Goal: Transaction & Acquisition: Purchase product/service

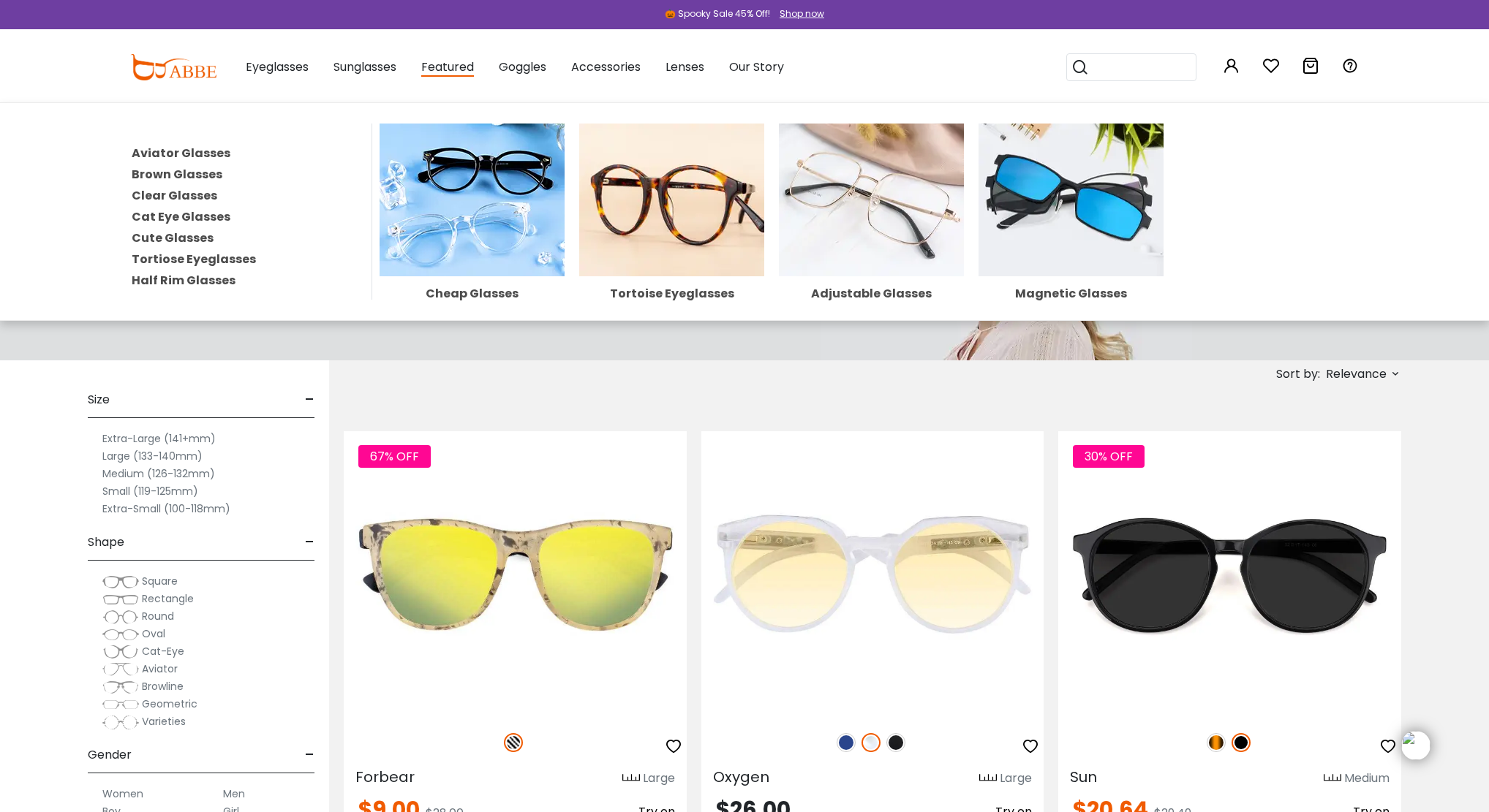
scroll to position [102, 0]
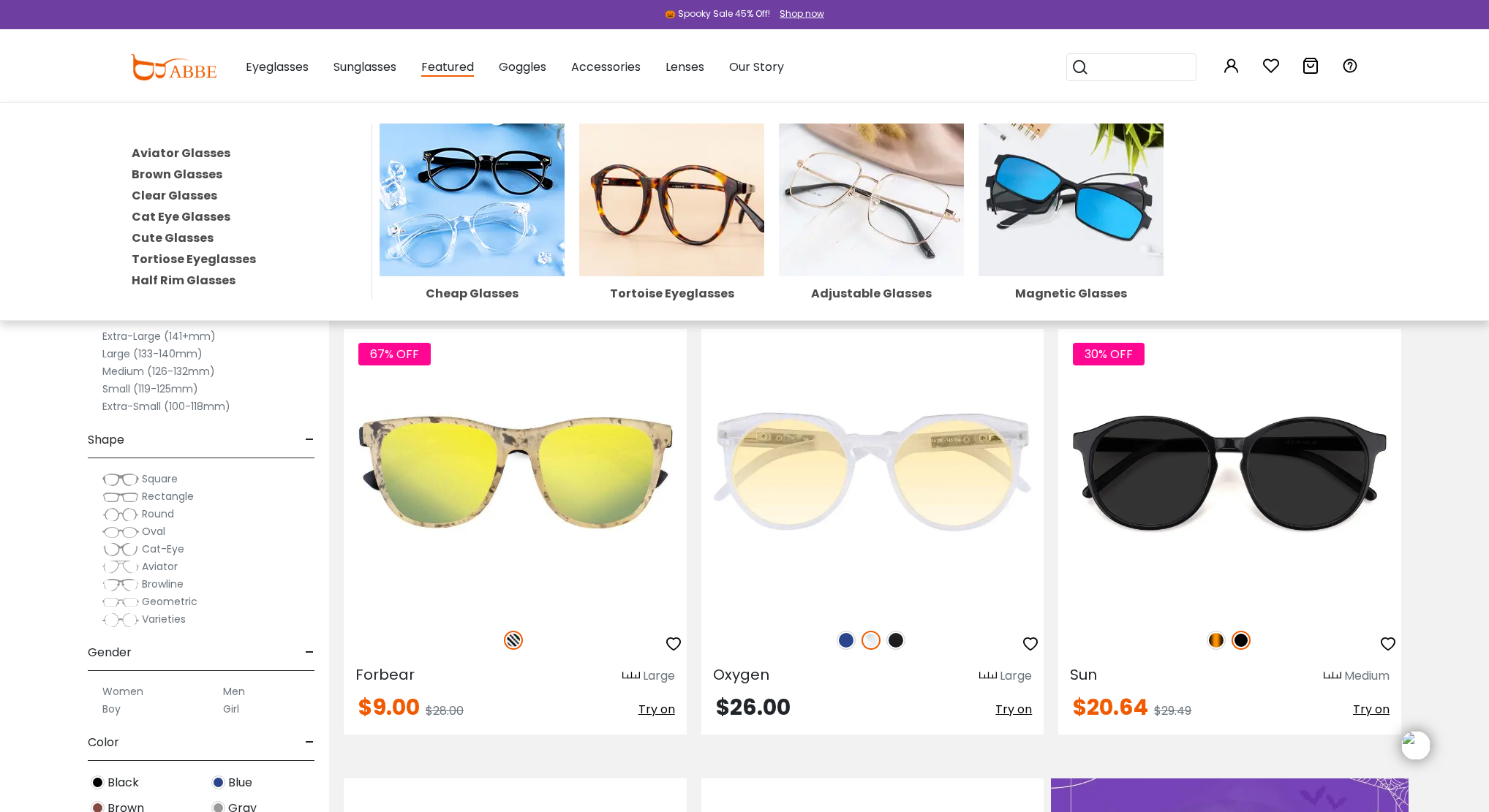
click at [0, 0] on img at bounding box center [0, 0] width 0 height 0
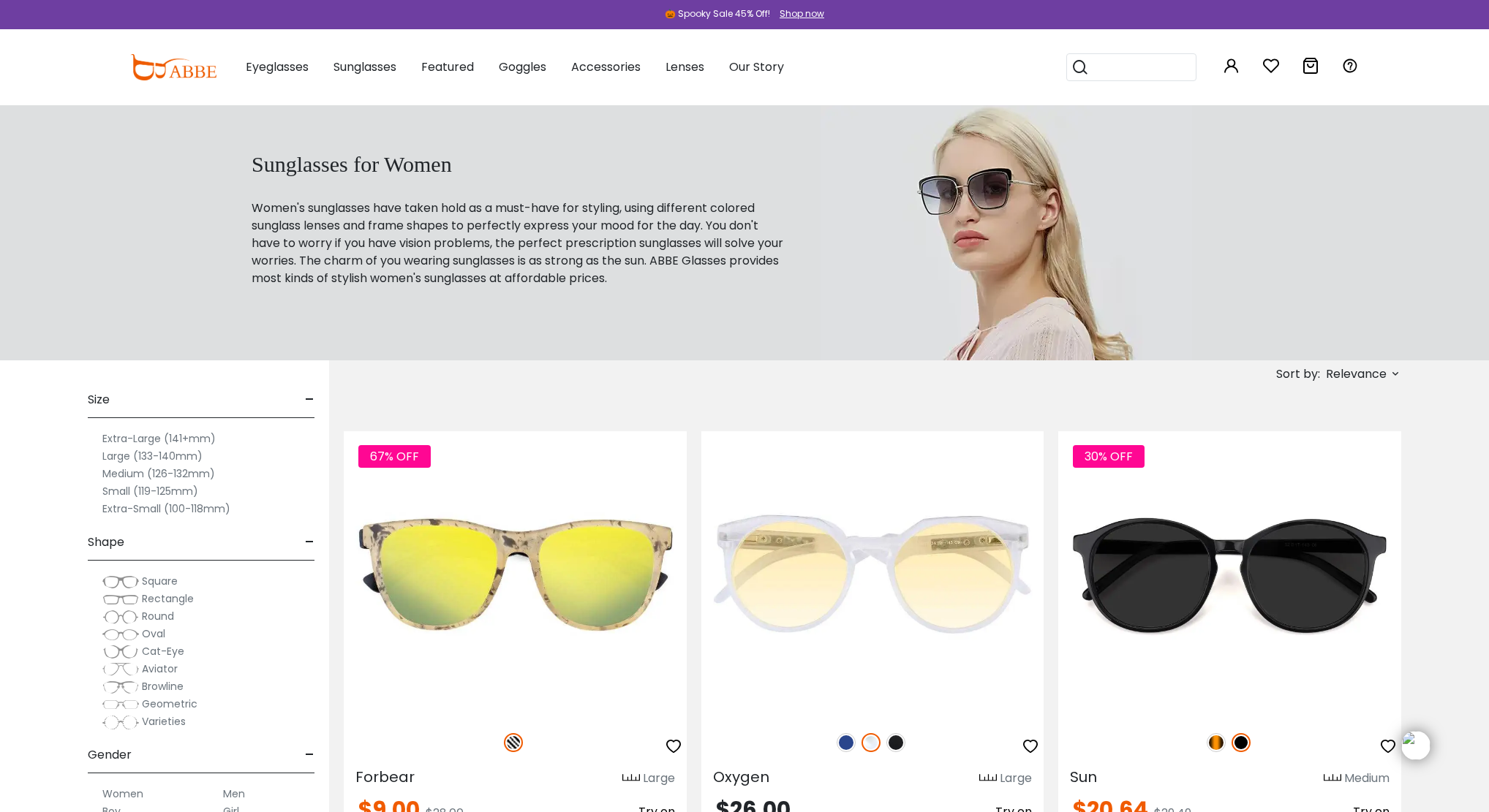
click at [1348, 383] on span "Relevance" at bounding box center [1356, 374] width 61 height 26
click at [1308, 470] on label "Prices Low To High" at bounding box center [1340, 468] width 106 height 18
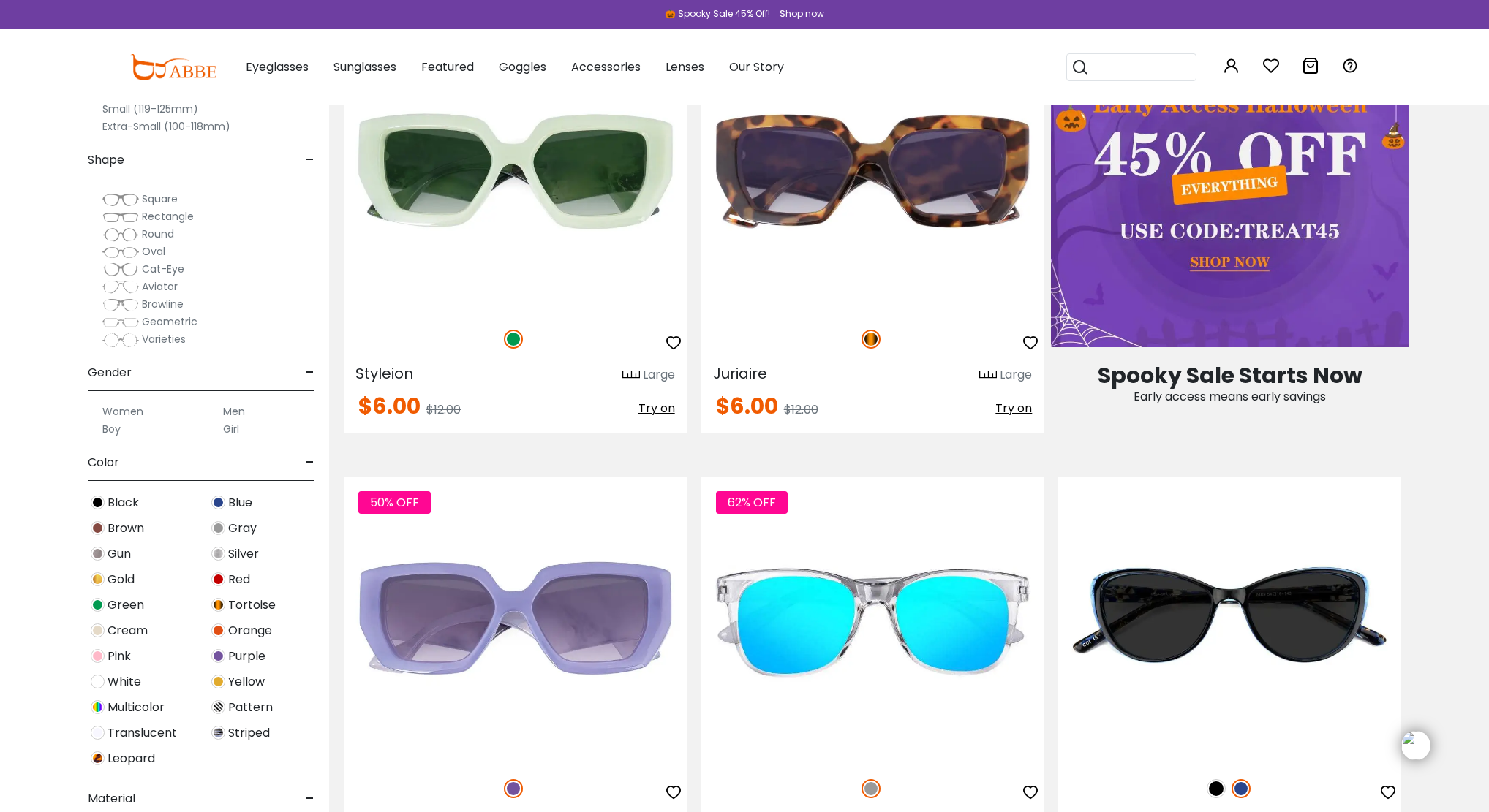
scroll to position [874, 0]
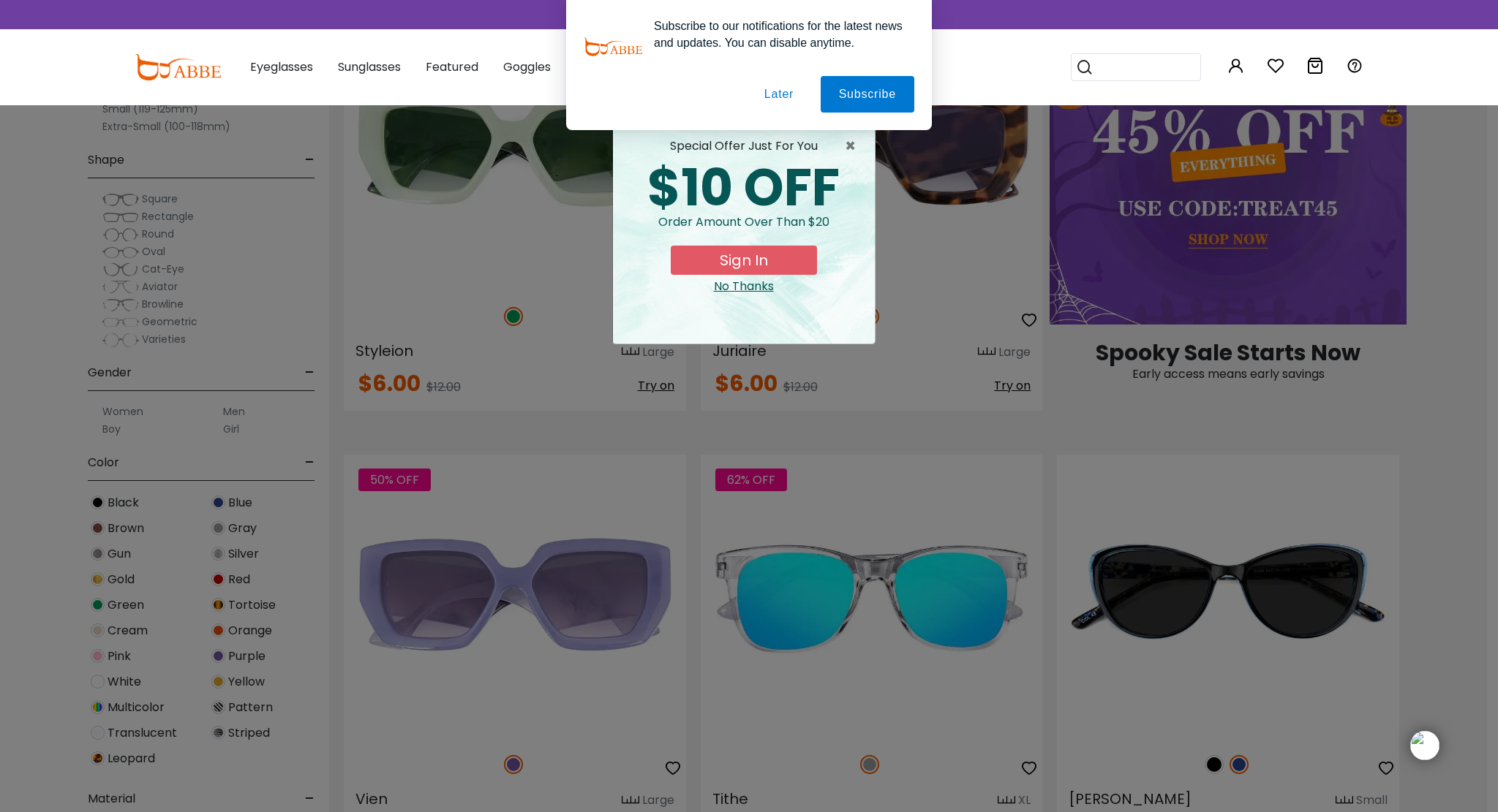
click at [787, 90] on button "Later" at bounding box center [779, 94] width 66 height 36
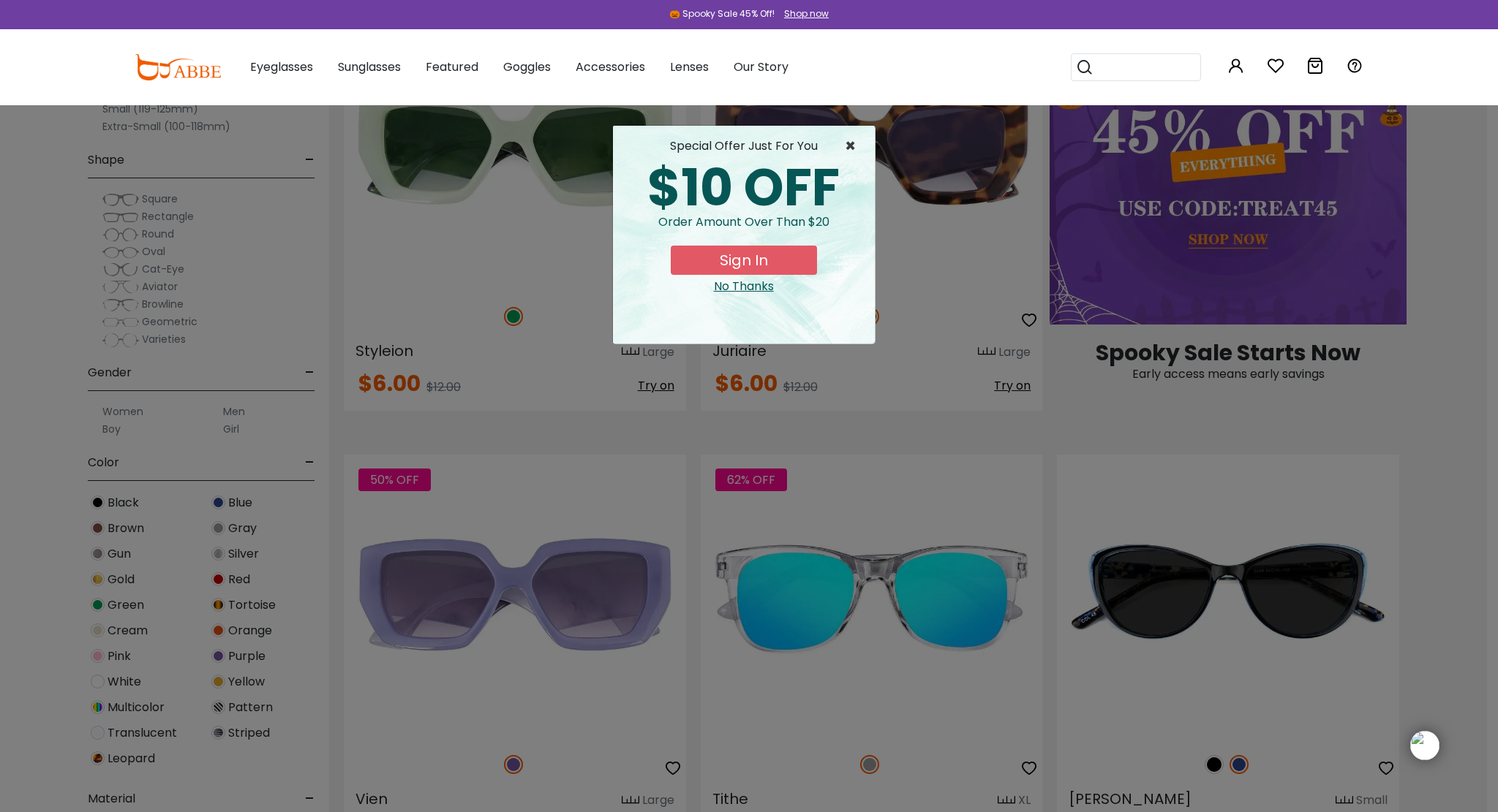
click at [848, 143] on span "×" at bounding box center [854, 146] width 19 height 18
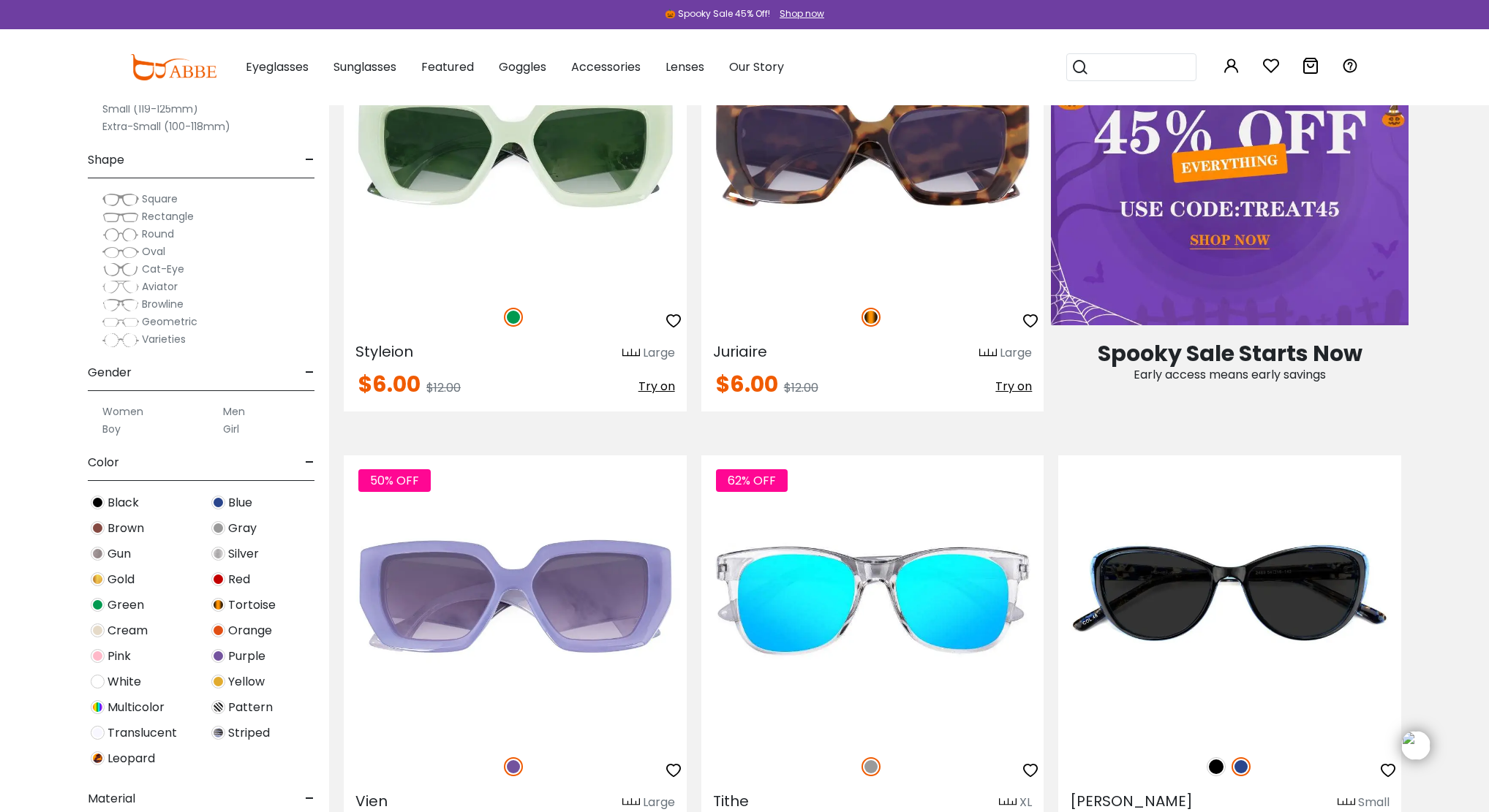
click at [118, 410] on label "Women" at bounding box center [122, 411] width 41 height 18
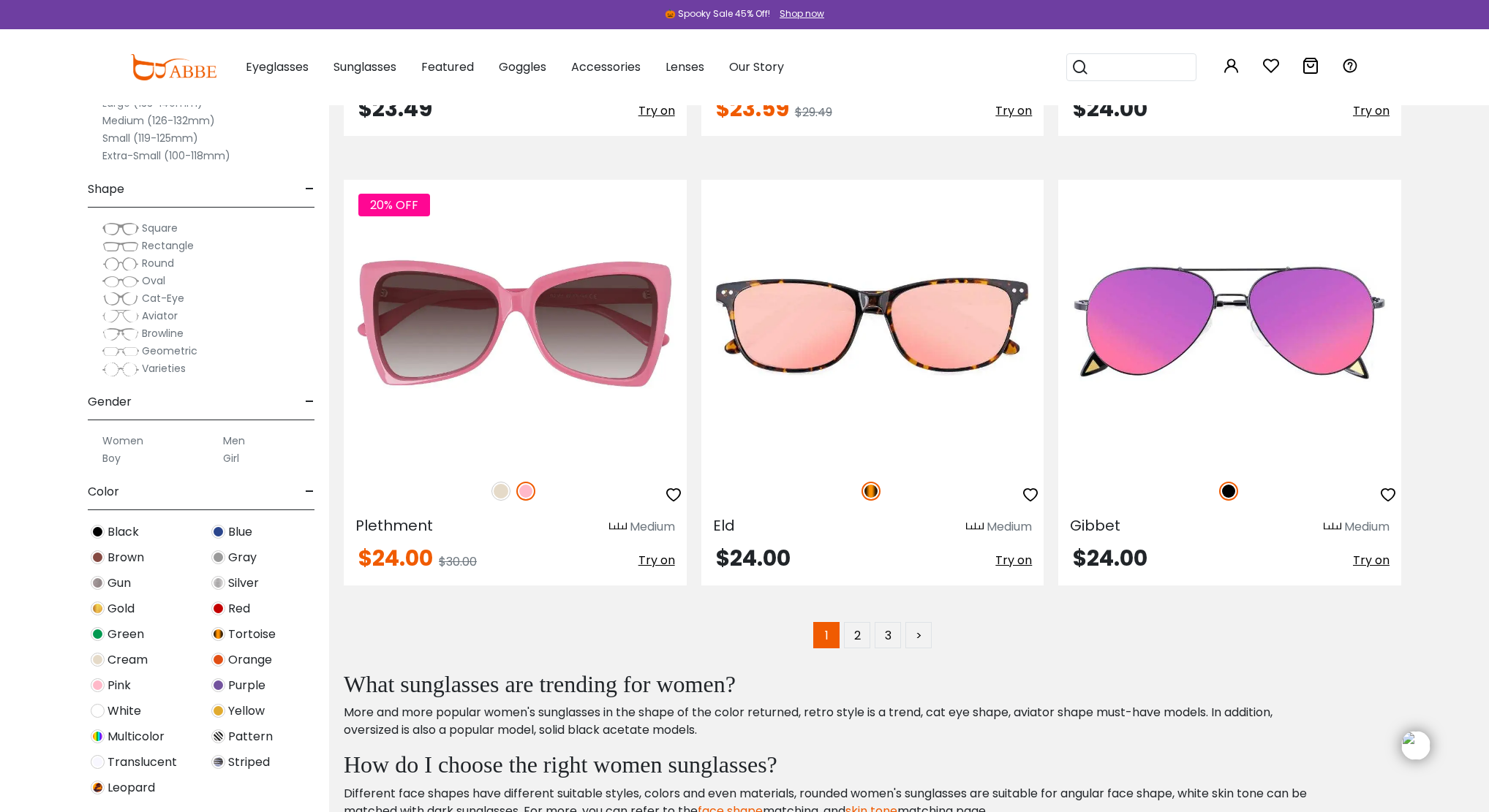
scroll to position [8790, 0]
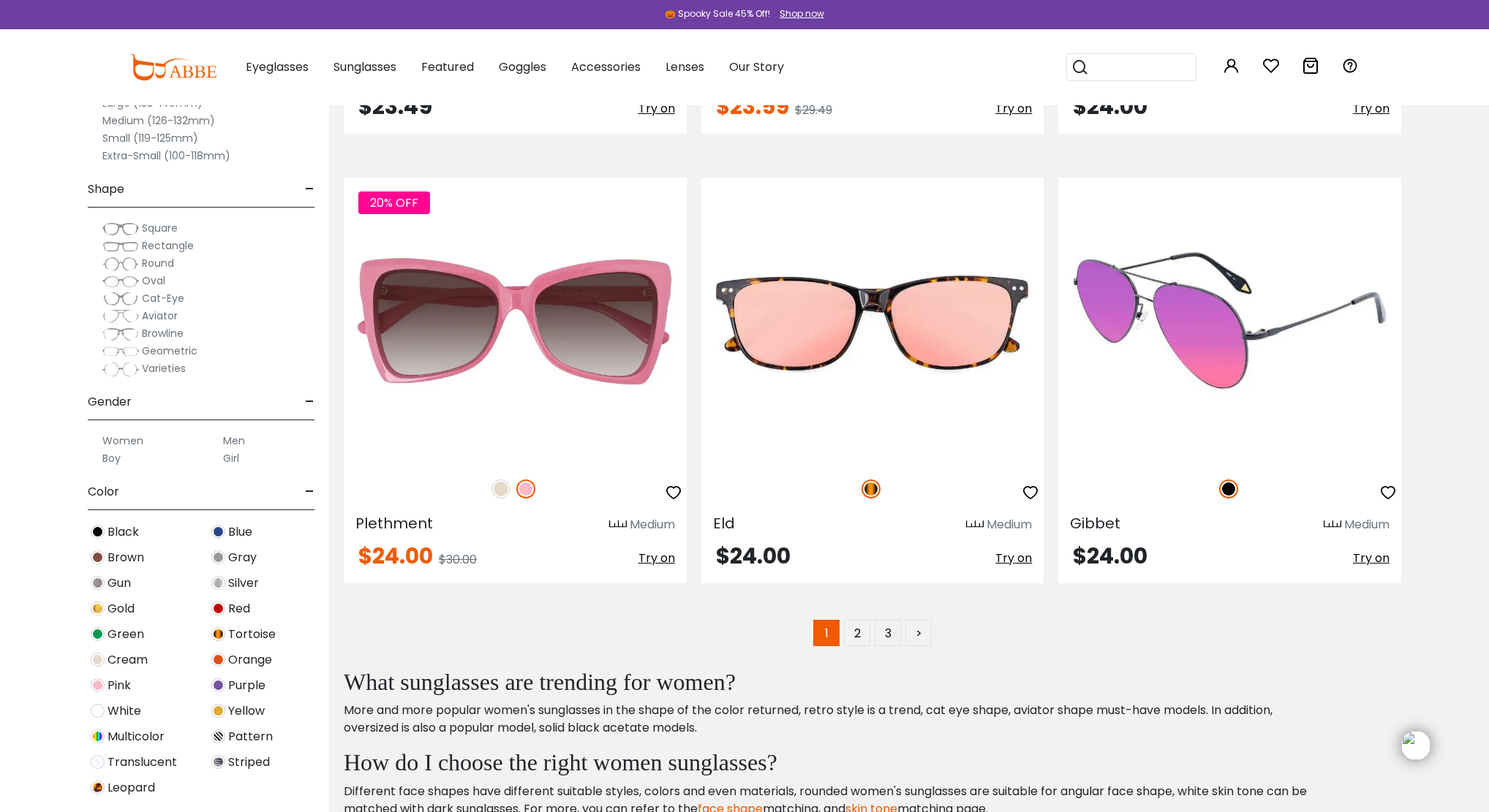
click at [1228, 341] on img at bounding box center [1229, 320] width 343 height 286
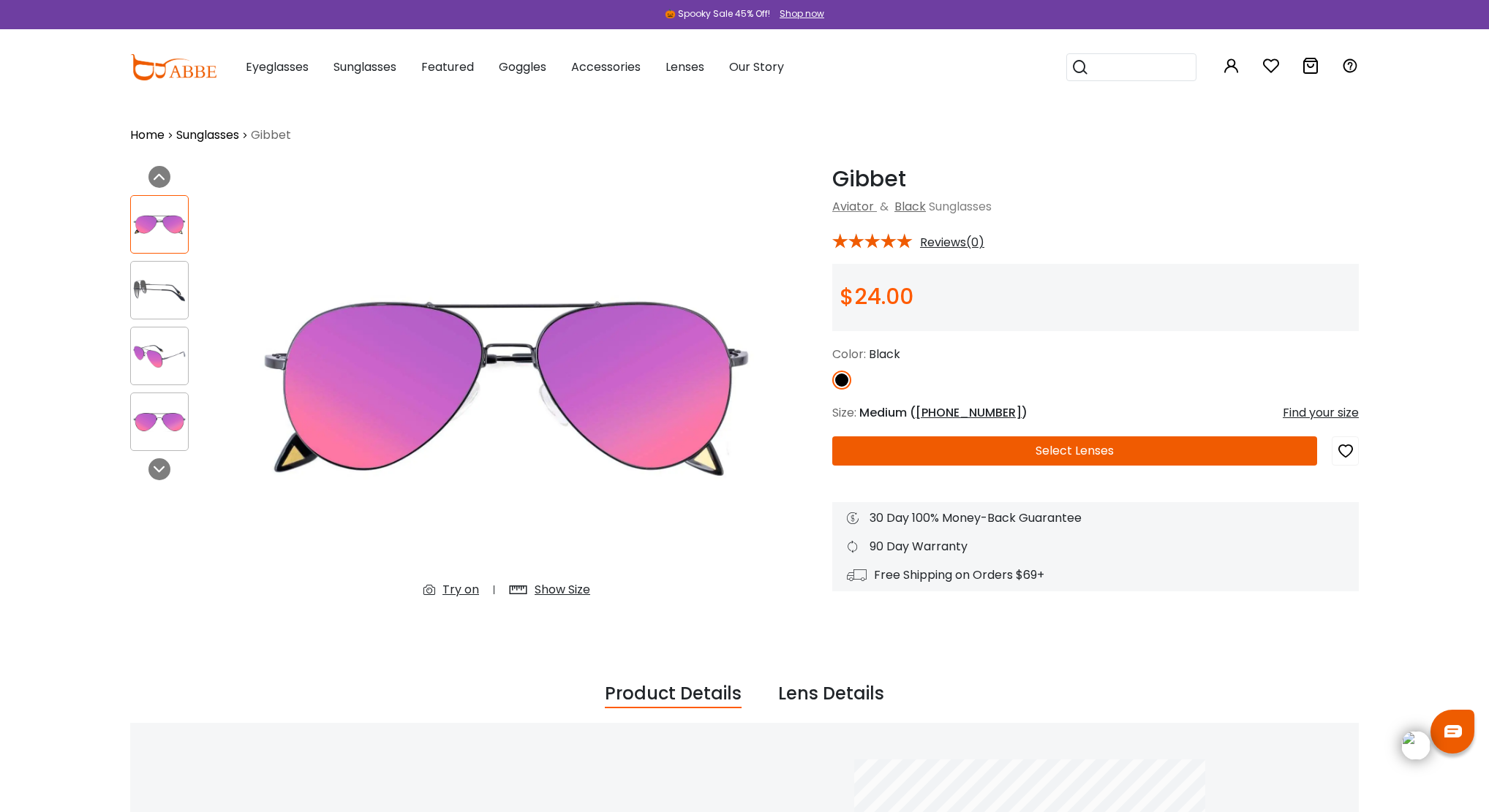
click at [1167, 443] on button "Select Lenses" at bounding box center [1075, 451] width 485 height 30
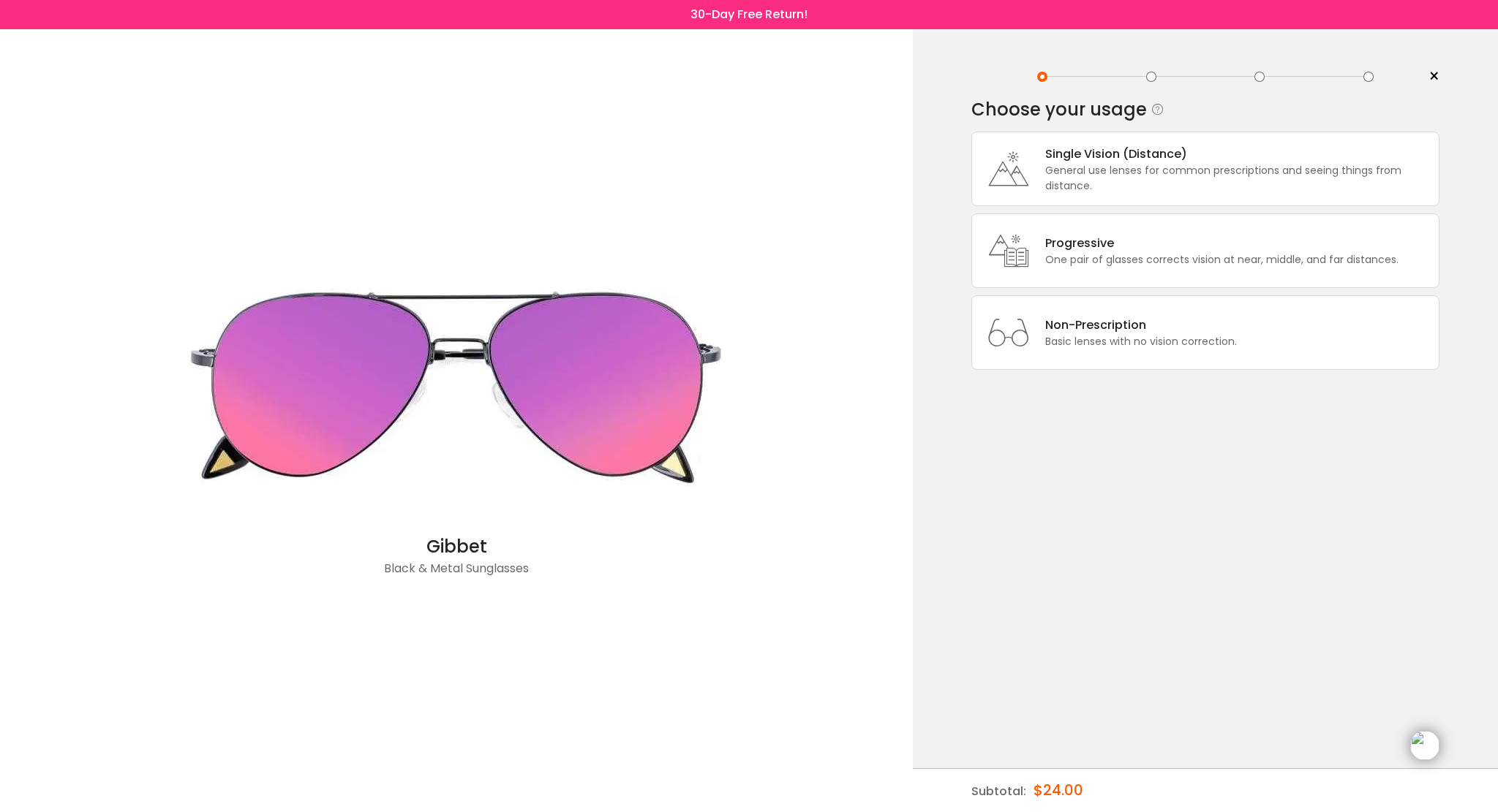
click at [1229, 148] on div "Single Vision (Distance)" at bounding box center [1238, 154] width 386 height 19
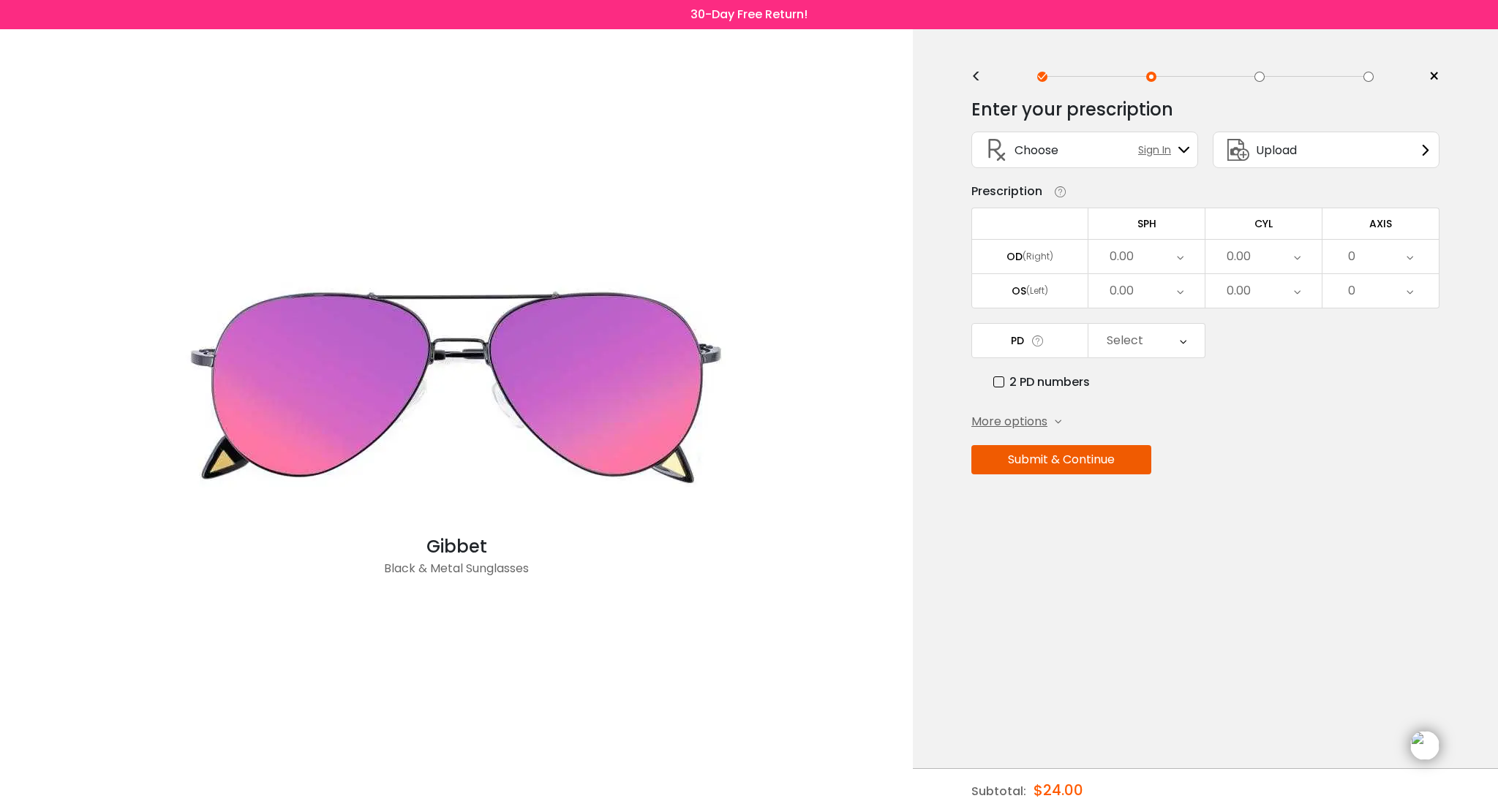
click at [1161, 258] on div "0.00" at bounding box center [1147, 257] width 117 height 34
click at [1149, 340] on li "-3.25" at bounding box center [1147, 333] width 117 height 26
click at [1152, 298] on div "0.00" at bounding box center [1147, 291] width 117 height 34
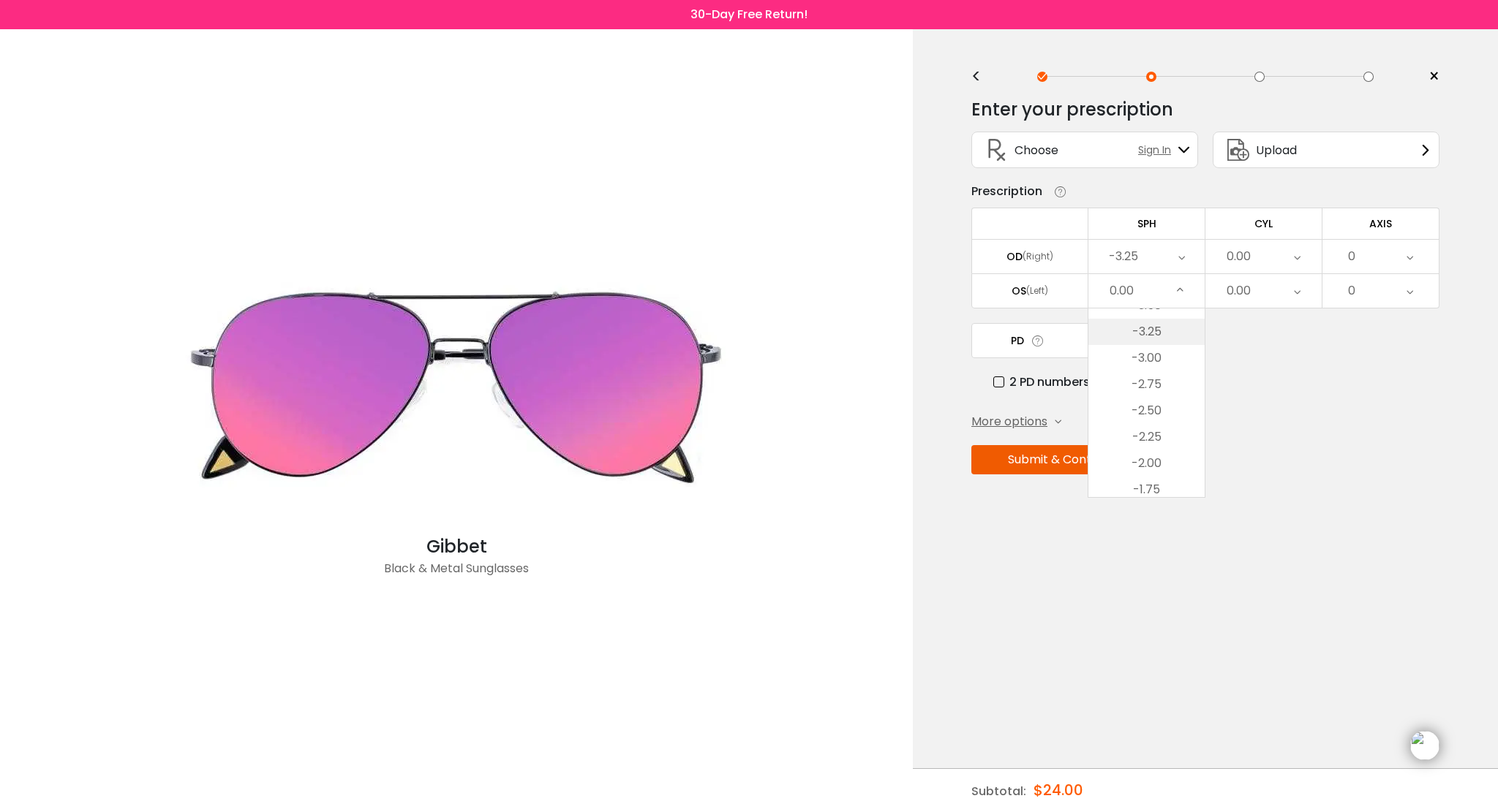
click at [1154, 328] on li "-3.25" at bounding box center [1147, 332] width 117 height 26
click at [1252, 257] on div "0.00" at bounding box center [1263, 257] width 117 height 34
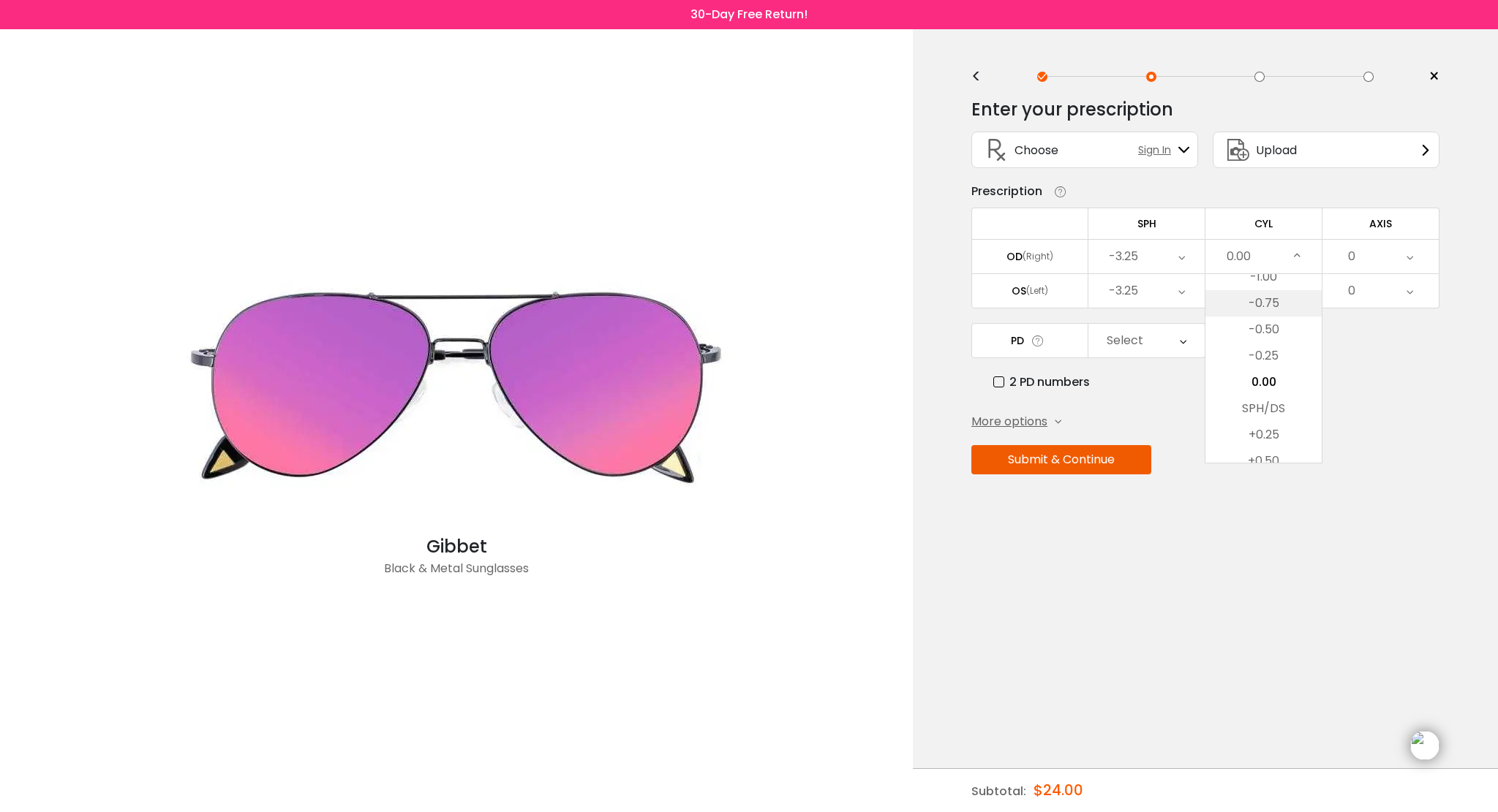
click at [1249, 306] on li "-0.75" at bounding box center [1263, 303] width 117 height 26
click at [1245, 287] on div "0.00" at bounding box center [1239, 290] width 24 height 30
click at [1272, 357] on li "-0.50" at bounding box center [1263, 364] width 117 height 26
click at [1355, 256] on div "0" at bounding box center [1381, 257] width 117 height 34
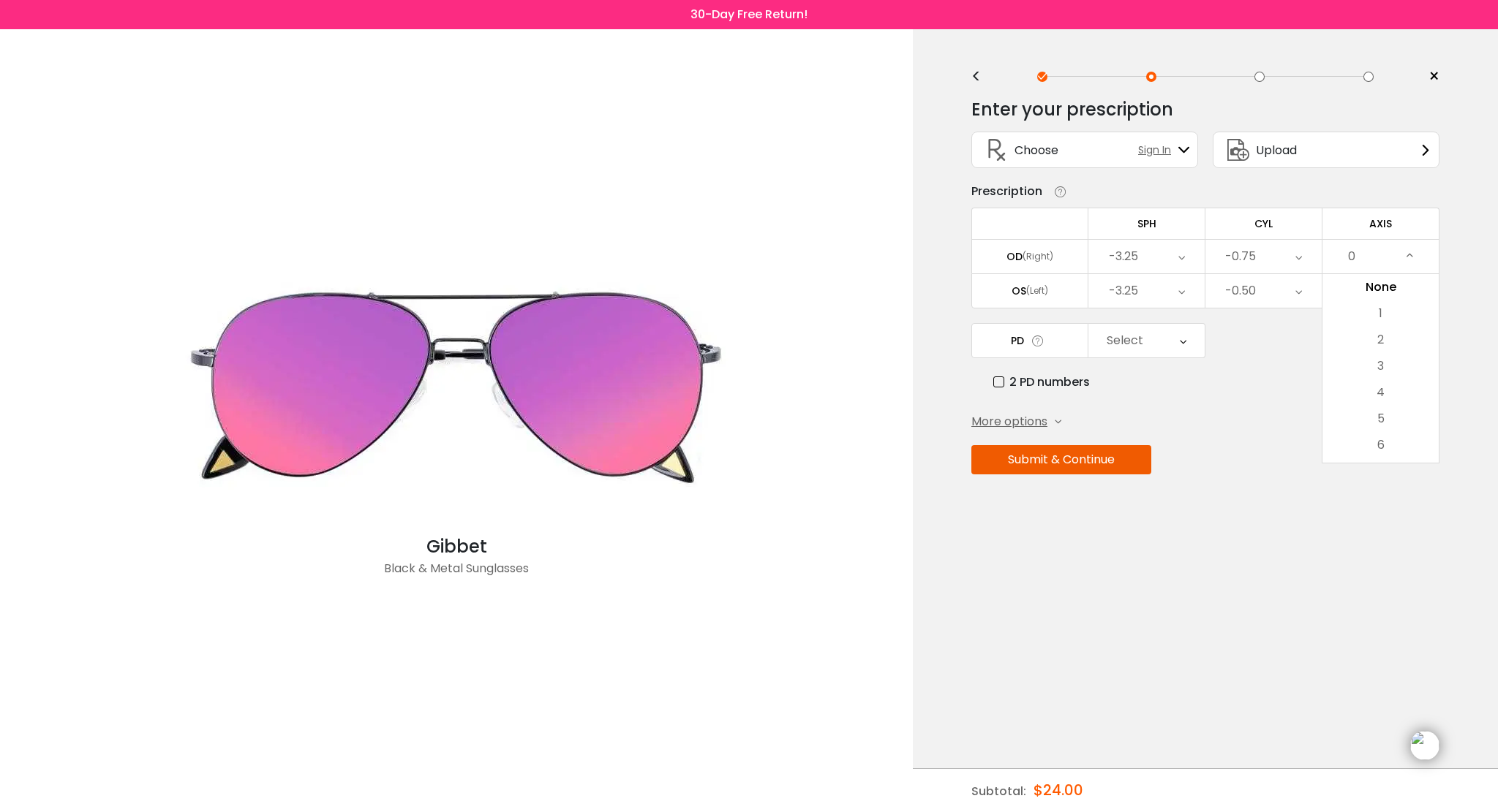
click at [1369, 254] on div "0" at bounding box center [1381, 257] width 117 height 34
click at [1388, 397] on li "170" at bounding box center [1381, 393] width 117 height 26
click at [1362, 290] on div "0" at bounding box center [1381, 291] width 117 height 34
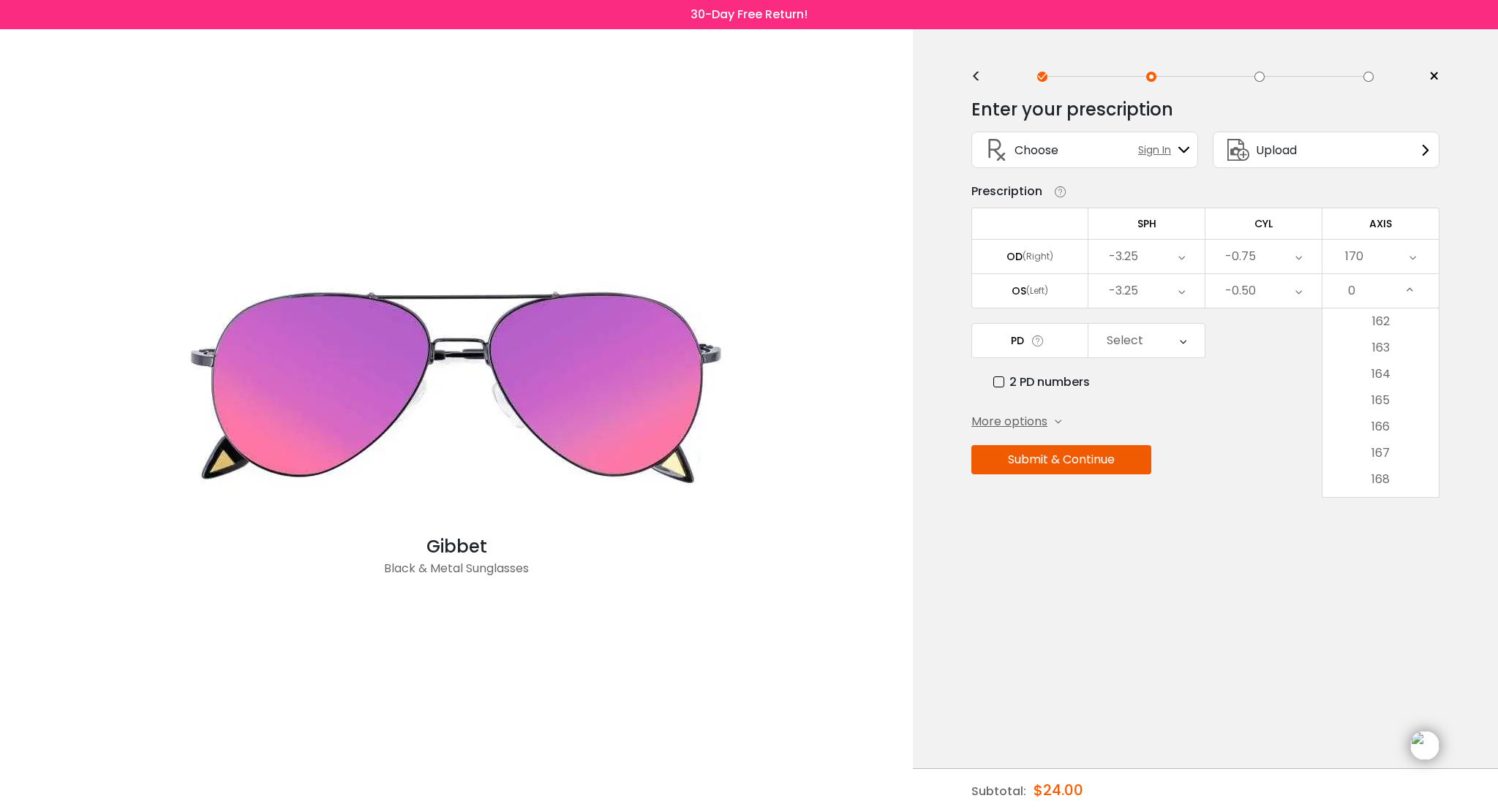
scroll to position [4261, 0]
click at [1371, 407] on li "165" at bounding box center [1381, 403] width 117 height 26
click at [1116, 336] on div "Select" at bounding box center [1125, 340] width 36 height 30
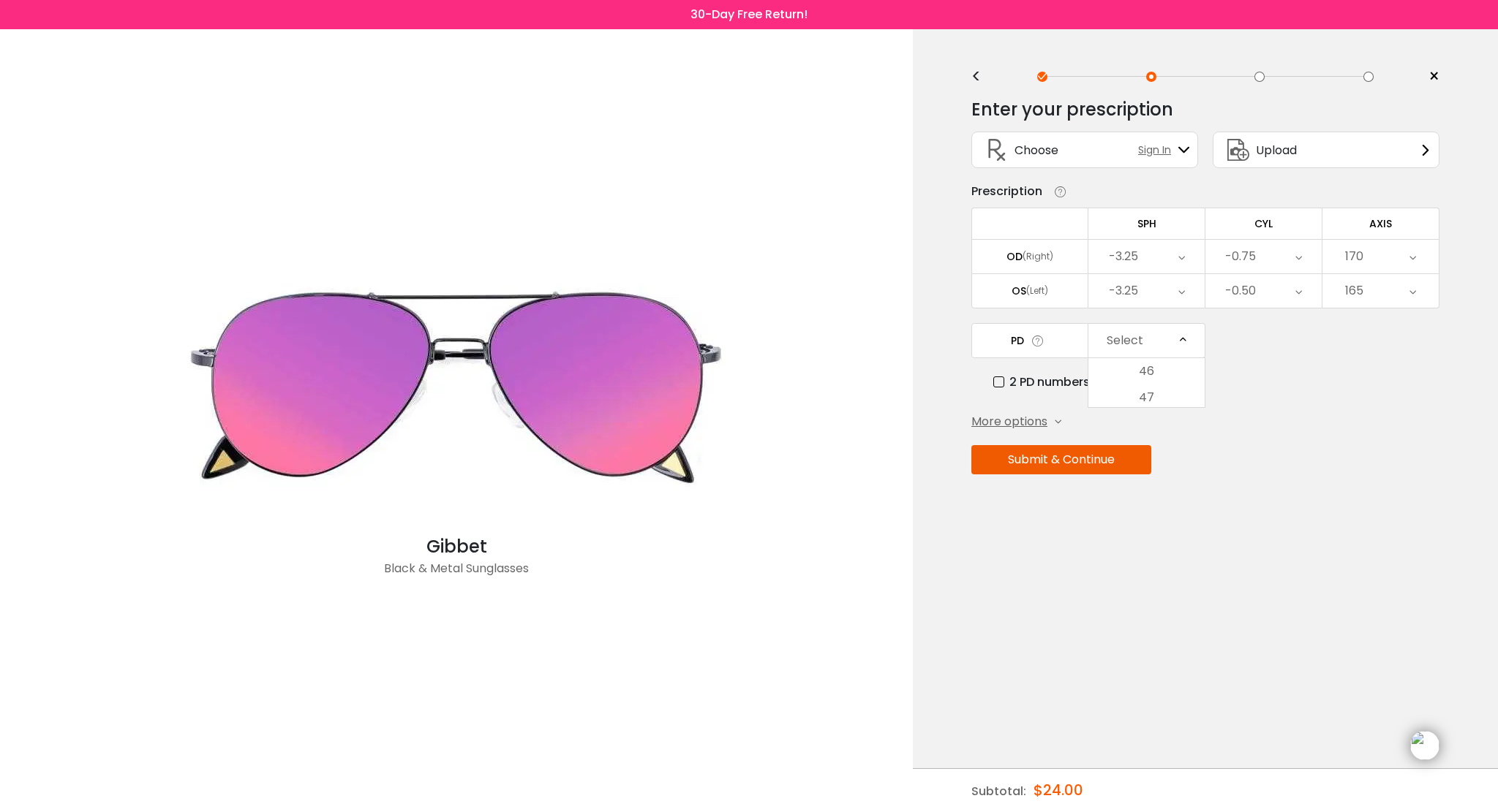
scroll to position [352, 0]
click at [1142, 465] on li "63" at bounding box center [1147, 466] width 117 height 26
click at [1079, 462] on button "Submit & Continue" at bounding box center [1061, 460] width 180 height 30
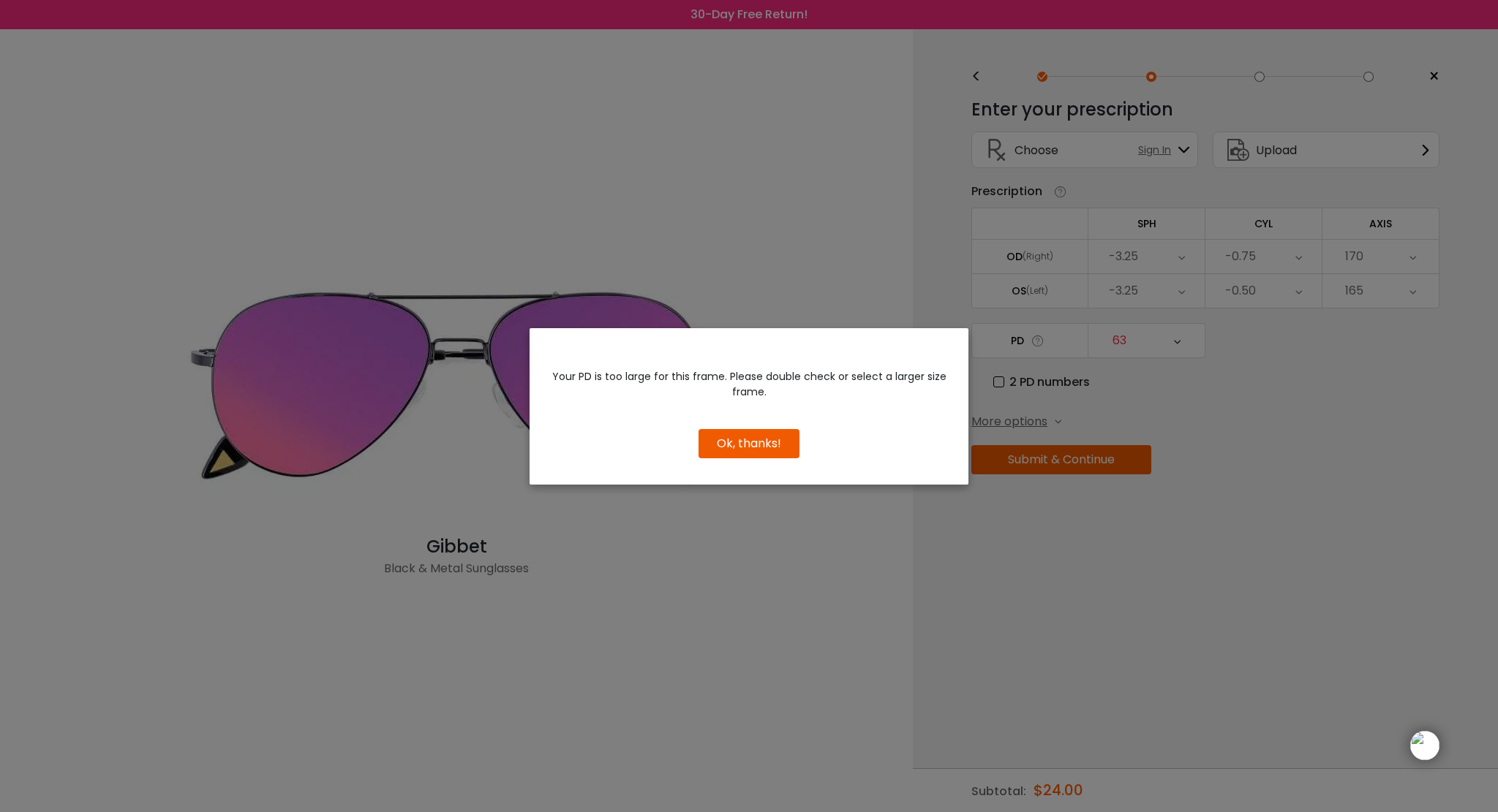
click at [758, 432] on button "Ok, thanks!" at bounding box center [749, 443] width 101 height 30
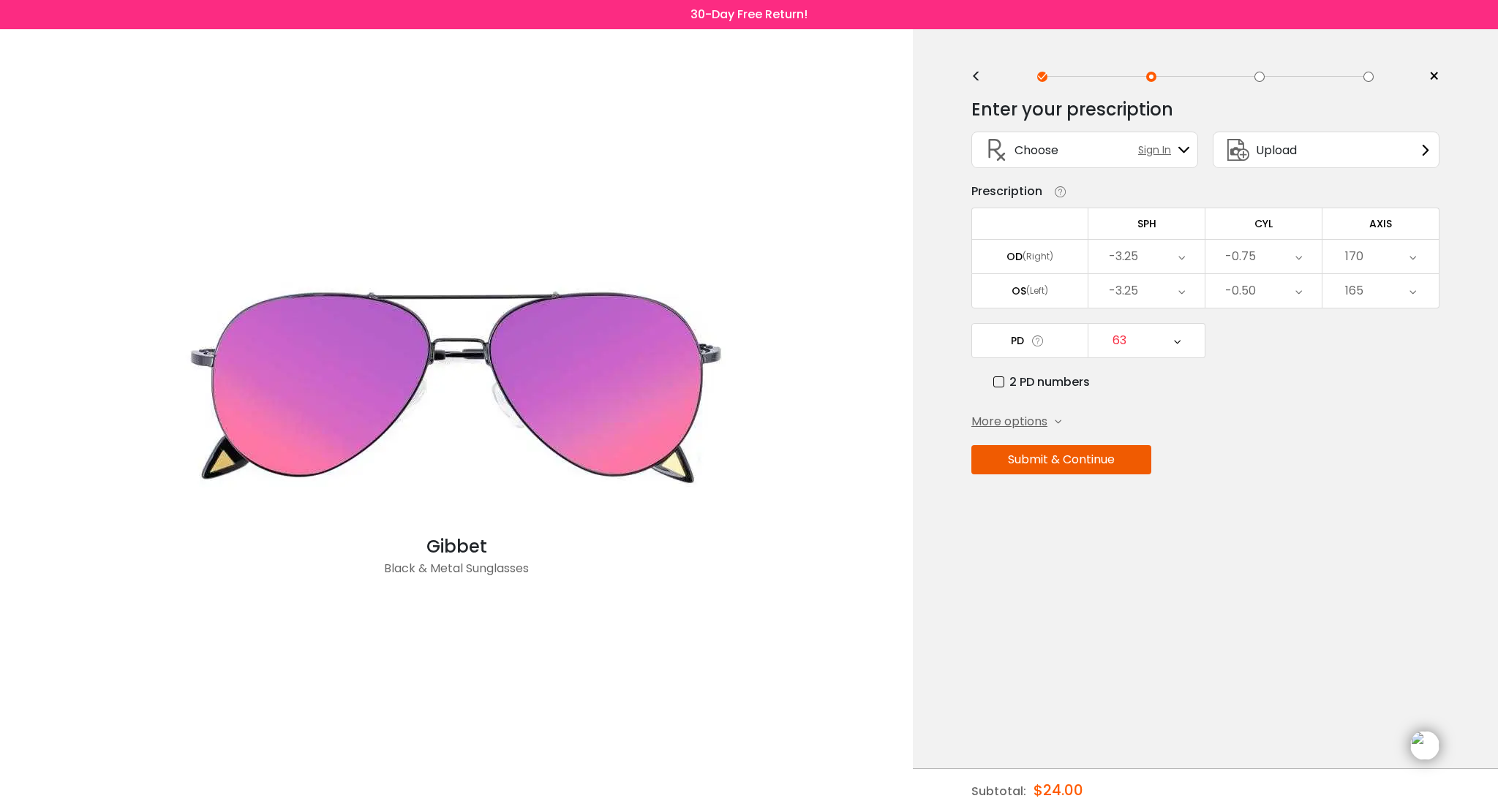
click at [1126, 337] on div "63" at bounding box center [1119, 340] width 14 height 30
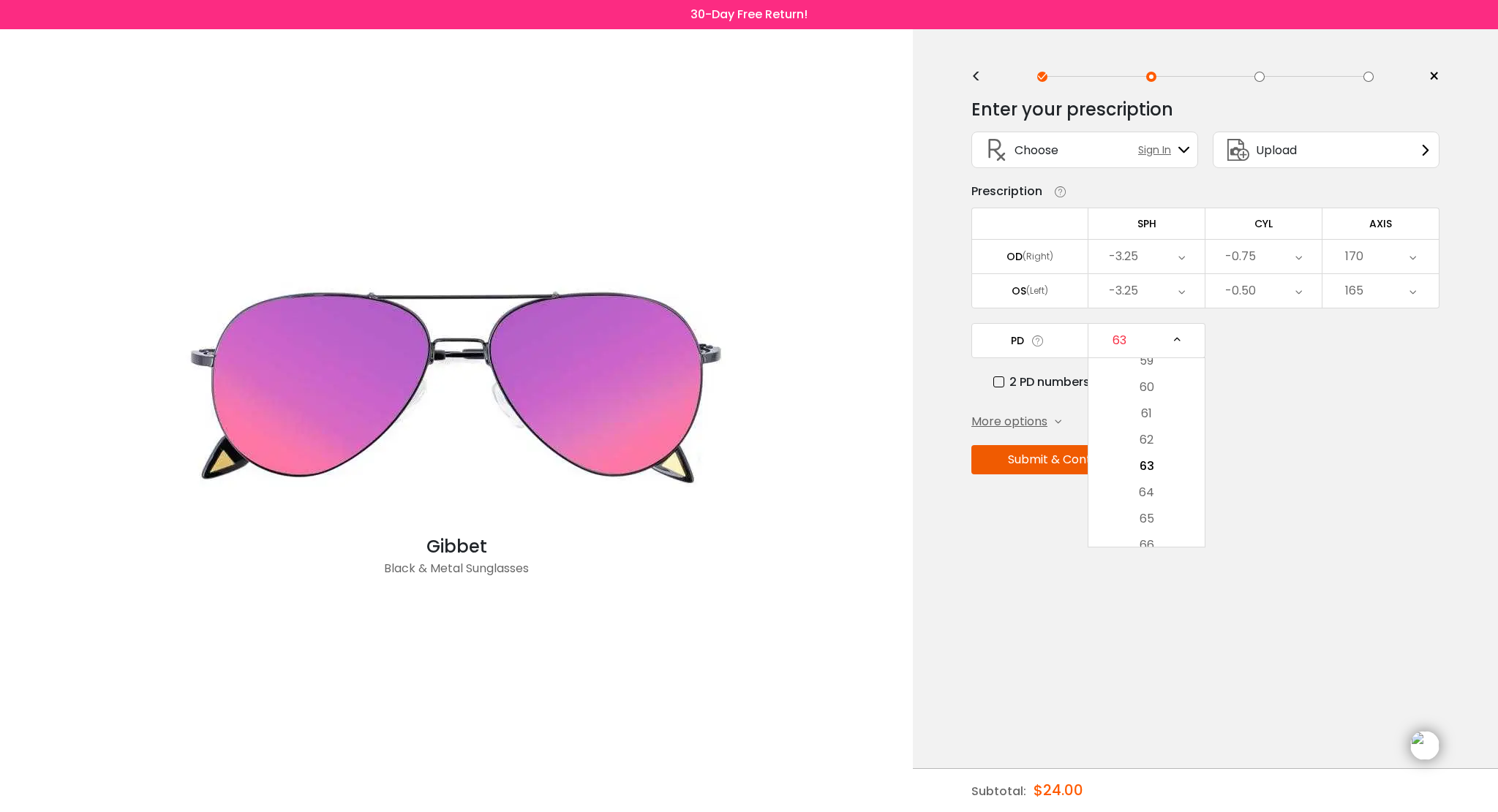
click at [1229, 364] on div "PD 63 Cancel PD Save 46 47 48 49 50 51 52 53 54 55 56 57 58 59 60 61 62 63 64 6…" at bounding box center [1205, 357] width 468 height 68
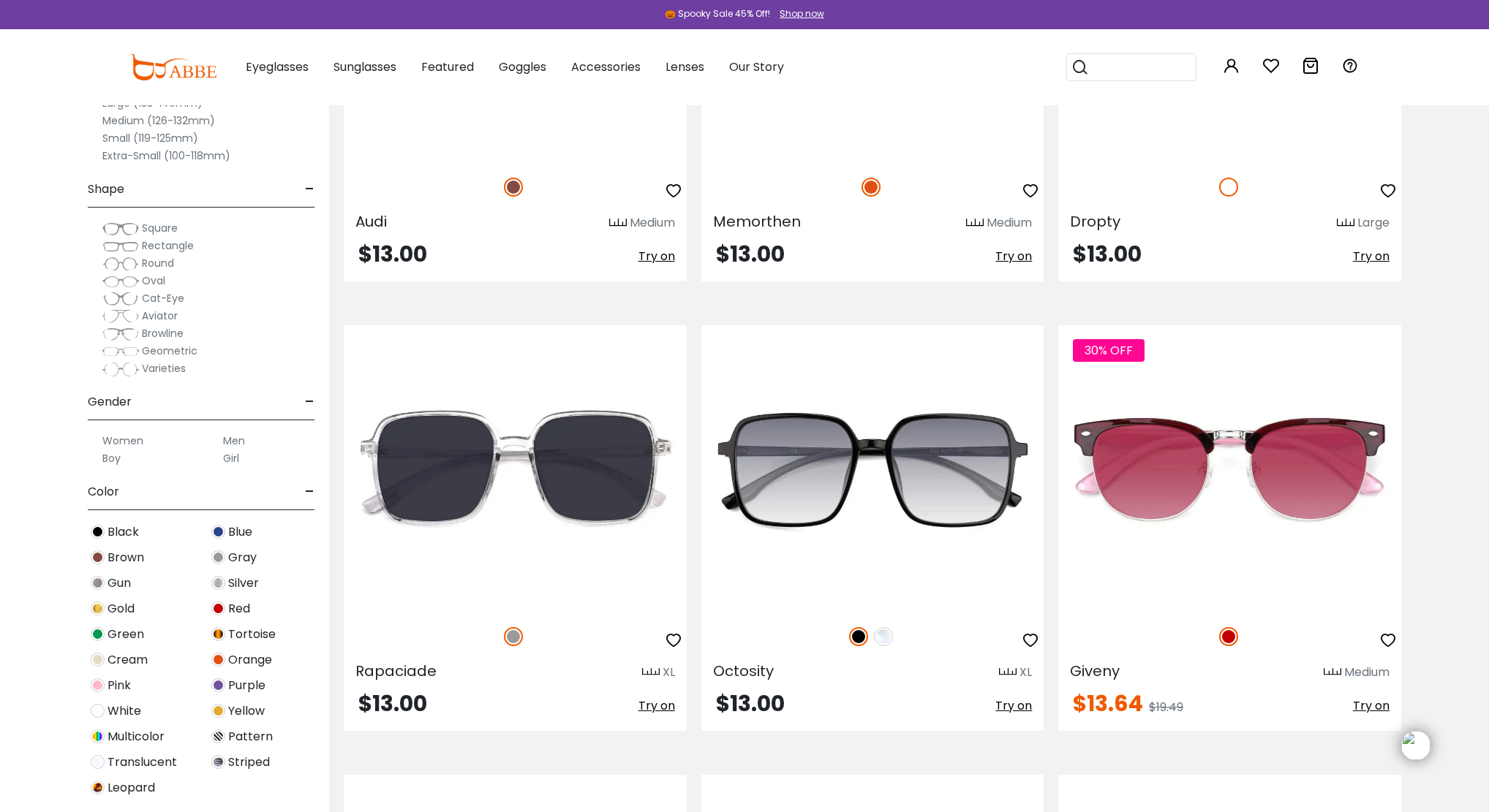
scroll to position [2839, 0]
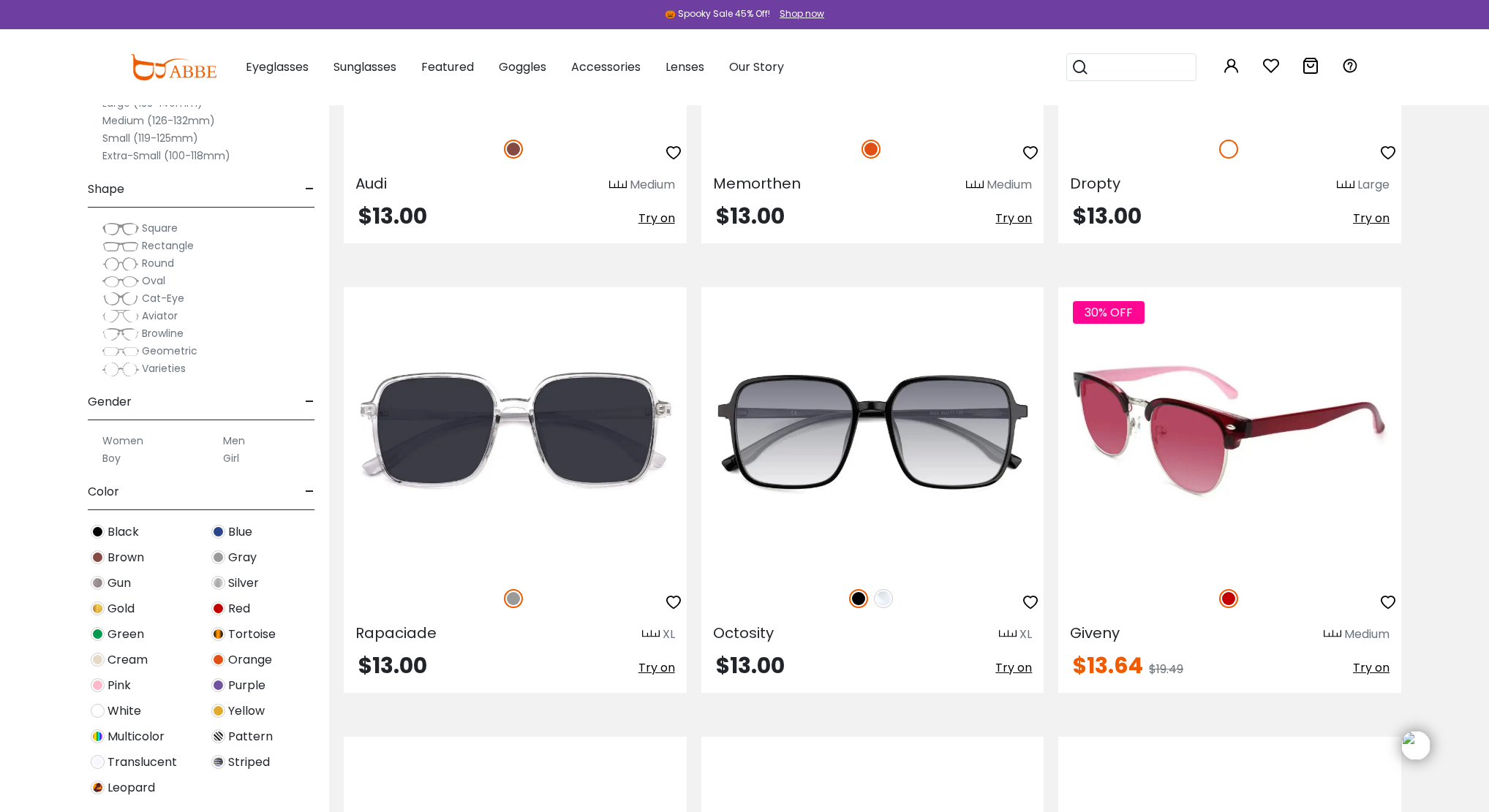
click at [1178, 440] on img at bounding box center [1229, 430] width 343 height 286
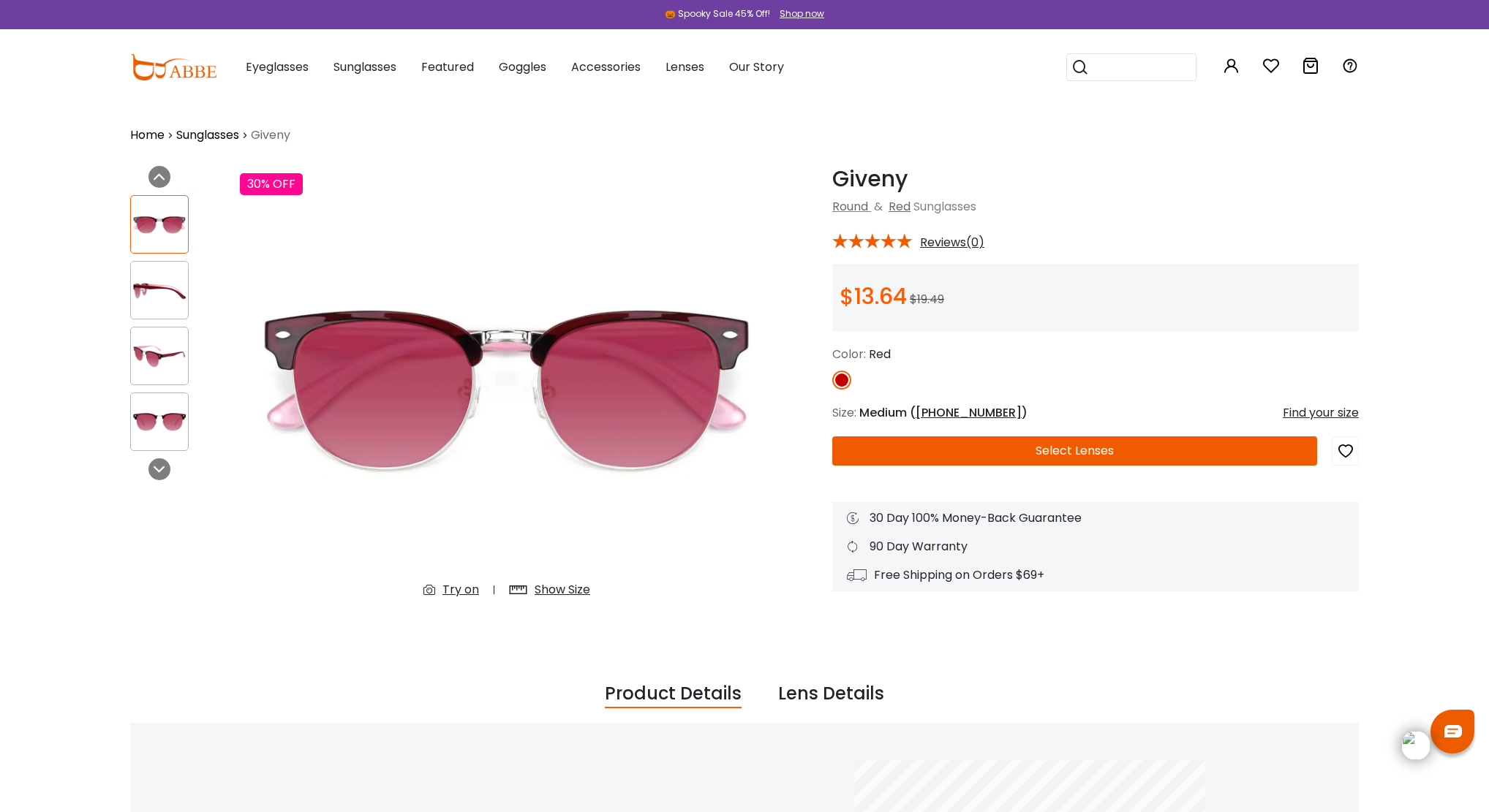
drag, startPoint x: 0, startPoint y: 0, endPoint x: 1178, endPoint y: 440, distance: 1257.5
click at [1178, 440] on button "Select Lenses" at bounding box center [1075, 451] width 485 height 30
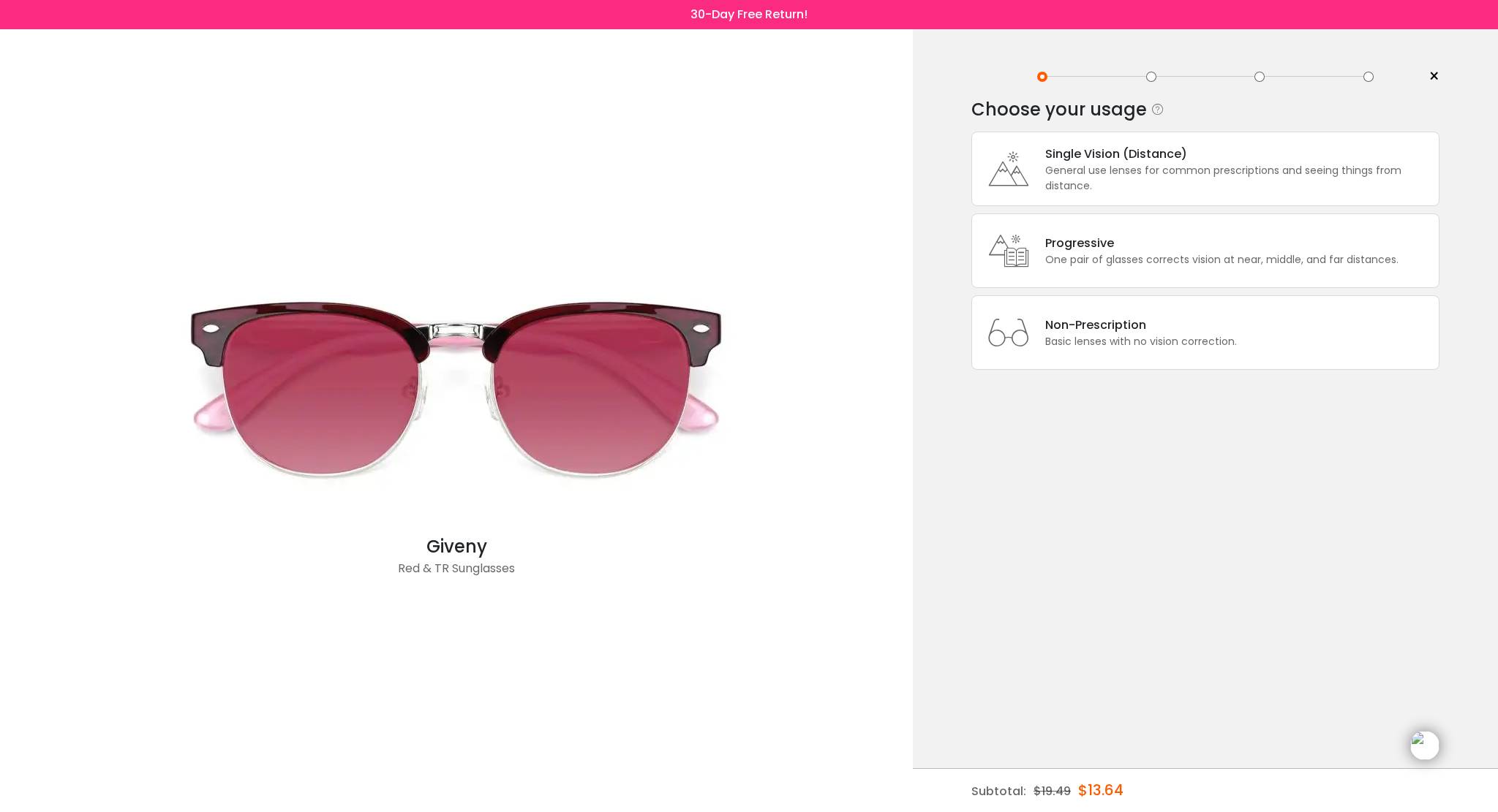
click at [1212, 172] on div "General use lenses for common prescriptions and seeing things from distance." at bounding box center [1238, 178] width 386 height 30
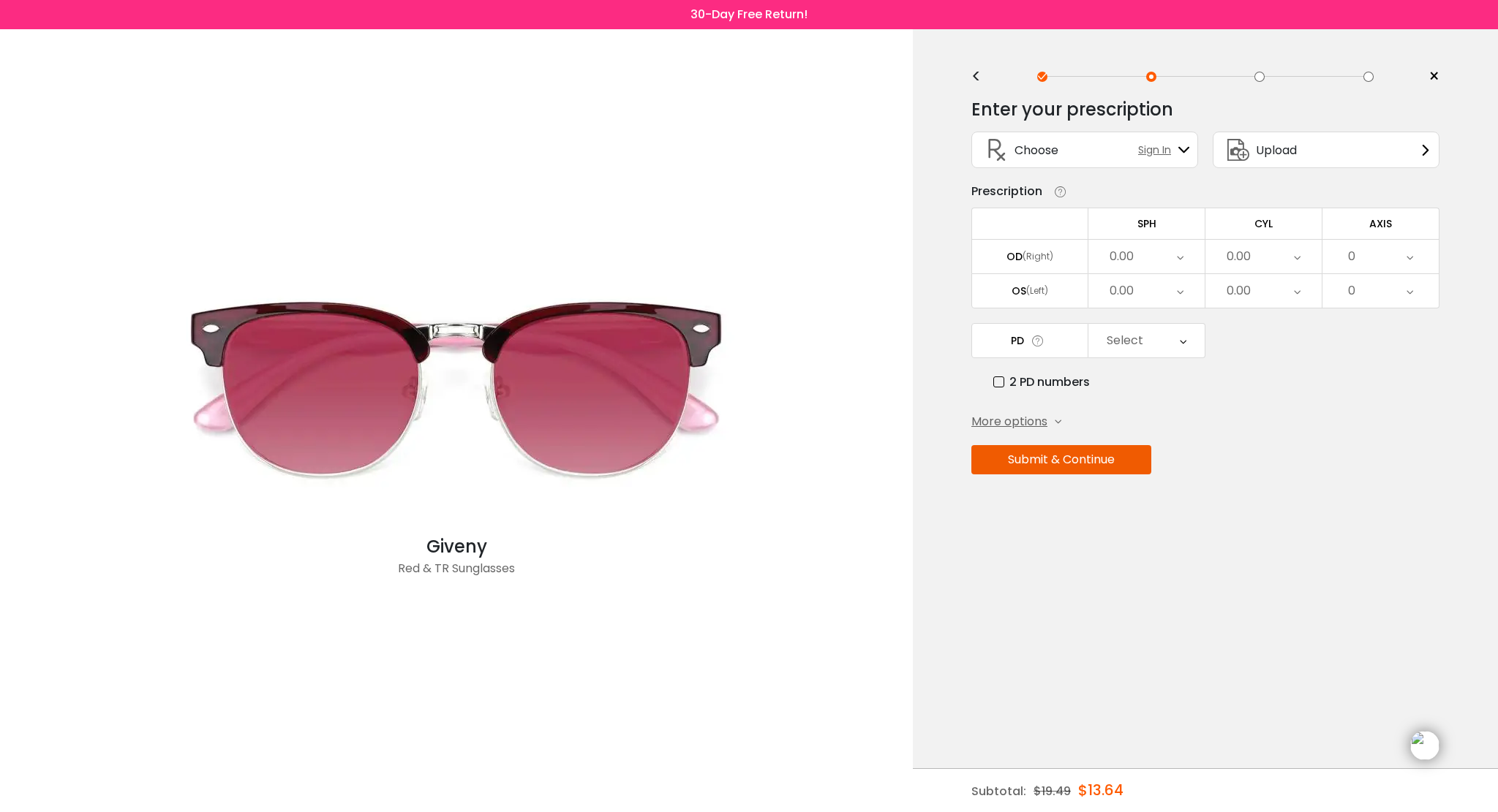
click at [1136, 257] on div "0.00" at bounding box center [1147, 257] width 117 height 34
click at [1155, 278] on li "-3.25" at bounding box center [1147, 278] width 117 height 26
click at [1145, 290] on div "0.00" at bounding box center [1147, 291] width 117 height 34
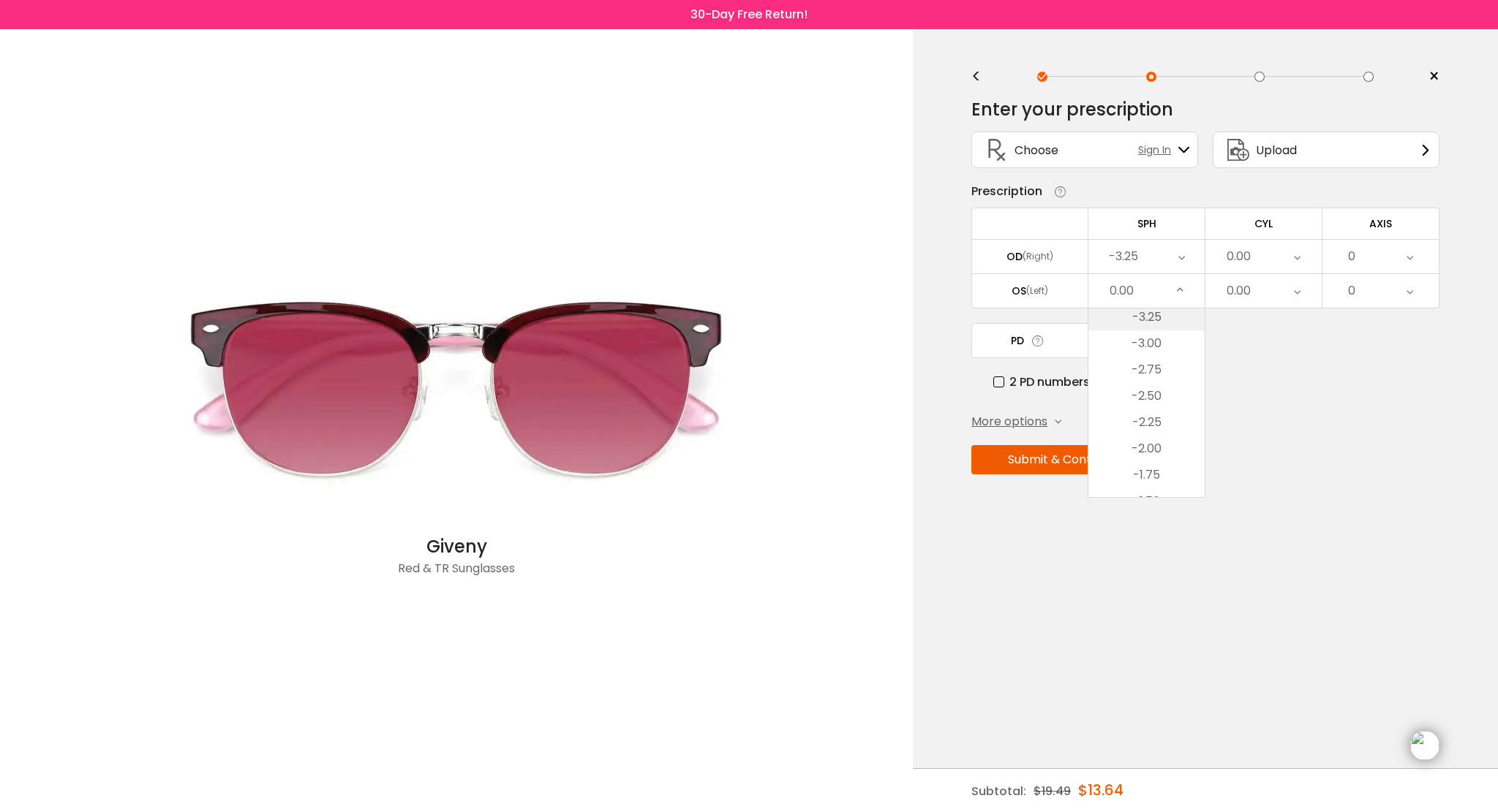
click at [1151, 317] on li "-3.25" at bounding box center [1147, 317] width 117 height 26
click at [1255, 264] on div "0.00" at bounding box center [1263, 257] width 117 height 34
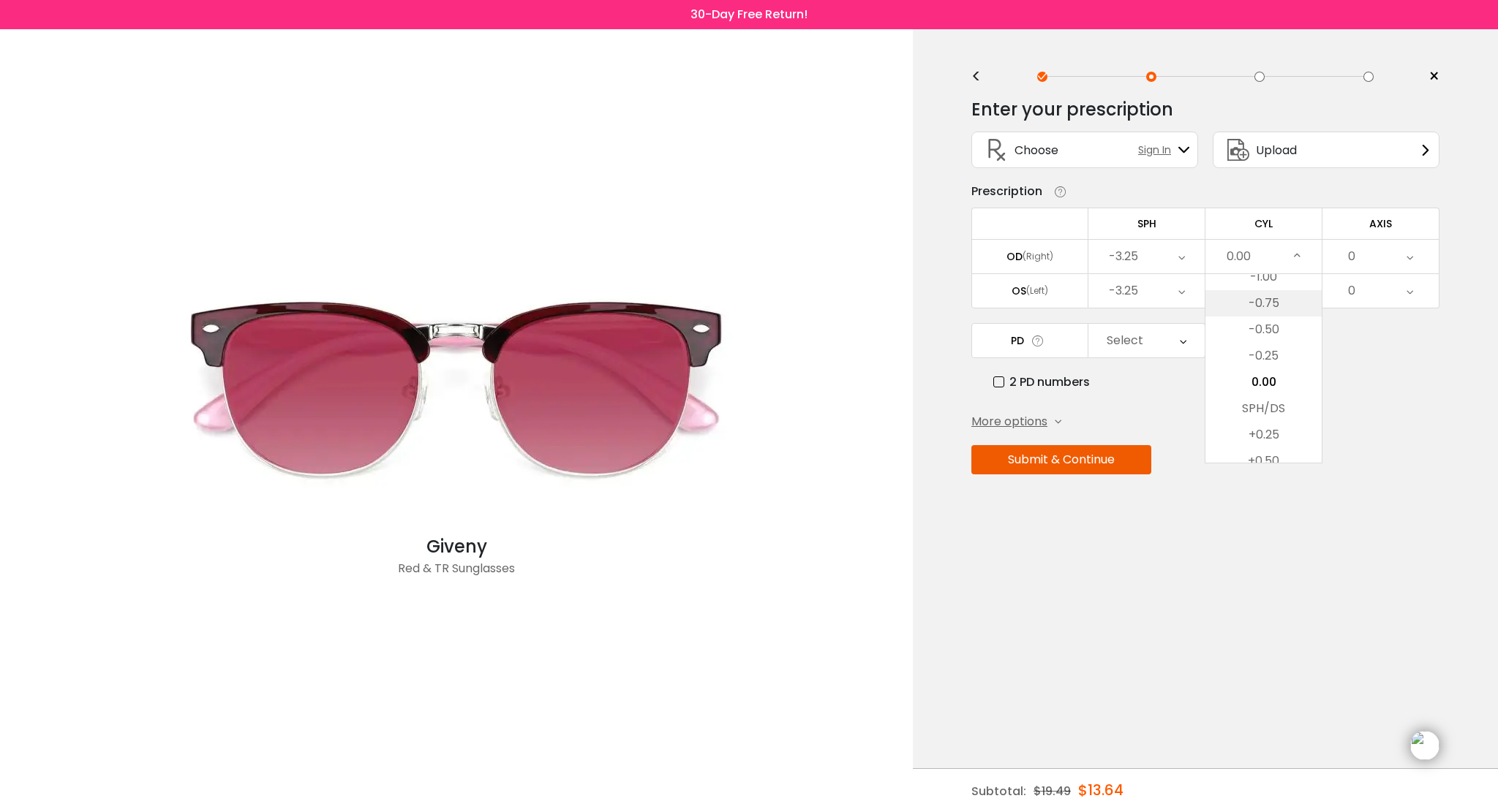
click at [1256, 310] on li "-0.75" at bounding box center [1263, 303] width 117 height 26
click at [1259, 295] on div "0.00" at bounding box center [1263, 291] width 117 height 34
click at [1268, 358] on li "-0.50" at bounding box center [1263, 364] width 117 height 26
click at [1353, 264] on div "0" at bounding box center [1351, 257] width 8 height 30
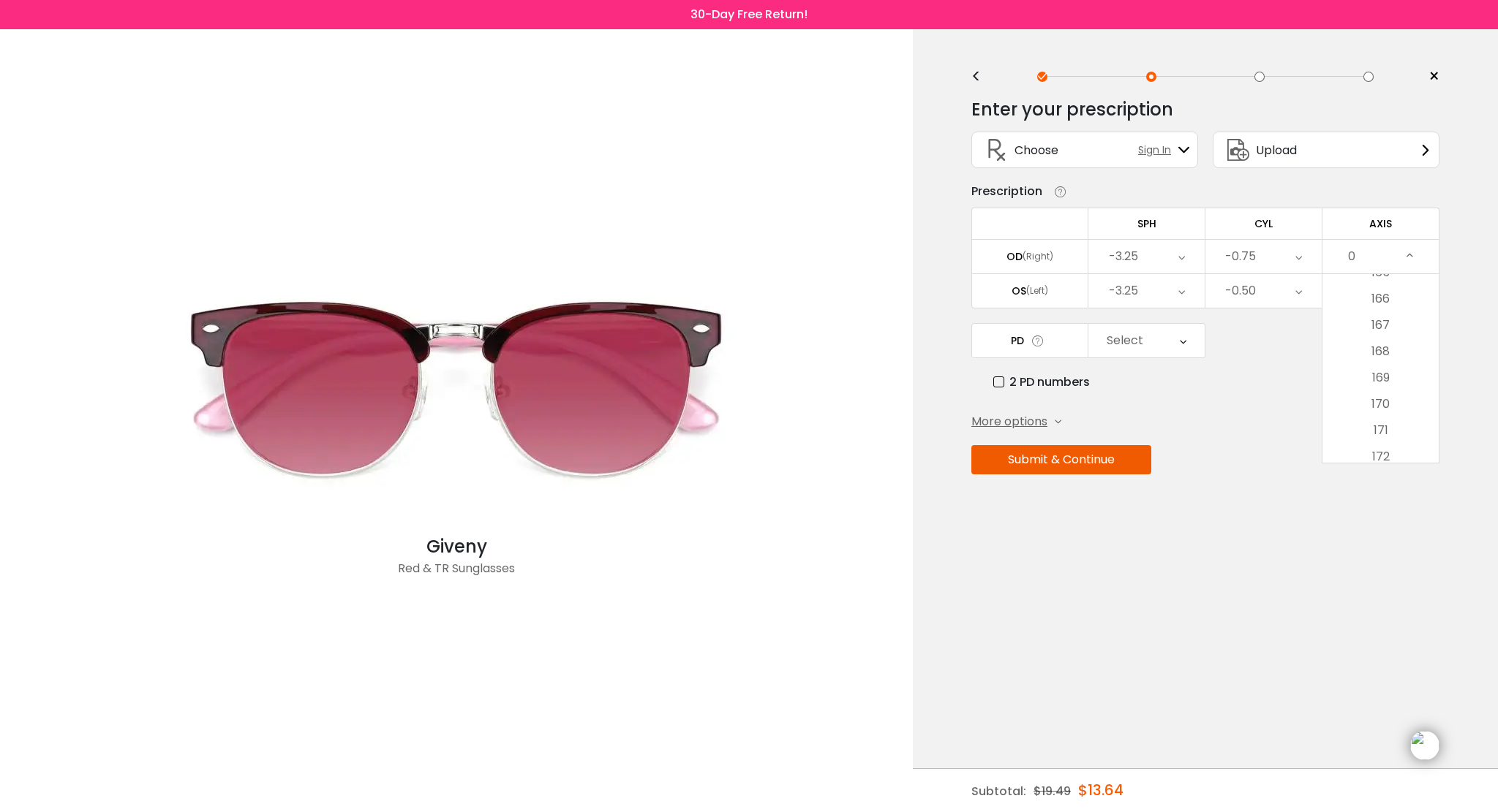
scroll to position [4352, 0]
click at [1383, 420] on li "170" at bounding box center [1381, 409] width 117 height 26
click at [1372, 292] on div "0" at bounding box center [1381, 291] width 117 height 34
click at [1375, 330] on li "165" at bounding box center [1381, 330] width 117 height 26
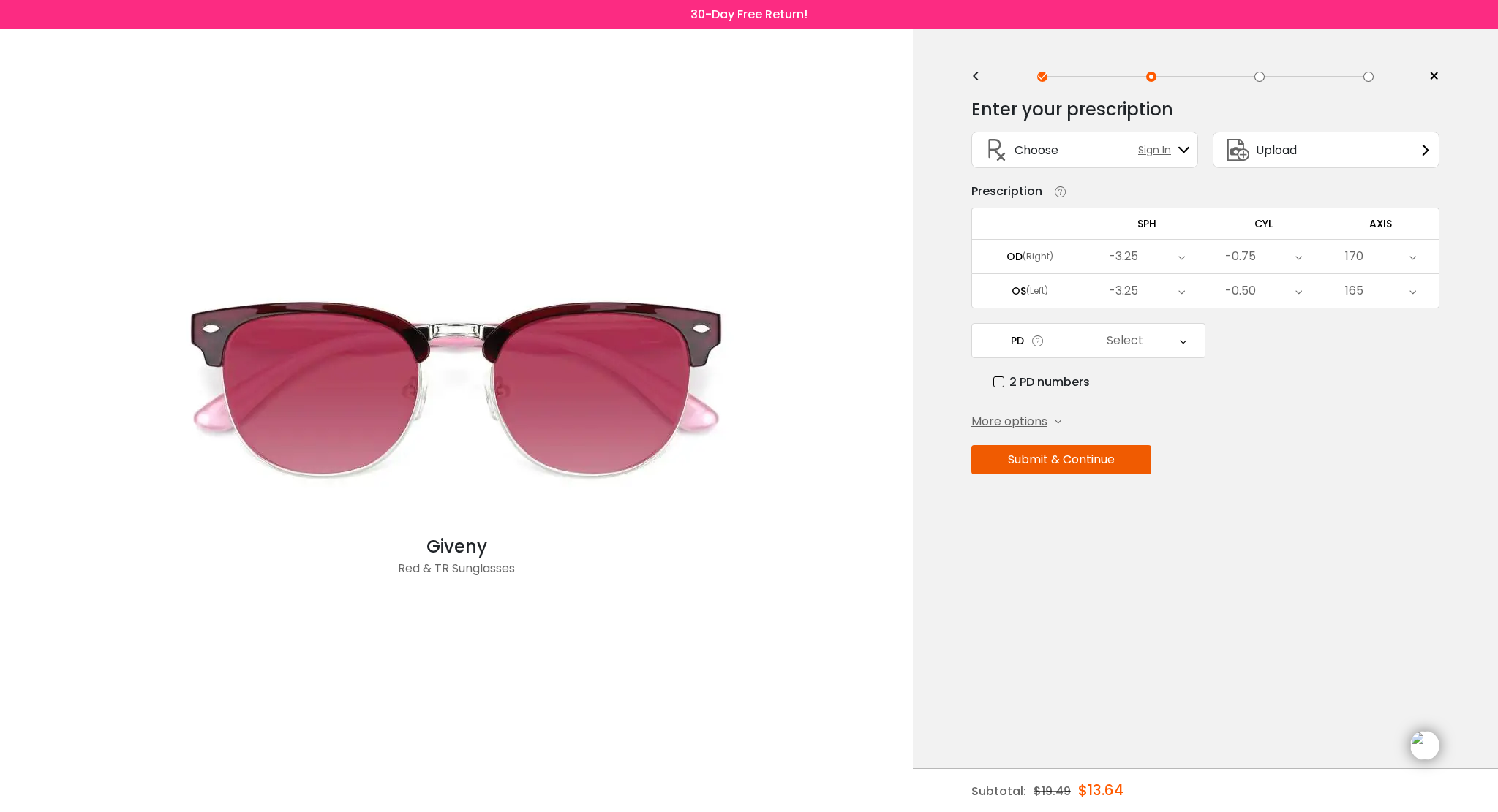
click at [1180, 325] on icon at bounding box center [1183, 341] width 7 height 34
click at [1176, 460] on li "63" at bounding box center [1147, 466] width 117 height 26
click at [1134, 457] on button "Submit & Continue" at bounding box center [1061, 460] width 180 height 30
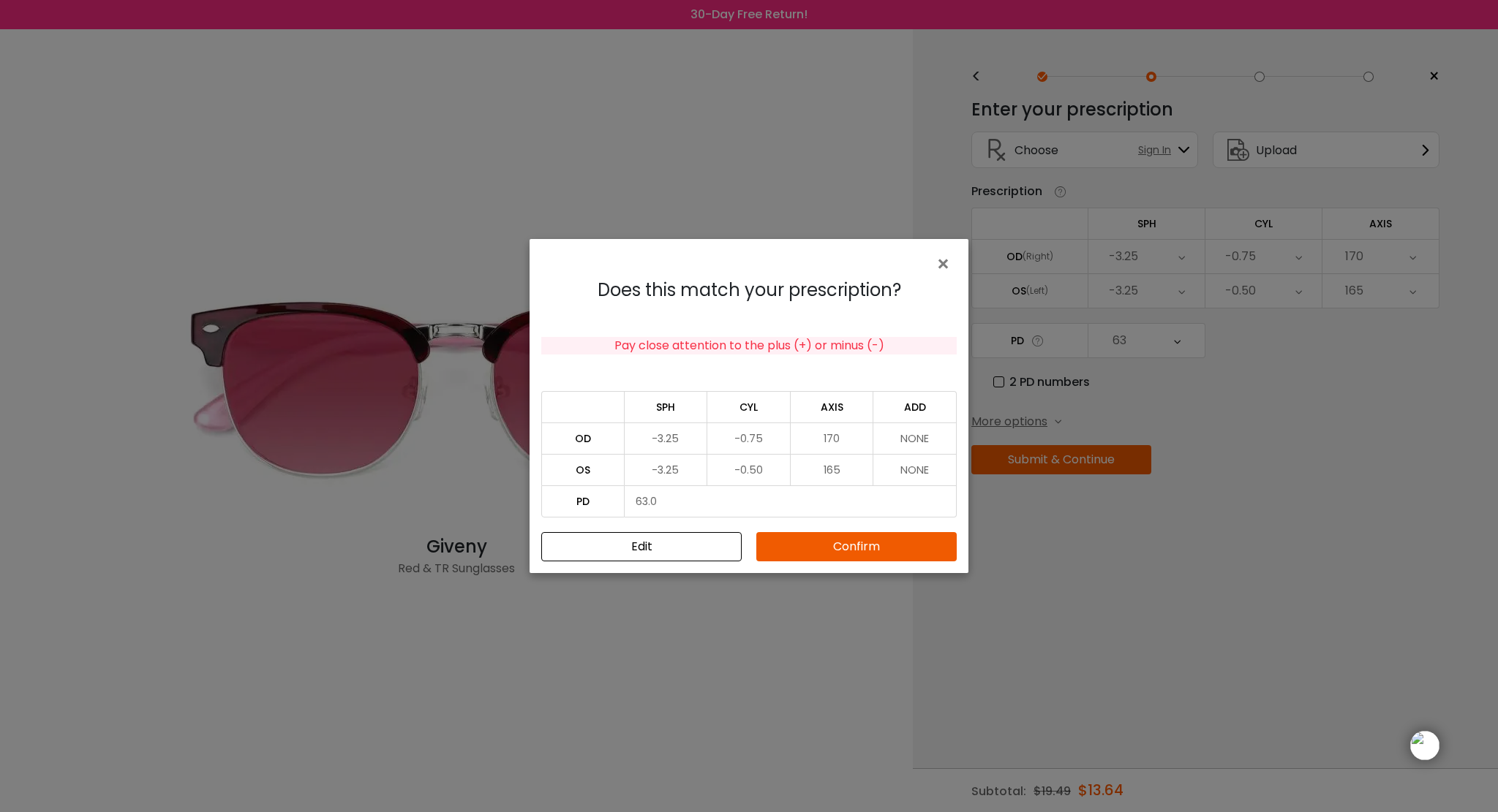
click at [867, 544] on button "Confirm" at bounding box center [856, 547] width 200 height 30
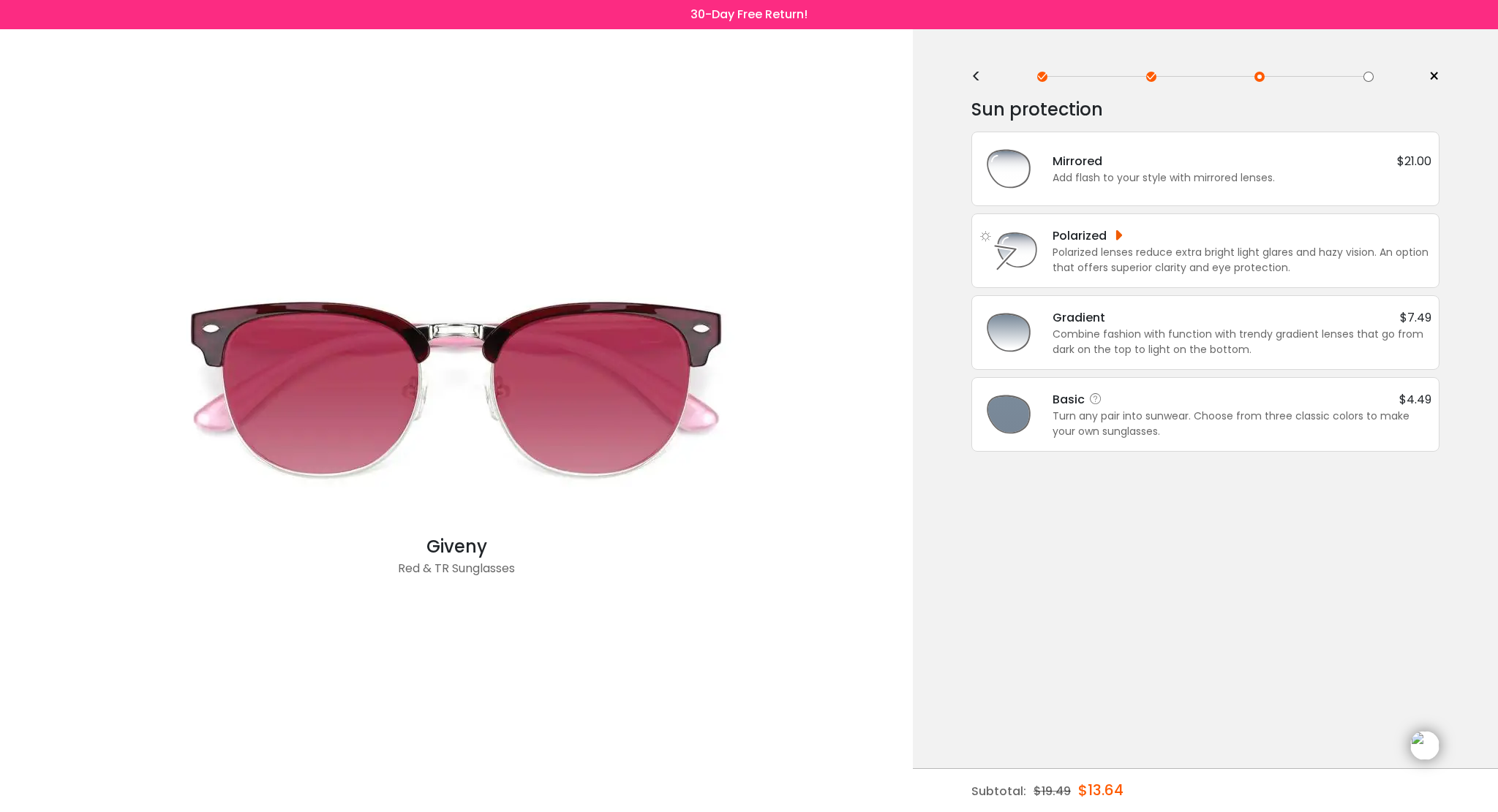
click at [1094, 435] on div "Turn any pair into sunwear. Choose from three classic colors to make your own s…" at bounding box center [1241, 424] width 379 height 30
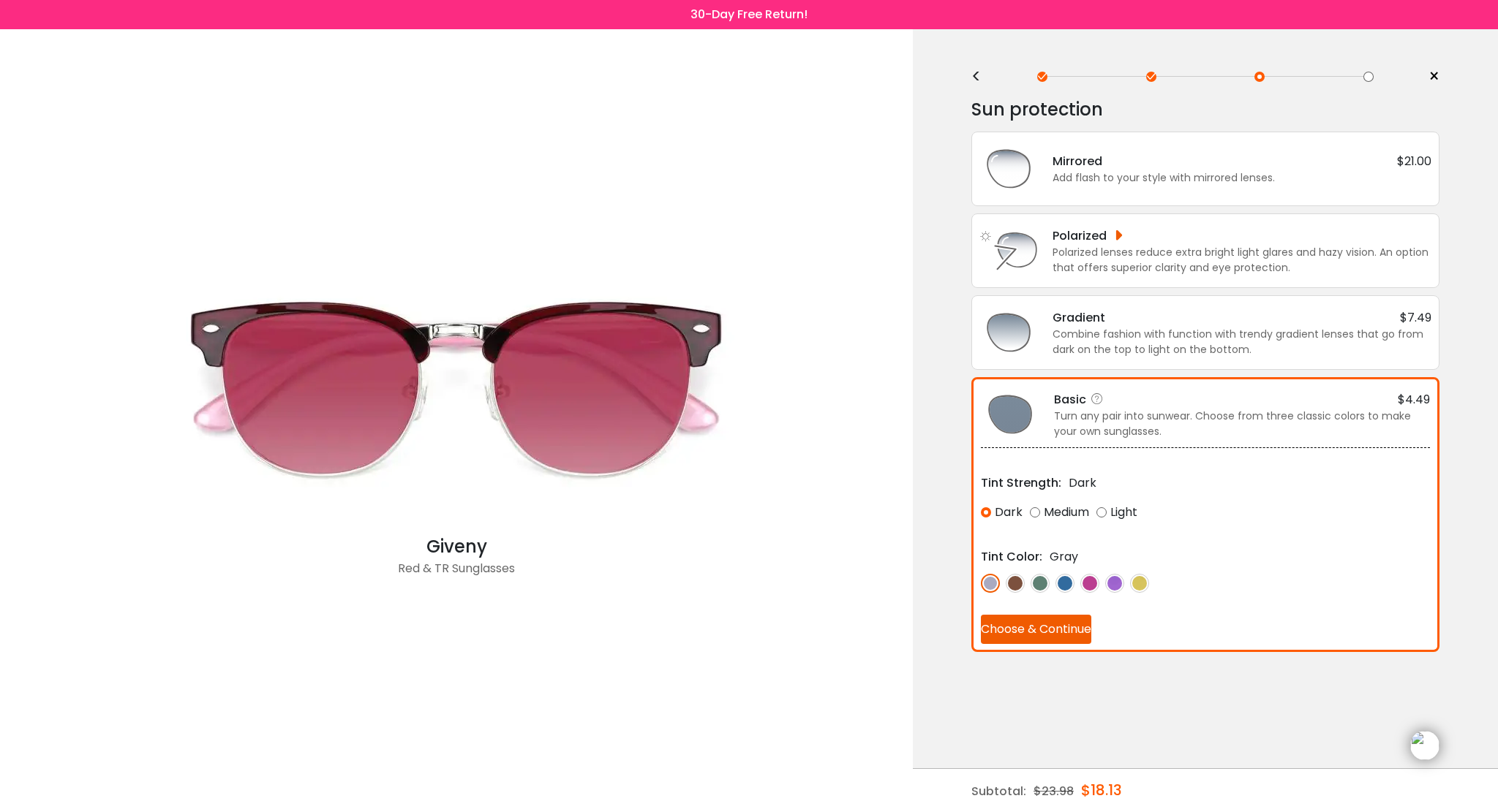
click at [1085, 583] on img at bounding box center [1089, 583] width 19 height 19
click at [1100, 510] on div "Light" at bounding box center [1116, 512] width 41 height 26
click at [1038, 511] on div "Medium" at bounding box center [1060, 512] width 59 height 26
click at [1068, 635] on button "Choose & Continue" at bounding box center [1036, 629] width 111 height 30
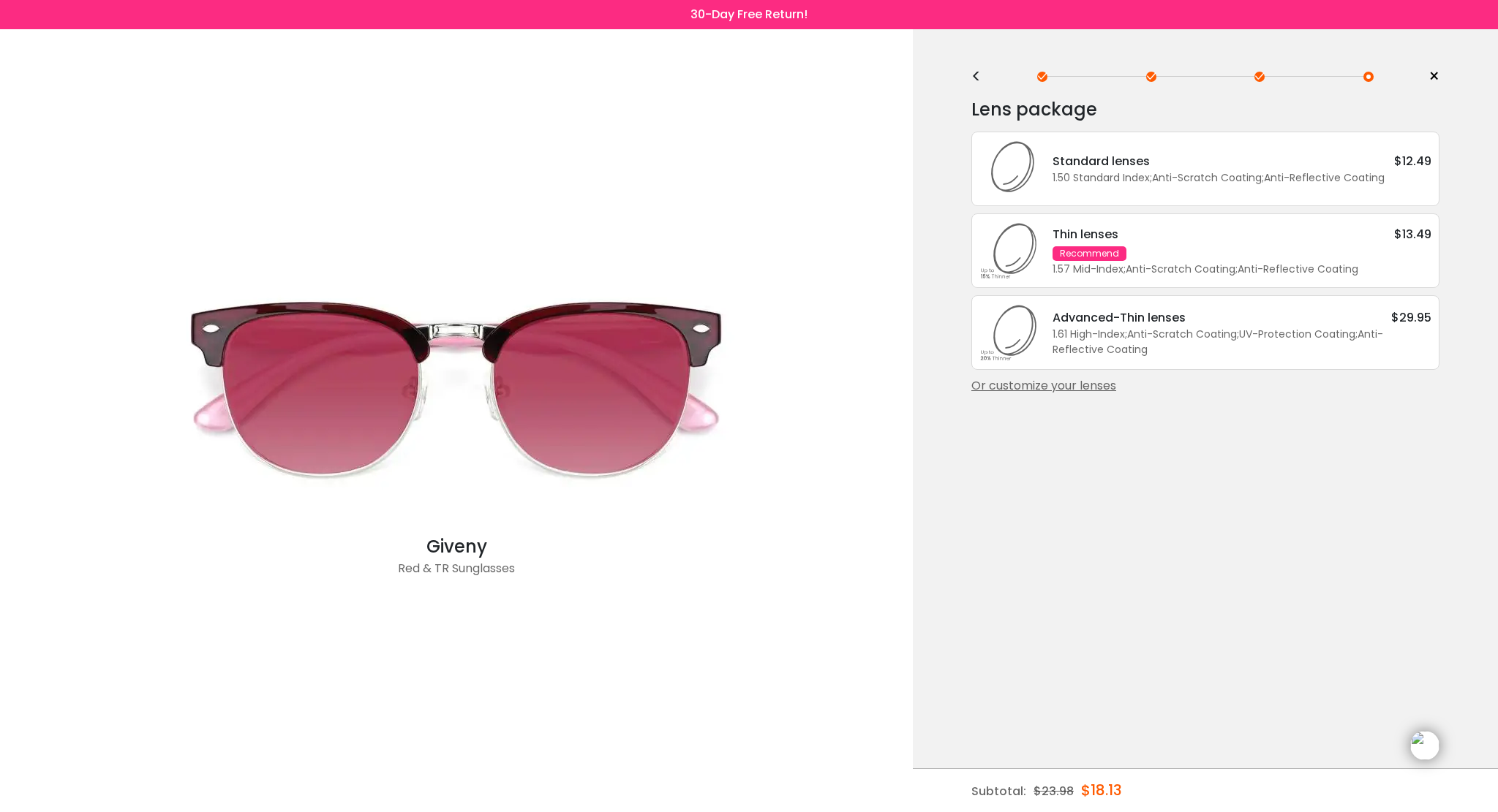
click at [1137, 175] on div "1.50 Standard Index ; Anti-Scratch Coating ; Anti-Reflective Coating ;" at bounding box center [1241, 178] width 379 height 15
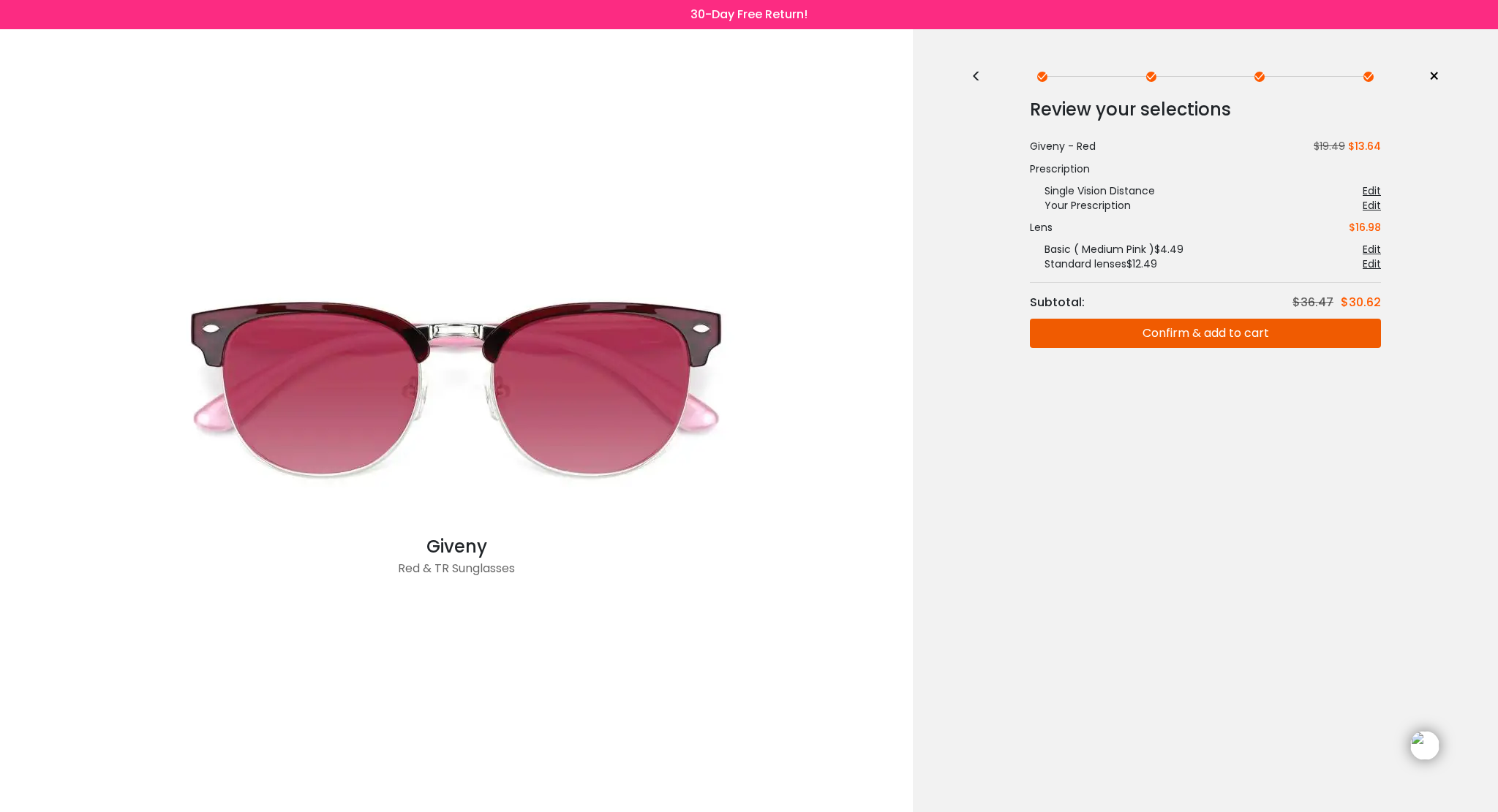
click at [1169, 336] on button "Confirm & add to cart" at bounding box center [1206, 333] width 351 height 30
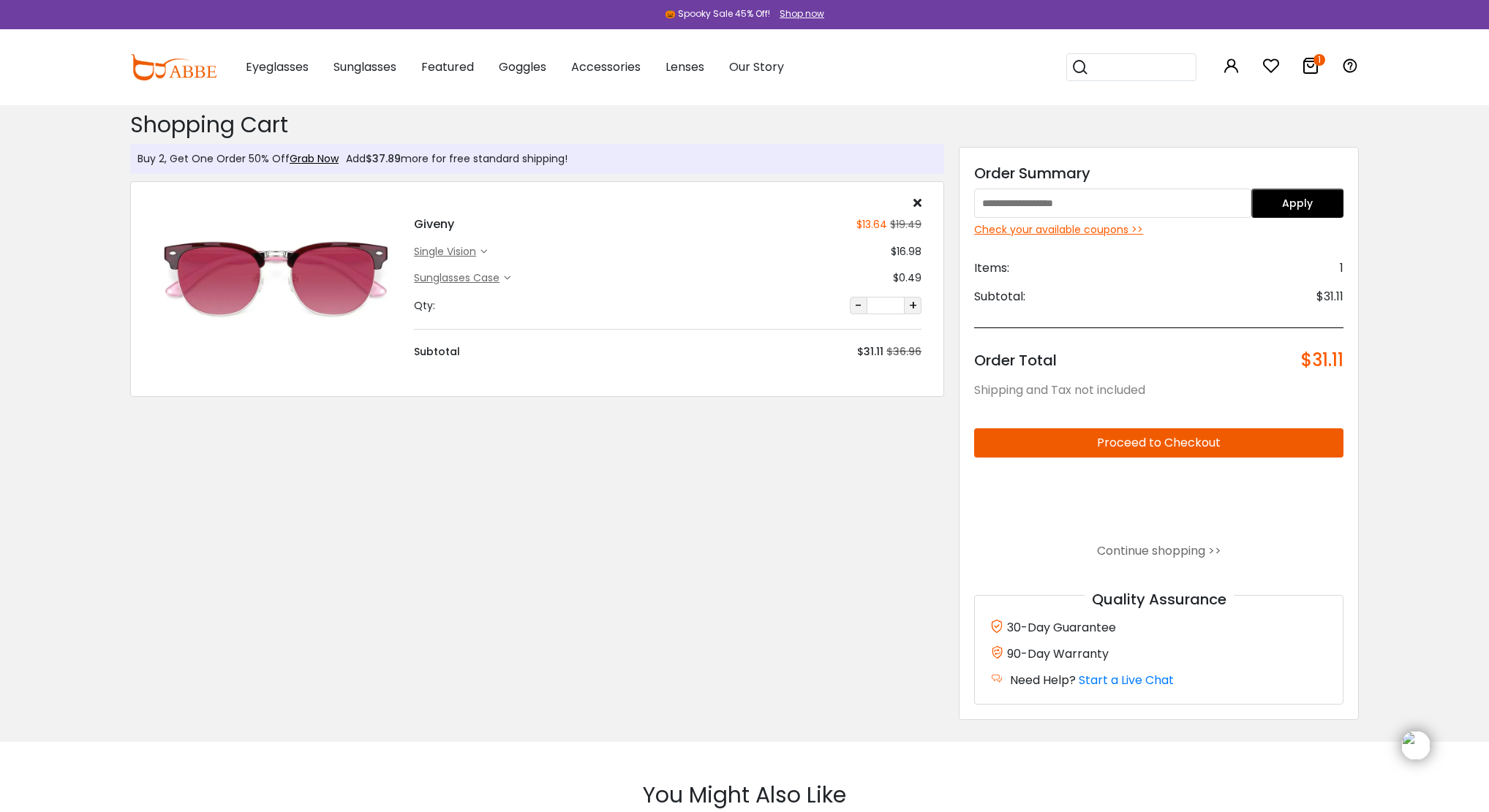
click at [1085, 207] on input "text" at bounding box center [1112, 203] width 276 height 30
click at [1302, 205] on button "Apply" at bounding box center [1297, 203] width 92 height 30
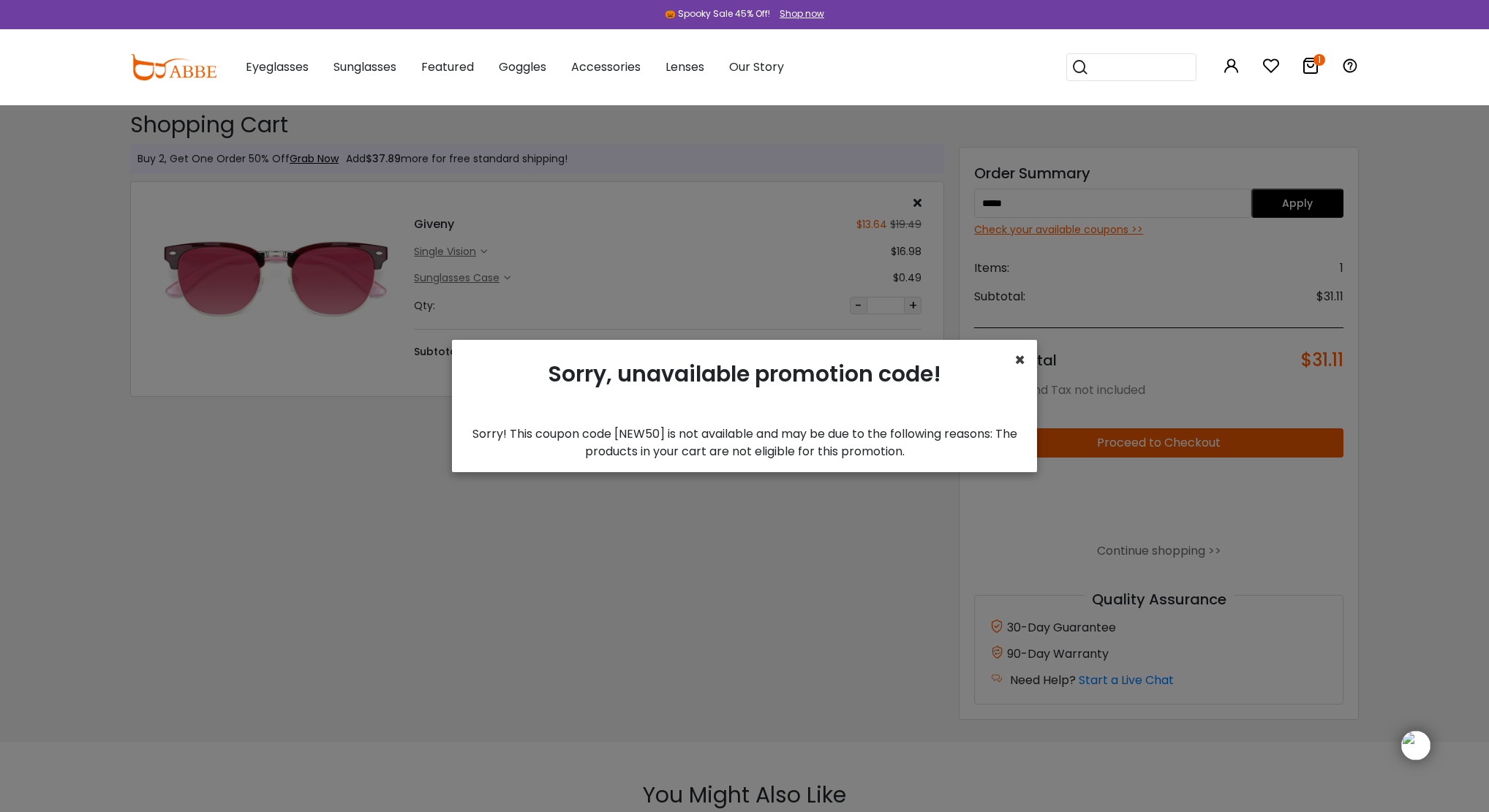
click at [1021, 359] on span "×" at bounding box center [1019, 360] width 11 height 24
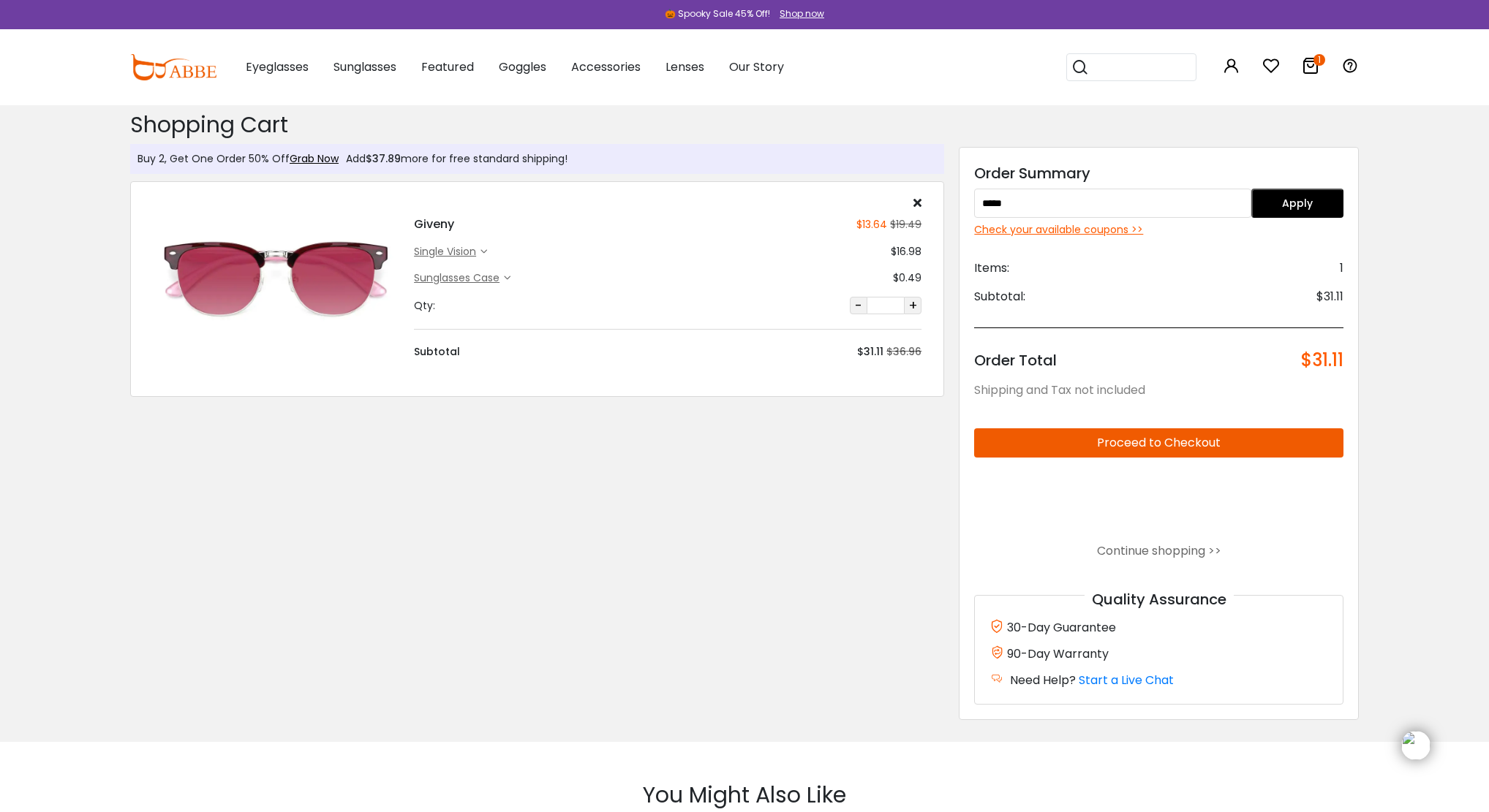
drag, startPoint x: 1025, startPoint y: 208, endPoint x: 790, endPoint y: 209, distance: 235.0
click at [790, 209] on div "Buy 2, Get One Order 50% Off Grab Now Add $37.89 more for free standard shippin…" at bounding box center [744, 423] width 1243 height 637
click at [1292, 199] on button "Apply" at bounding box center [1297, 203] width 92 height 30
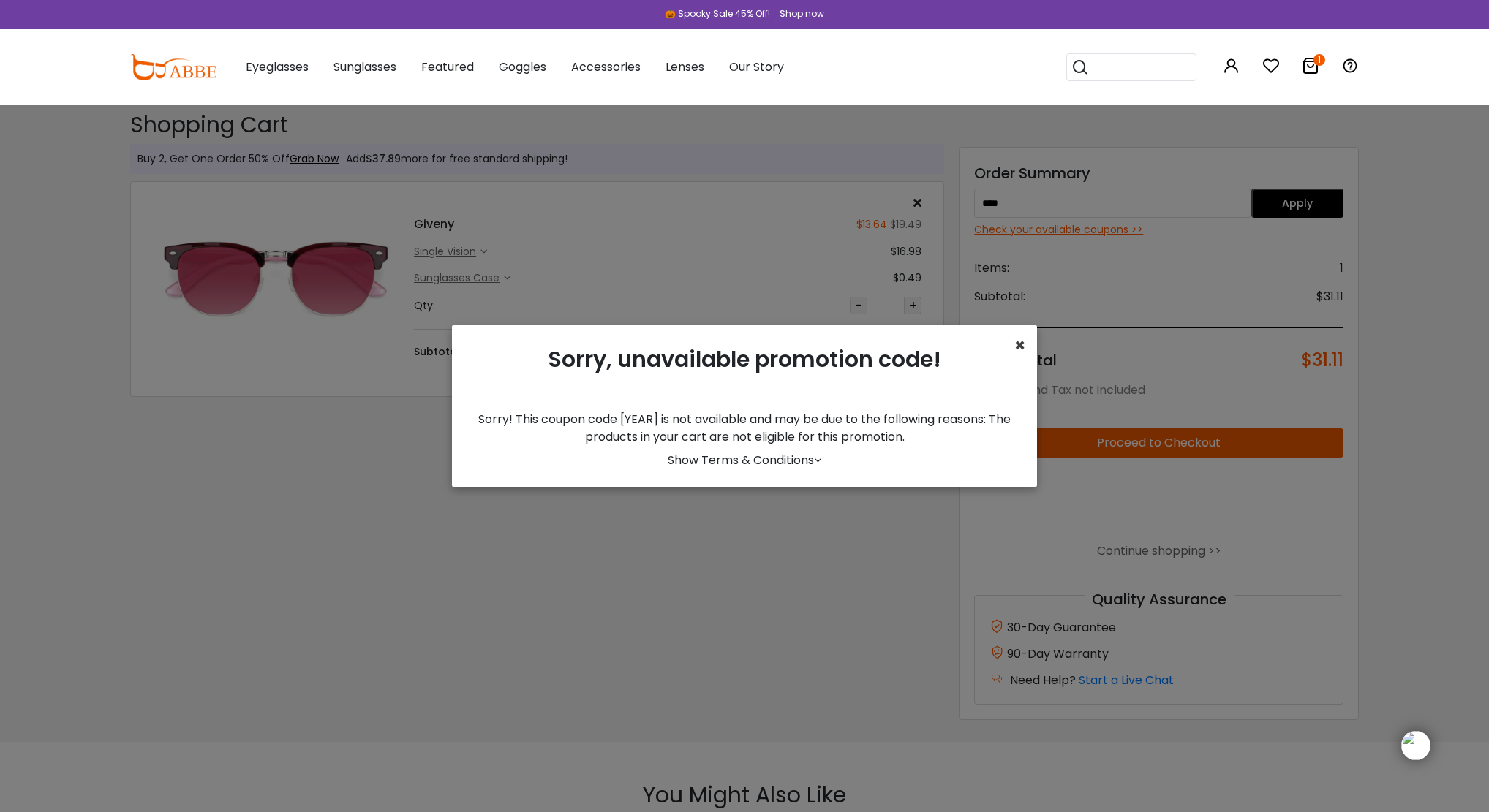
click at [1019, 340] on span "×" at bounding box center [1019, 345] width 11 height 24
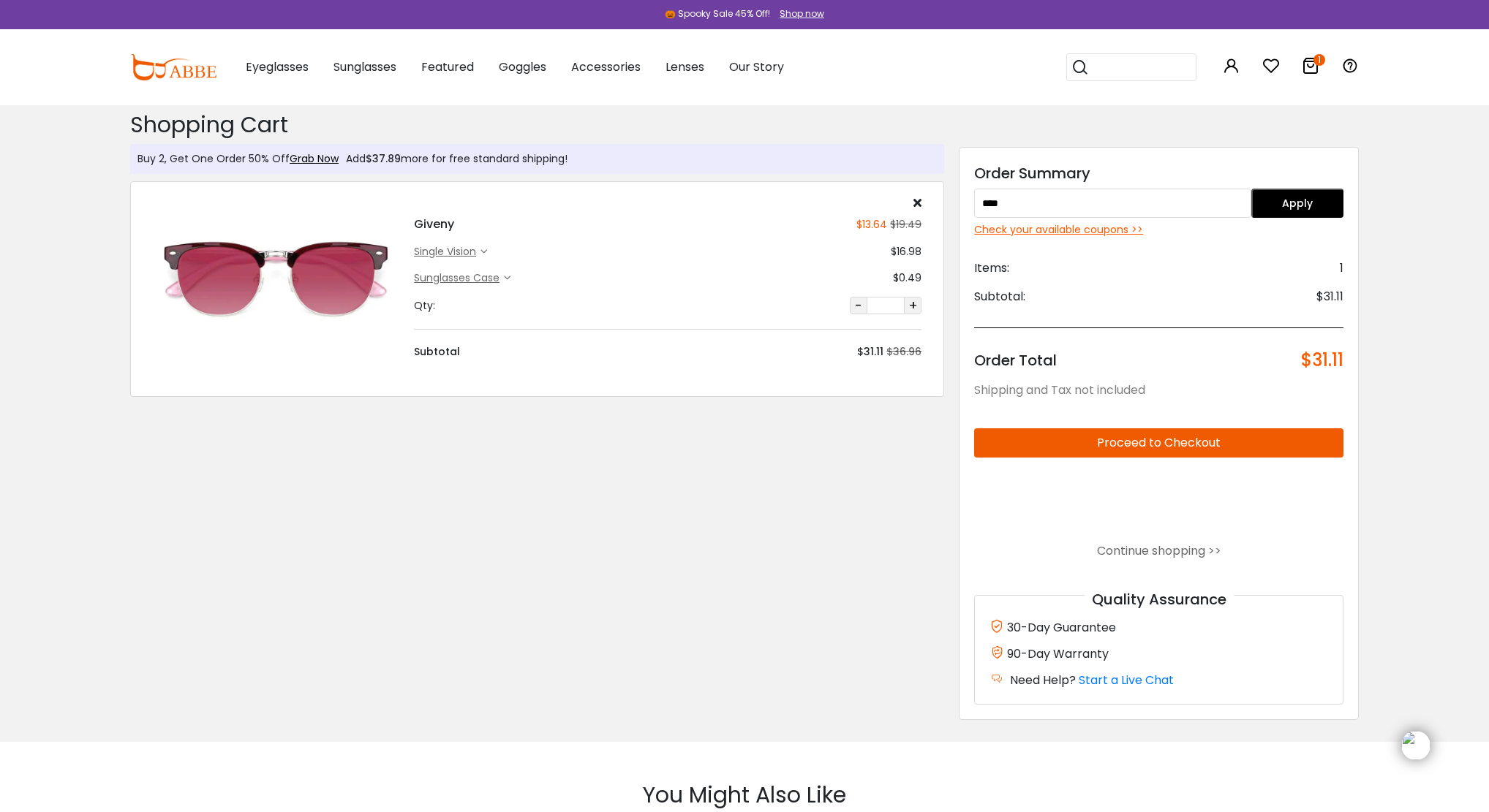
drag, startPoint x: 1037, startPoint y: 210, endPoint x: 968, endPoint y: 207, distance: 69.1
click at [968, 207] on div "Order Summary **** Apply Check your available coupons >> Items: 1 Subtotal: $31…" at bounding box center [1159, 433] width 400 height 573
type input "*"
click at [1304, 213] on button "Apply" at bounding box center [1297, 203] width 92 height 30
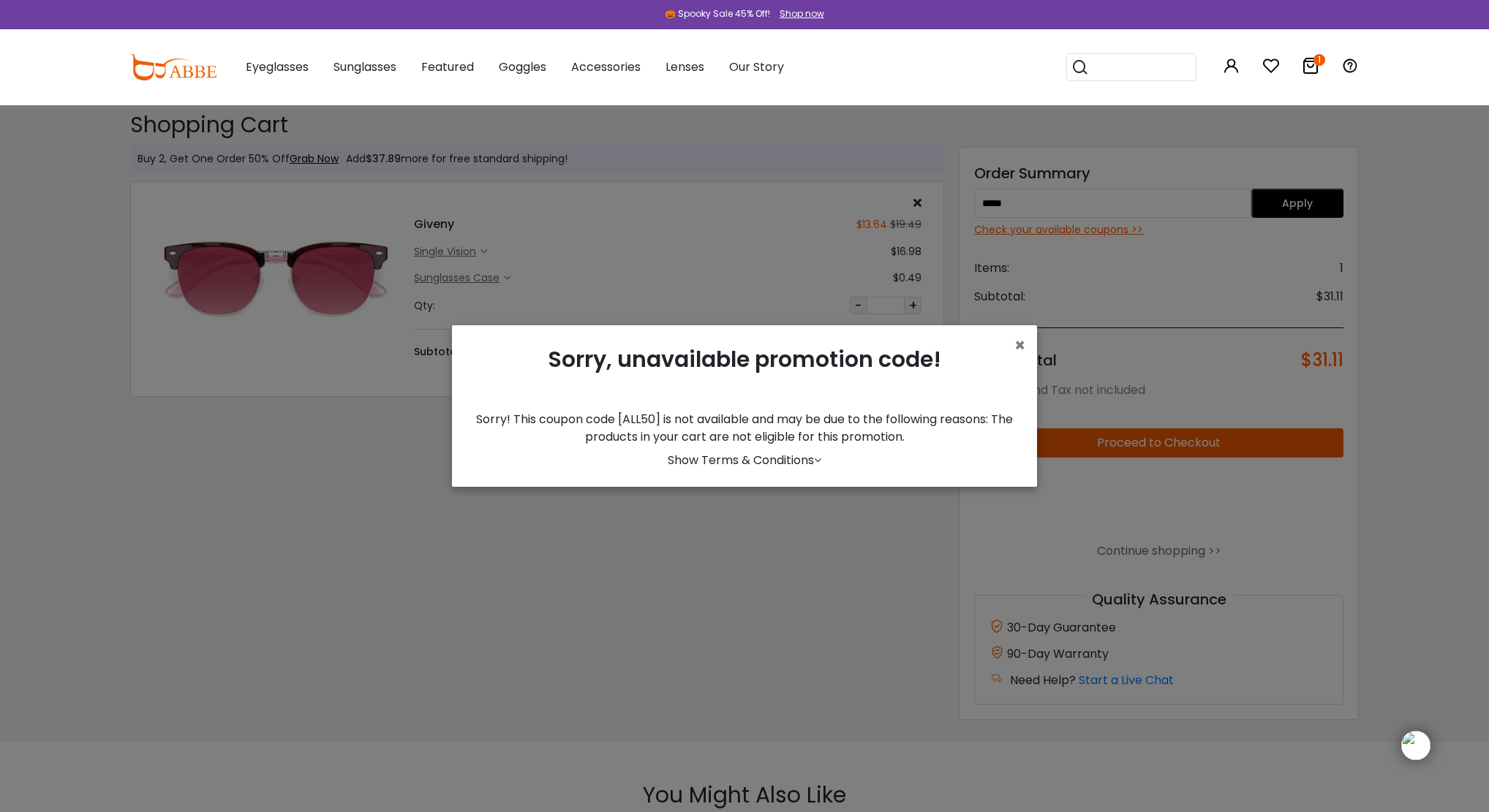
click at [867, 678] on div "× Sorry, unavailable promotion code! Sorry! This coupon code [ALL50] is not ava…" at bounding box center [744, 406] width 1489 height 812
click at [1023, 350] on span "×" at bounding box center [1019, 345] width 11 height 24
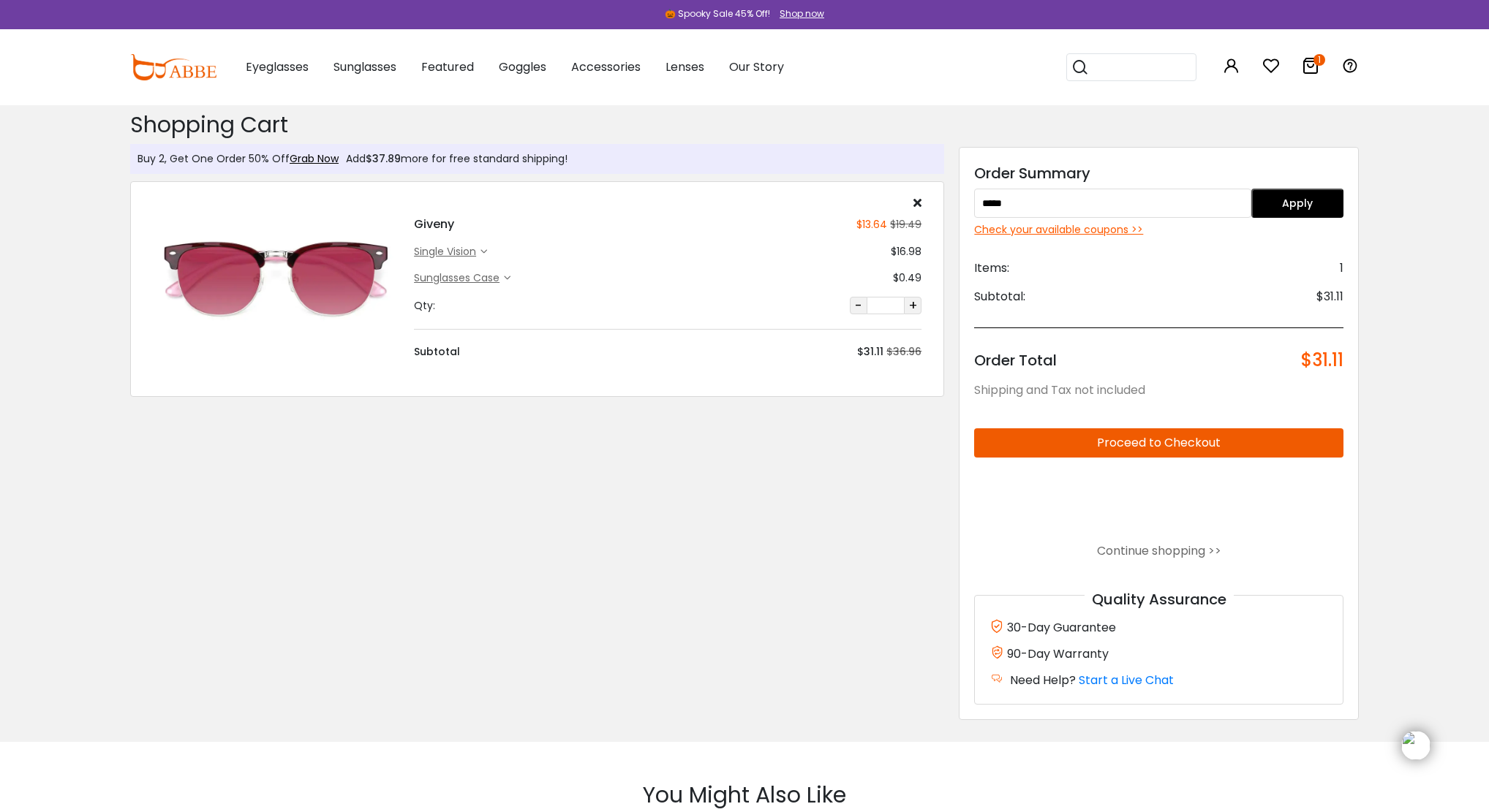
click at [1050, 202] on input "*****" at bounding box center [1112, 203] width 276 height 30
type input "*"
type input "******"
click at [1275, 201] on button "Apply" at bounding box center [1297, 203] width 92 height 30
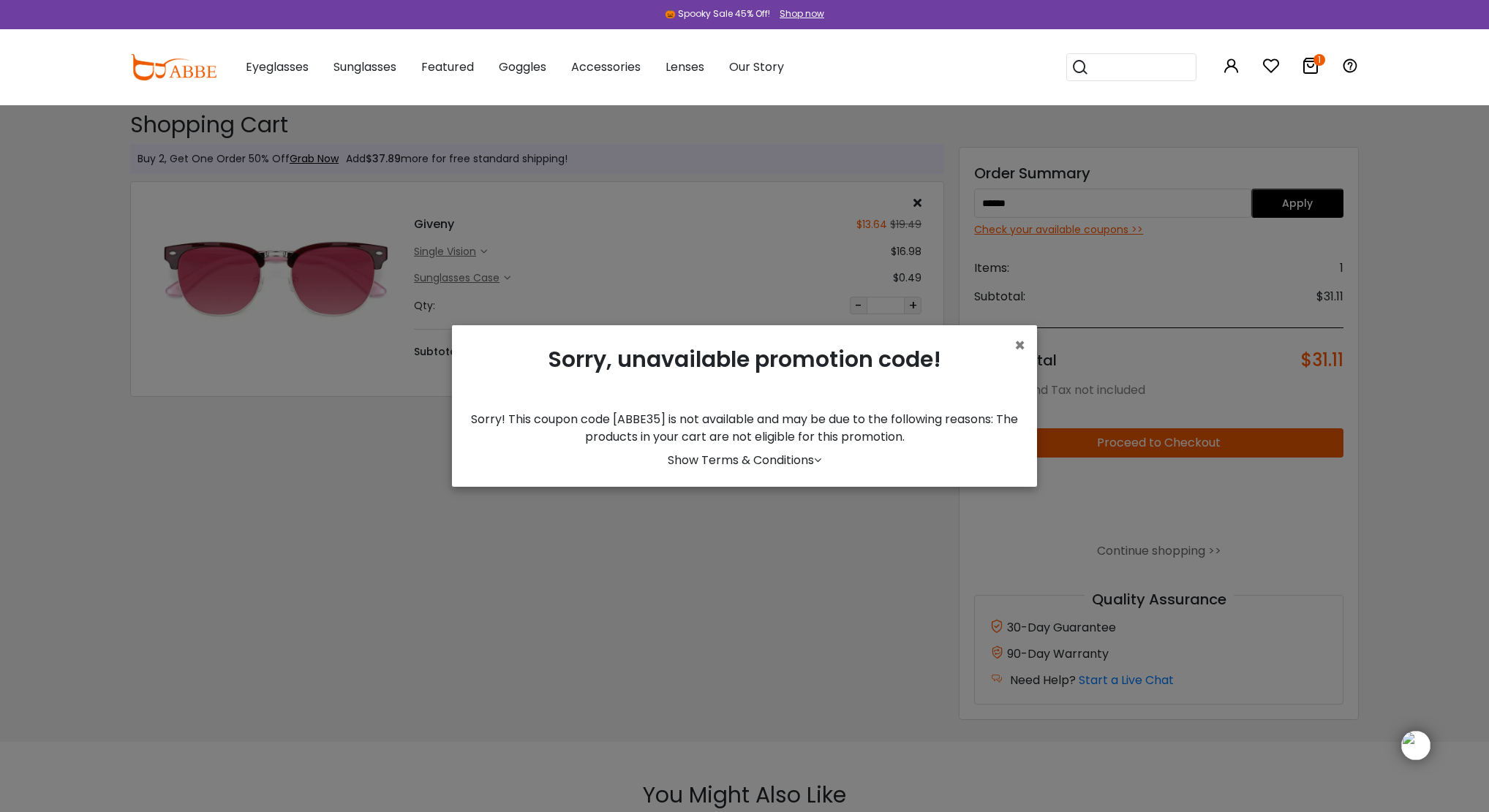
click at [1034, 336] on div "× Sorry, unavailable promotion code! Sorry! This coupon code [ABBE35] is not av…" at bounding box center [744, 405] width 585 height 161
click at [1018, 351] on span "×" at bounding box center [1019, 345] width 11 height 24
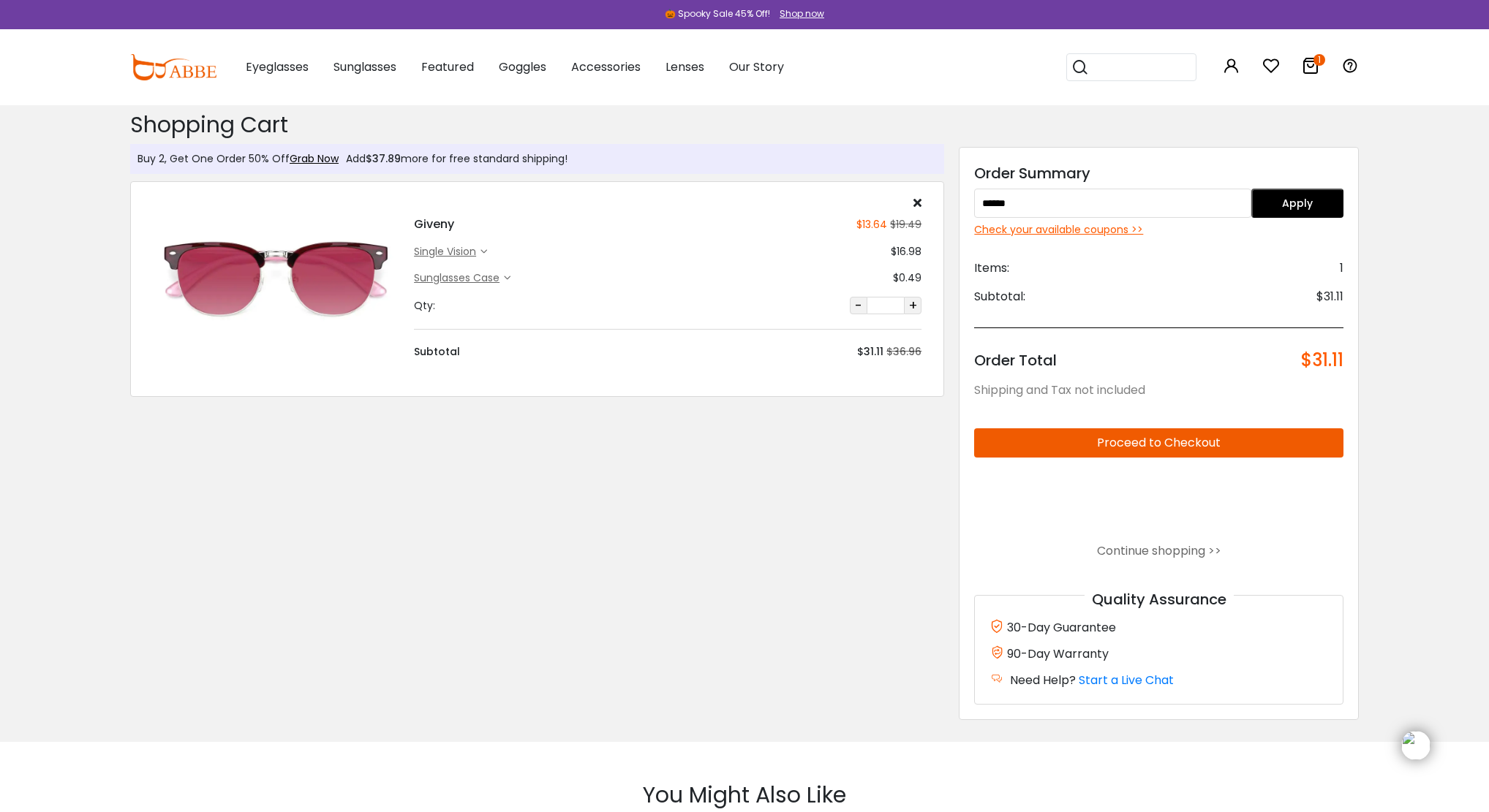
drag, startPoint x: 1370, startPoint y: 1, endPoint x: 1482, endPoint y: 63, distance: 128.0
click at [1482, 63] on div "0 1 Eyeglasses Women's Eyeglasses" at bounding box center [744, 68] width 1489 height 76
drag, startPoint x: 1442, startPoint y: 84, endPoint x: 1445, endPoint y: 55, distance: 29.2
click at [1445, 55] on div "0 1 Eyeglasses Women's Eyeglasses" at bounding box center [744, 68] width 1489 height 76
drag, startPoint x: 1292, startPoint y: 8, endPoint x: 1225, endPoint y: 129, distance: 138.3
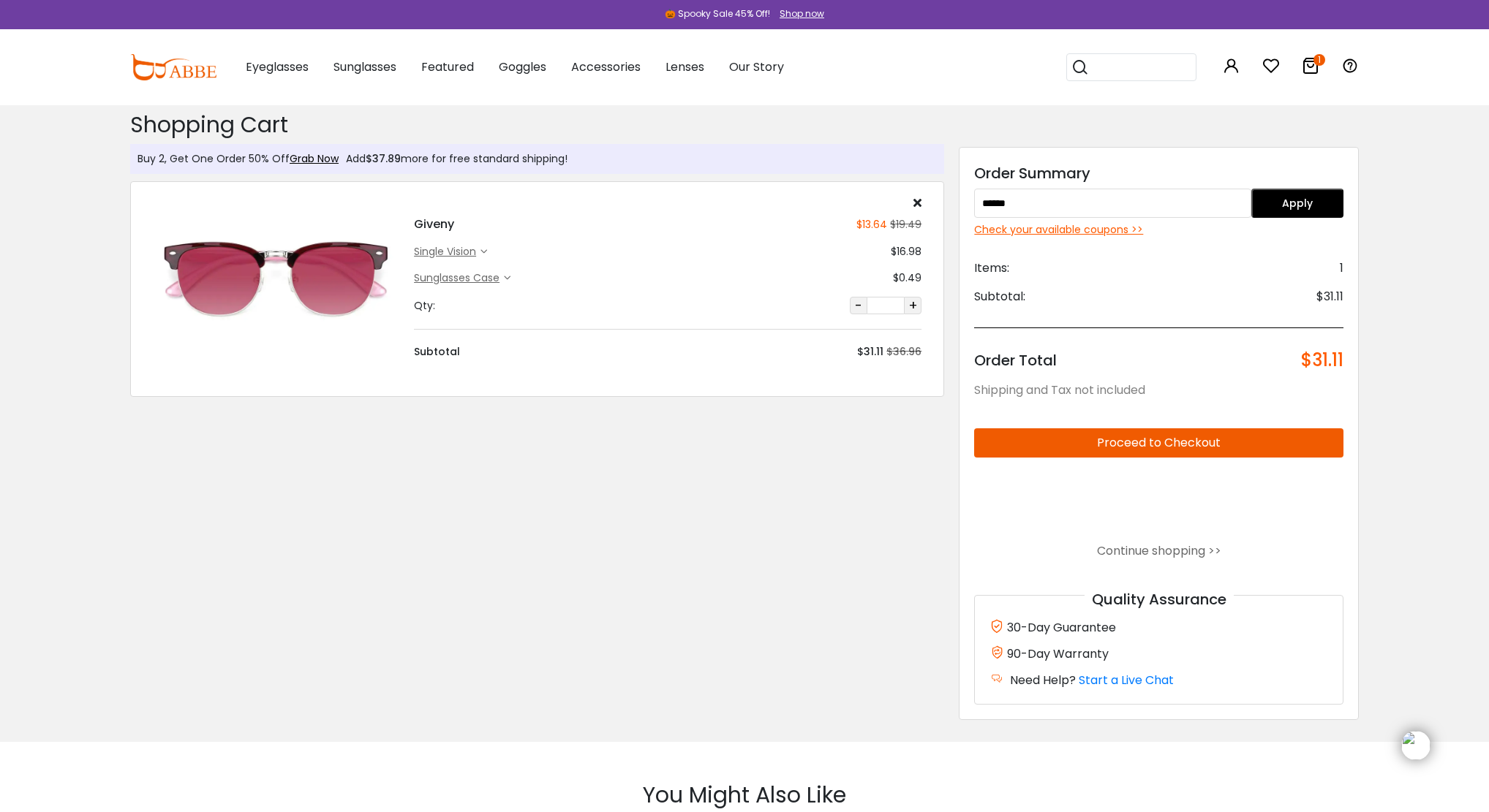
click at [1225, 129] on div "Buy 2, Get One Order 50% Off Grab Now Add $37.89 more for free standard shippin…" at bounding box center [744, 423] width 1243 height 637
click at [1119, 228] on div "Check your available coupons >>" at bounding box center [1158, 230] width 369 height 15
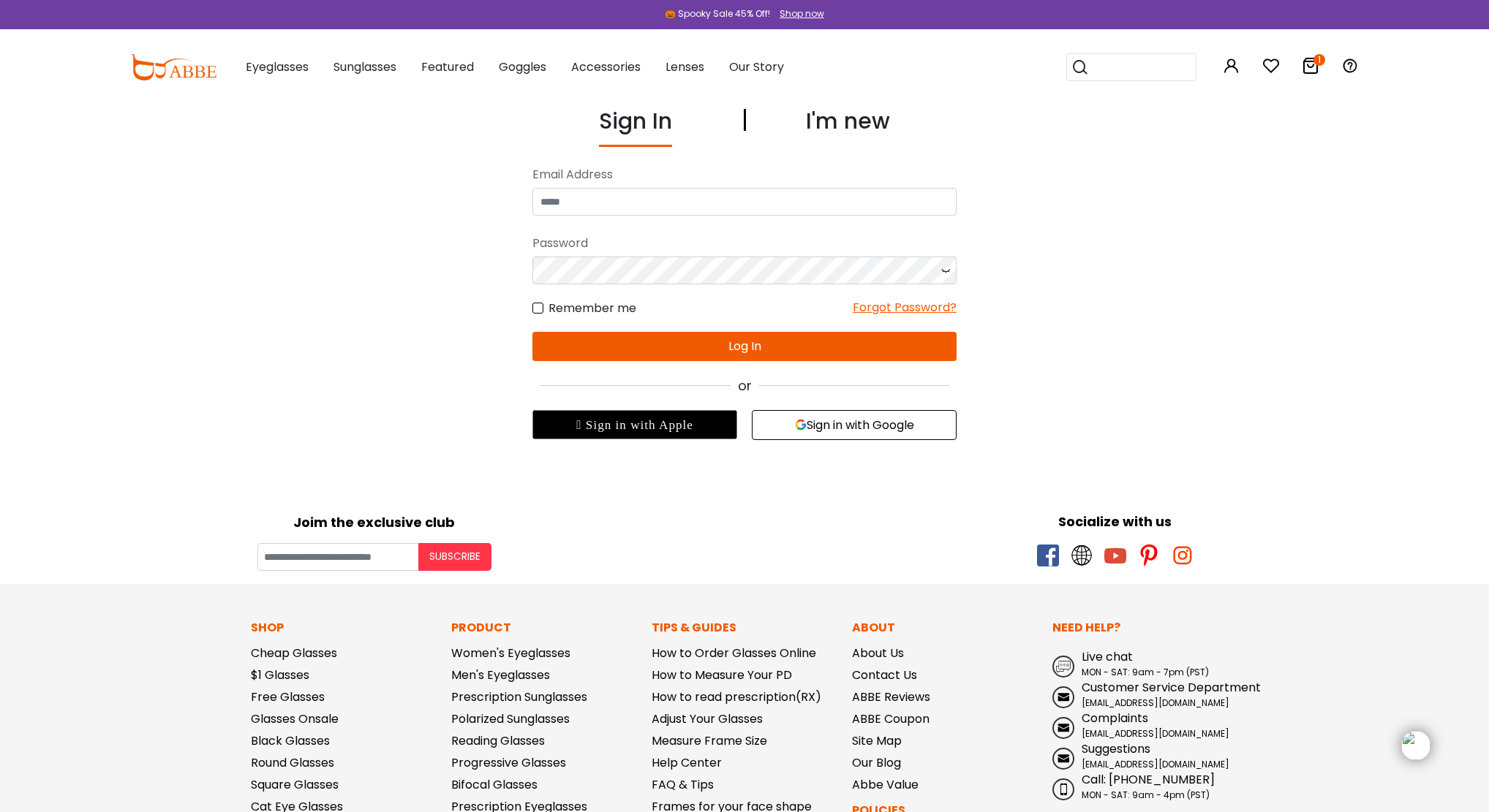
click at [882, 423] on button "Sign in with Google" at bounding box center [853, 425] width 205 height 30
click at [854, 423] on button "Sign in with Google" at bounding box center [853, 425] width 205 height 30
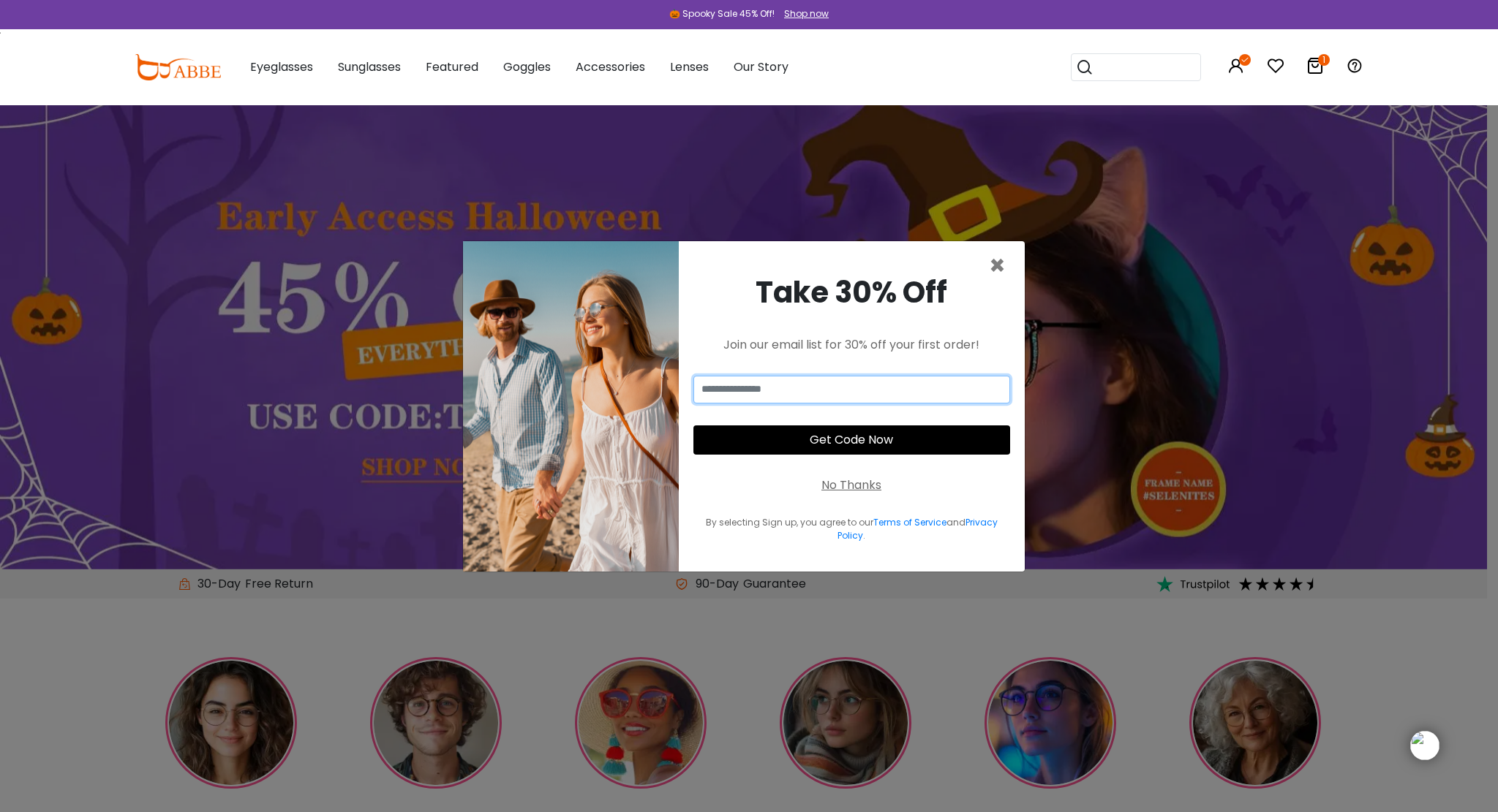
click at [882, 389] on input "email" at bounding box center [851, 389] width 317 height 28
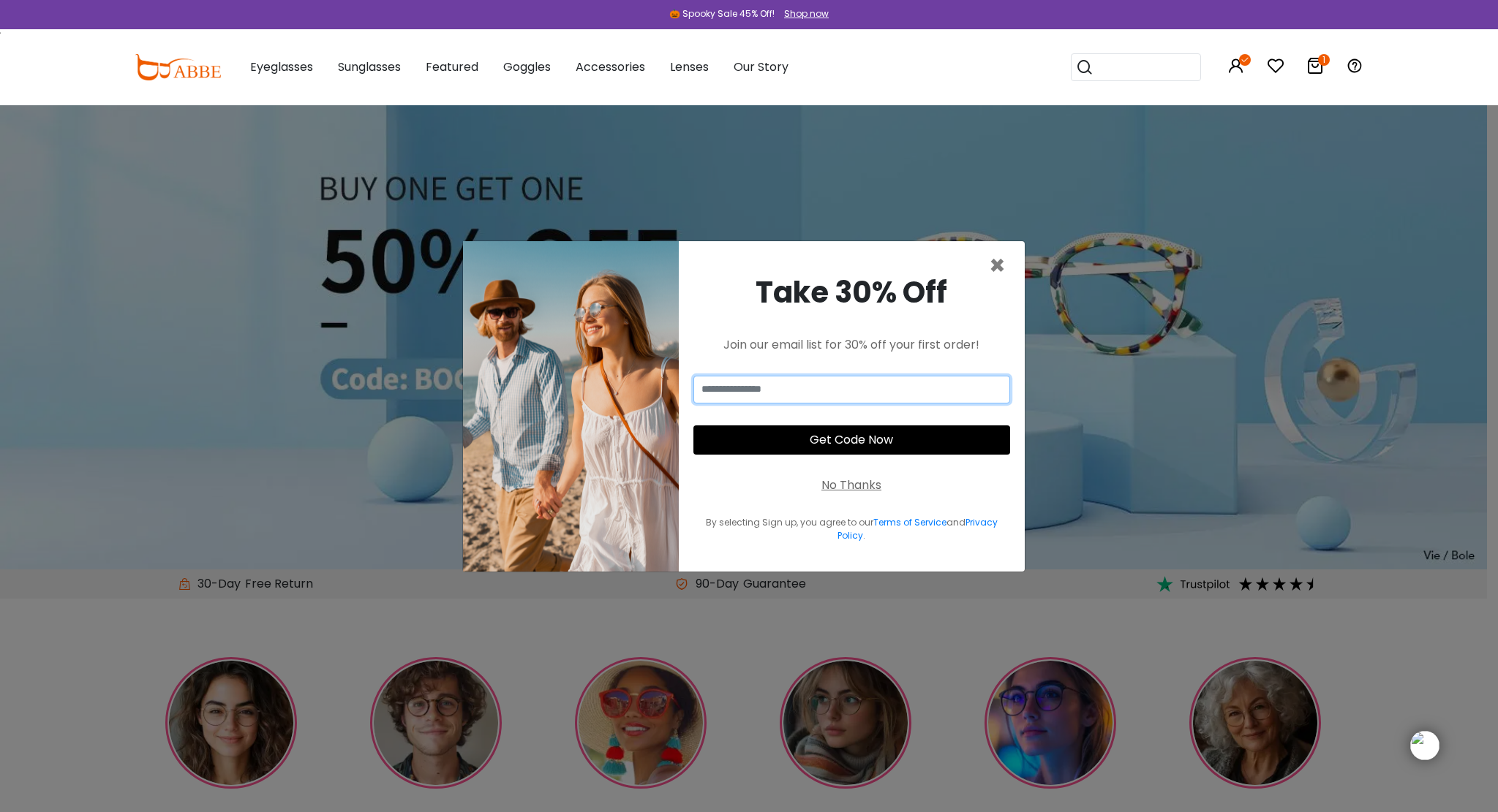
type input "**********"
click at [838, 441] on button "Get Code Now" at bounding box center [851, 440] width 317 height 30
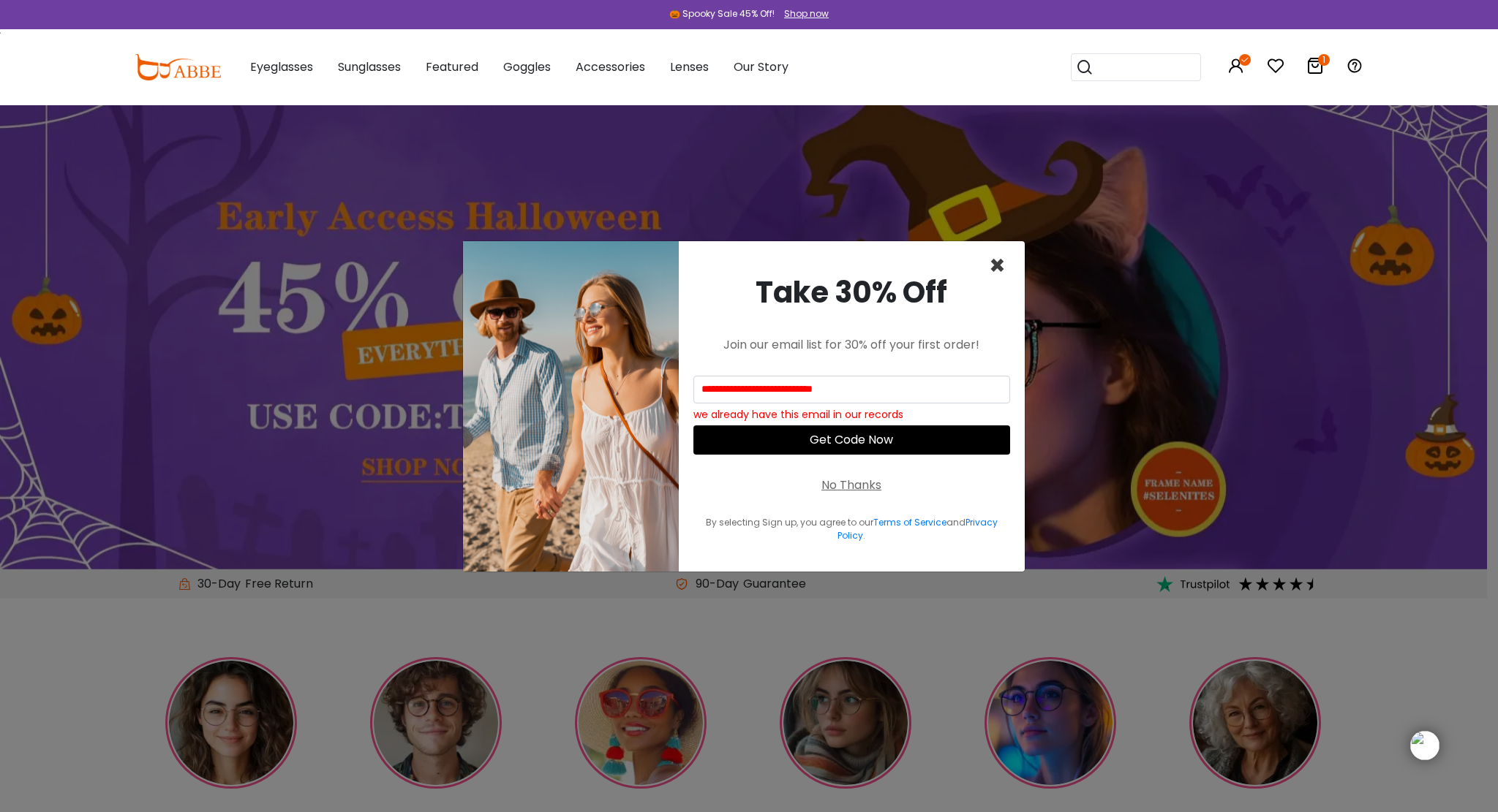
click at [995, 262] on span "×" at bounding box center [997, 266] width 17 height 37
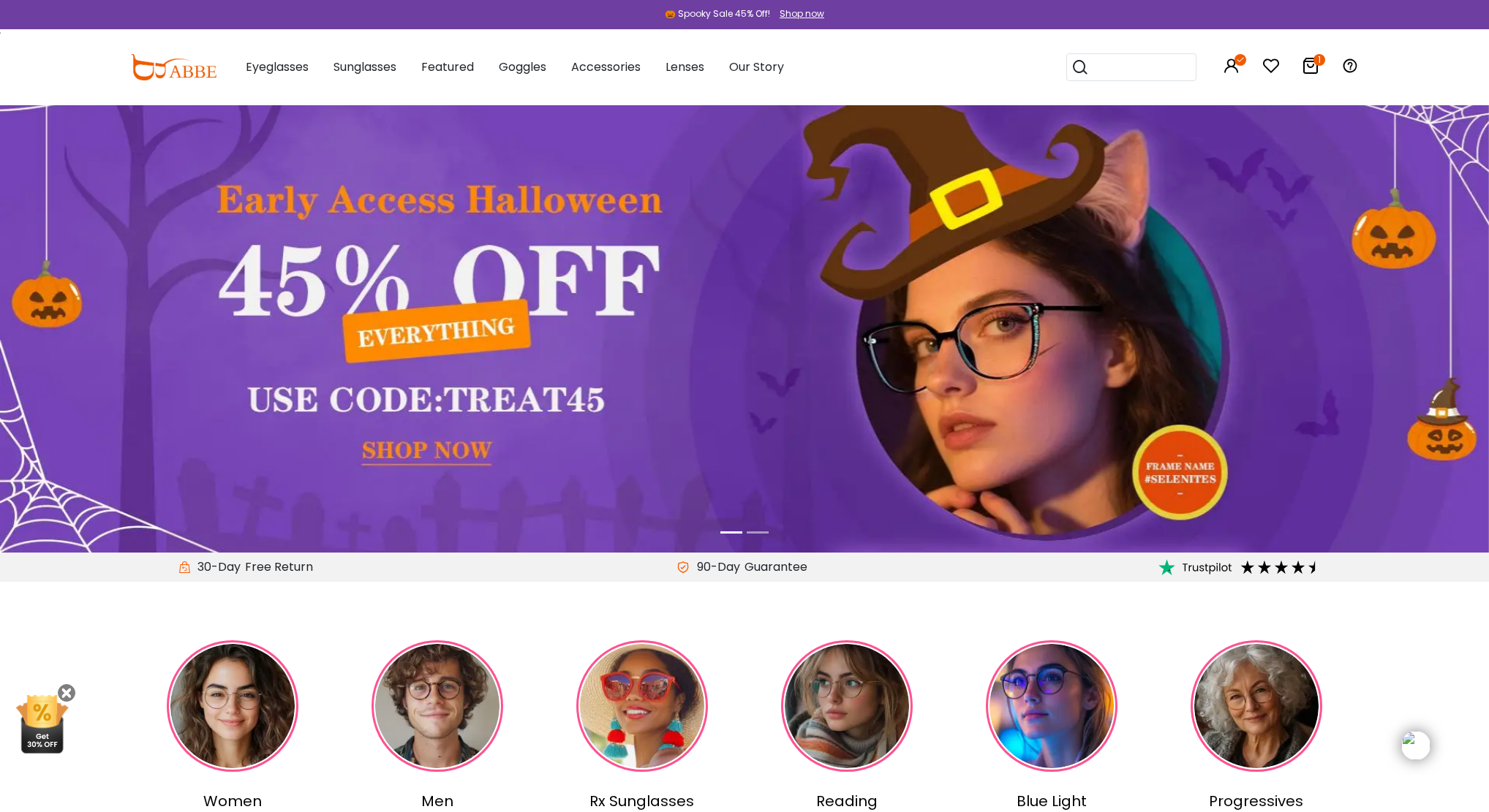
scroll to position [18, 0]
click at [1, 330] on img at bounding box center [744, 319] width 1489 height 465
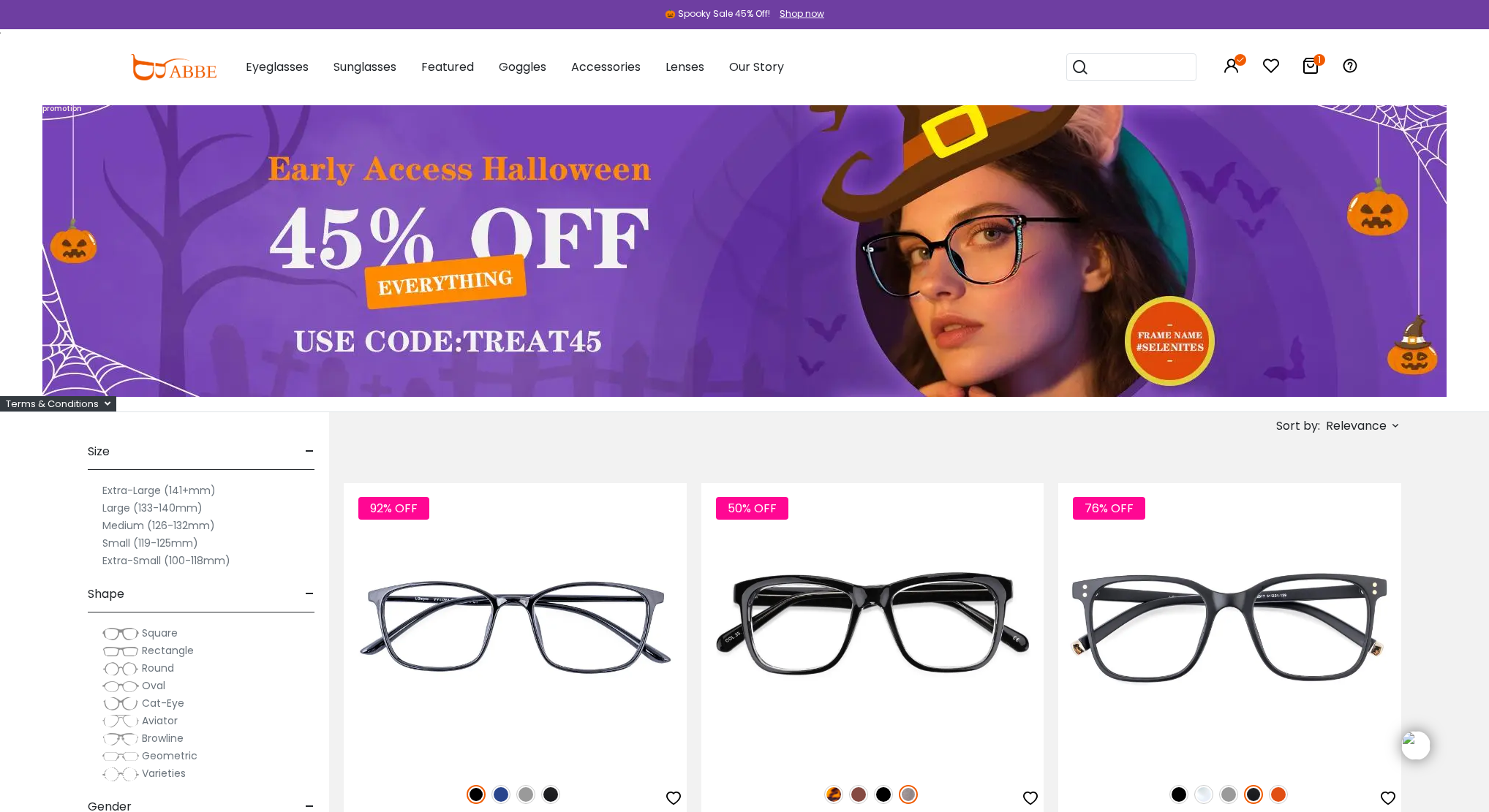
click at [1311, 63] on icon at bounding box center [1310, 66] width 18 height 18
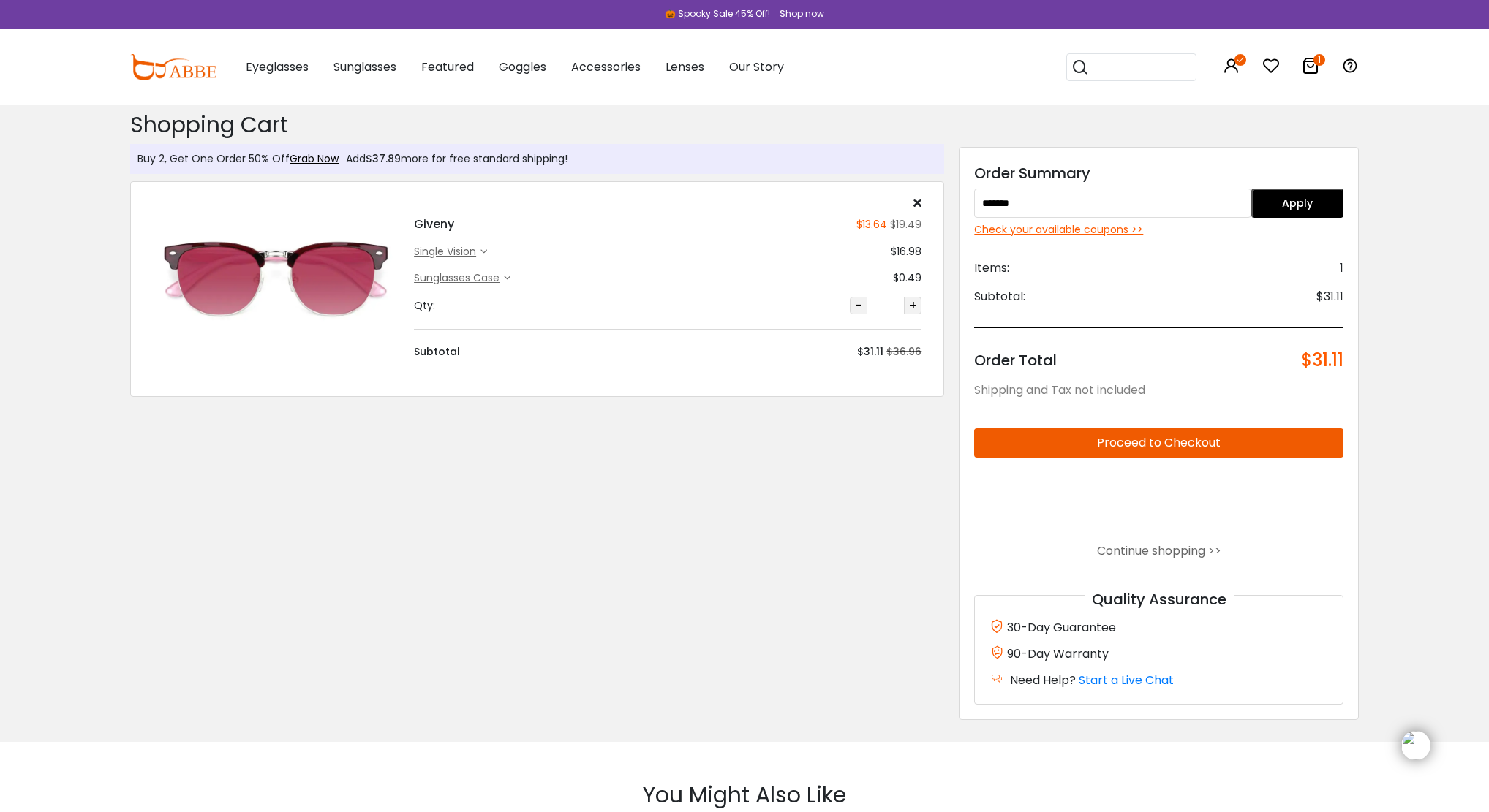
type input "*******"
click at [1270, 203] on button "Apply" at bounding box center [1297, 203] width 92 height 30
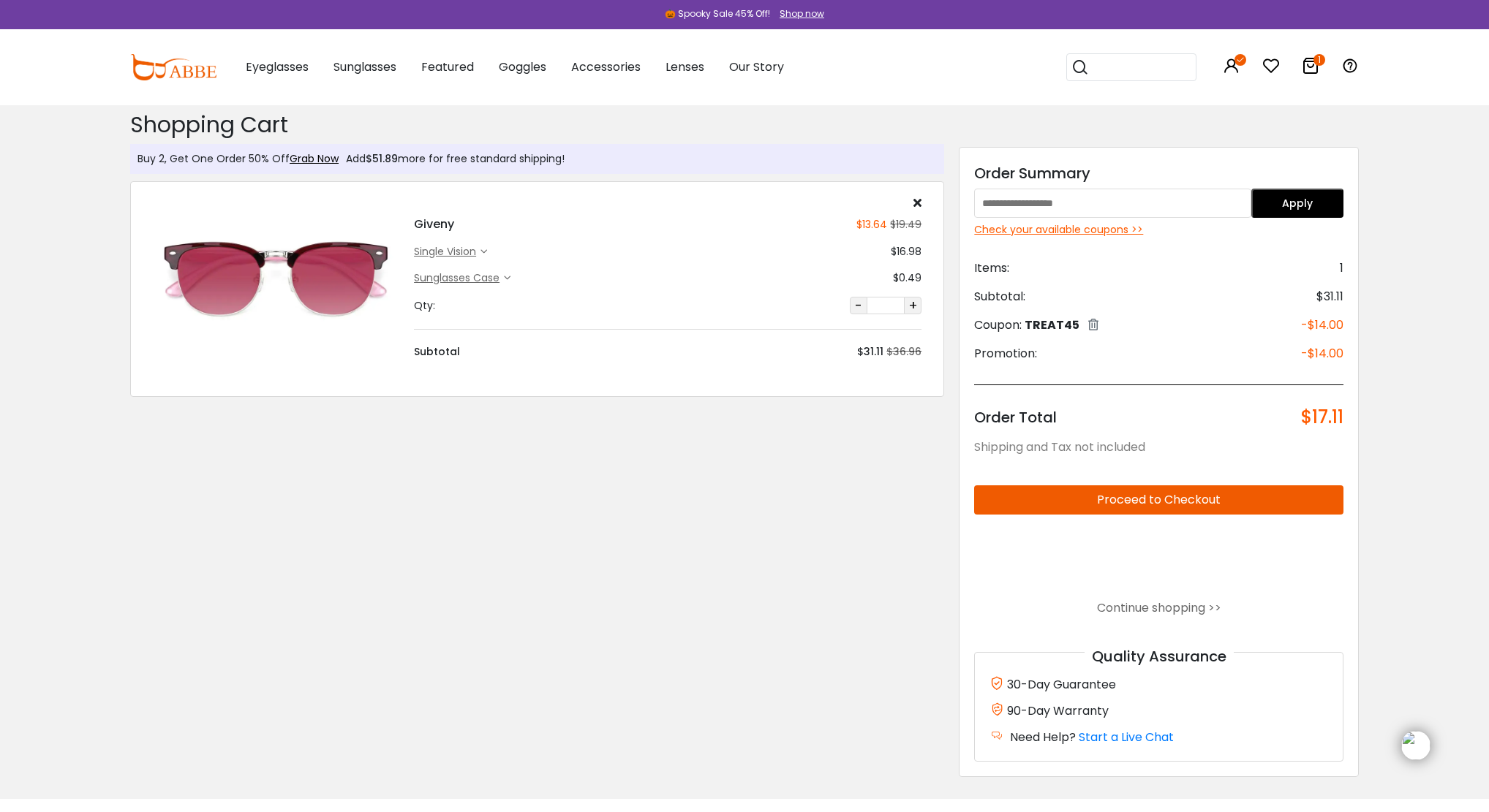
click at [1218, 497] on button "Proceed to Checkout" at bounding box center [1158, 500] width 369 height 30
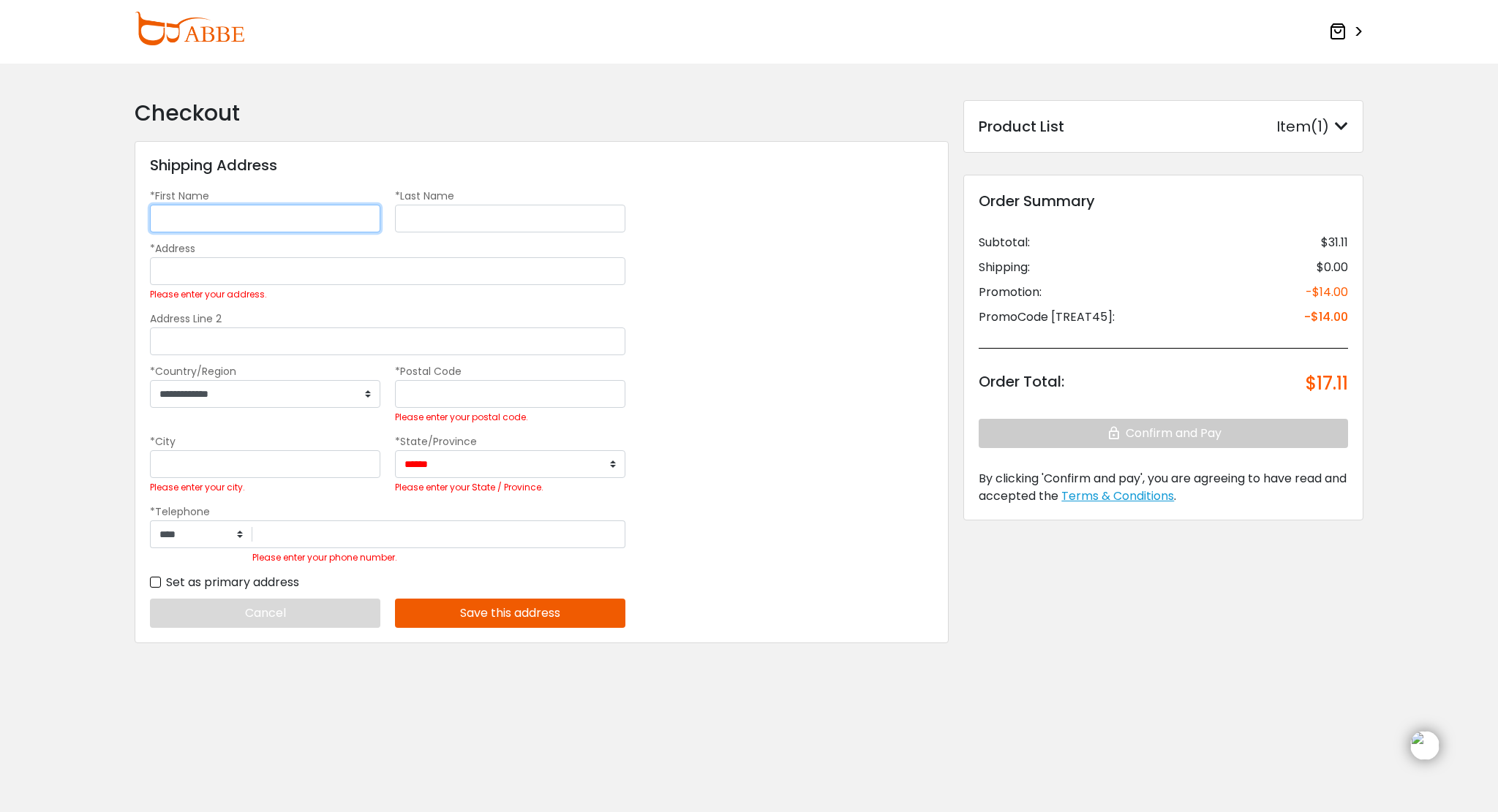
click at [328, 219] on input "*First Name" at bounding box center [265, 219] width 231 height 28
type input "******"
type input "********"
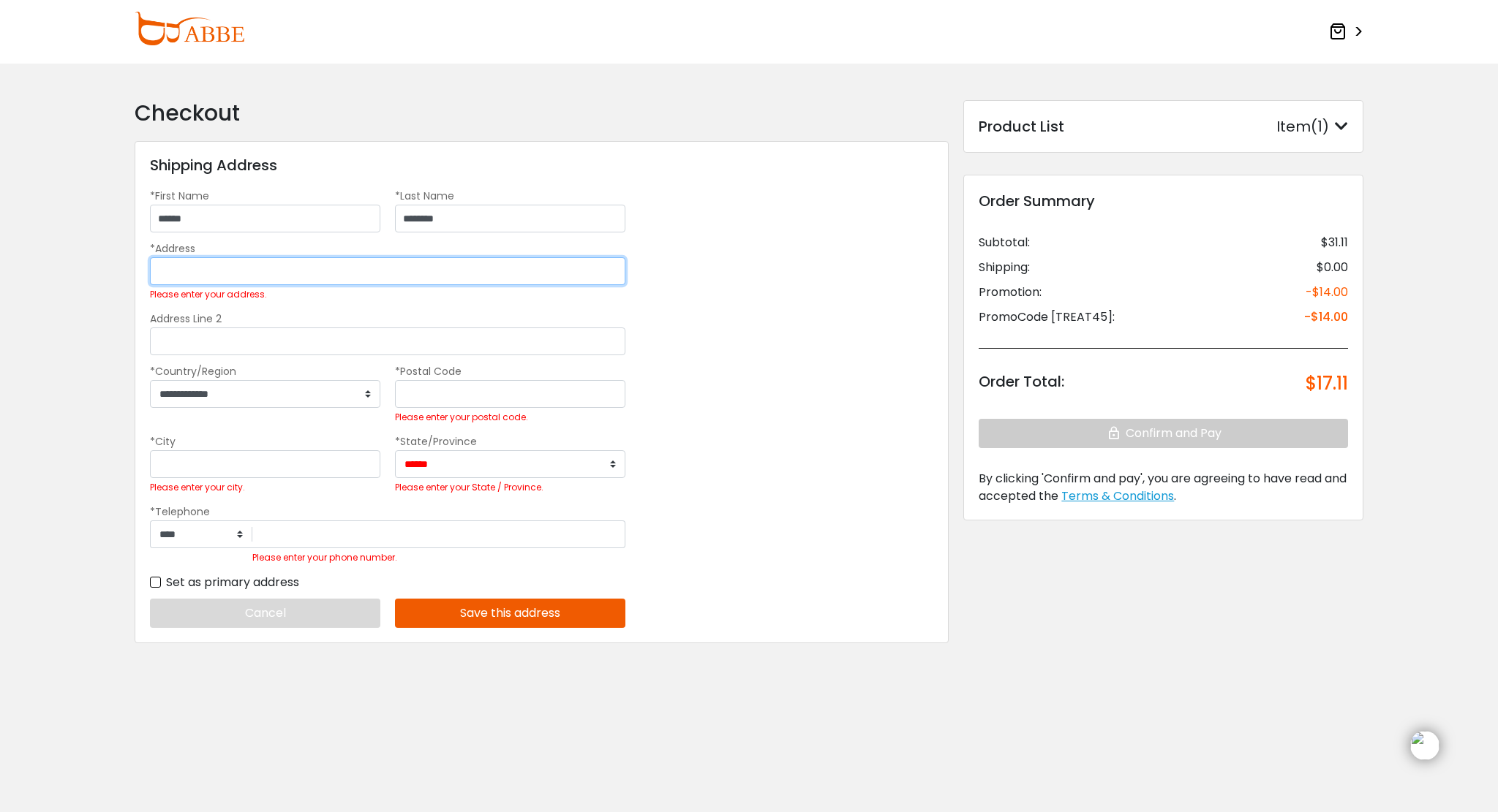
type input "**********"
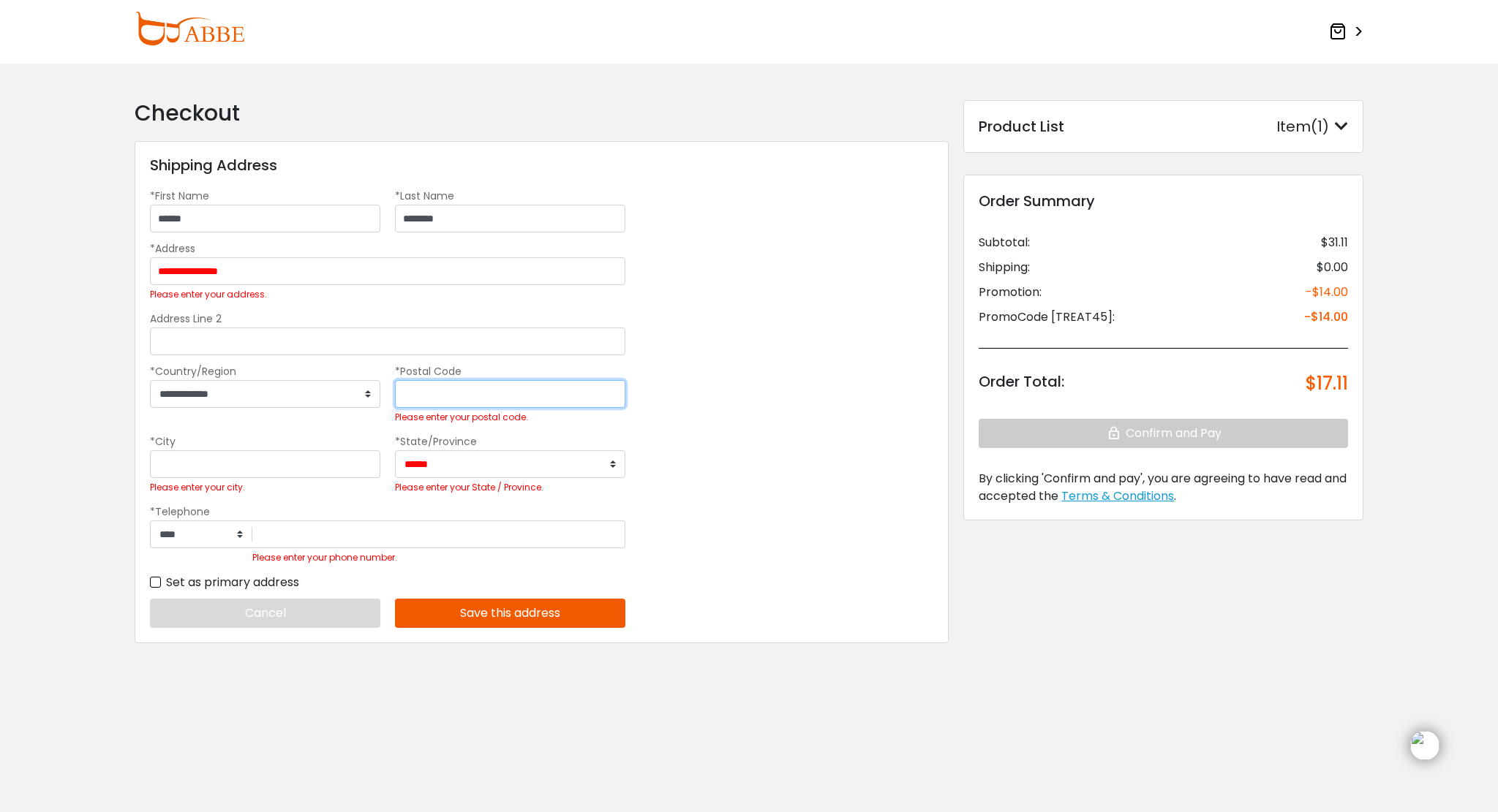
type input "*****"
type input "******"
select select "**"
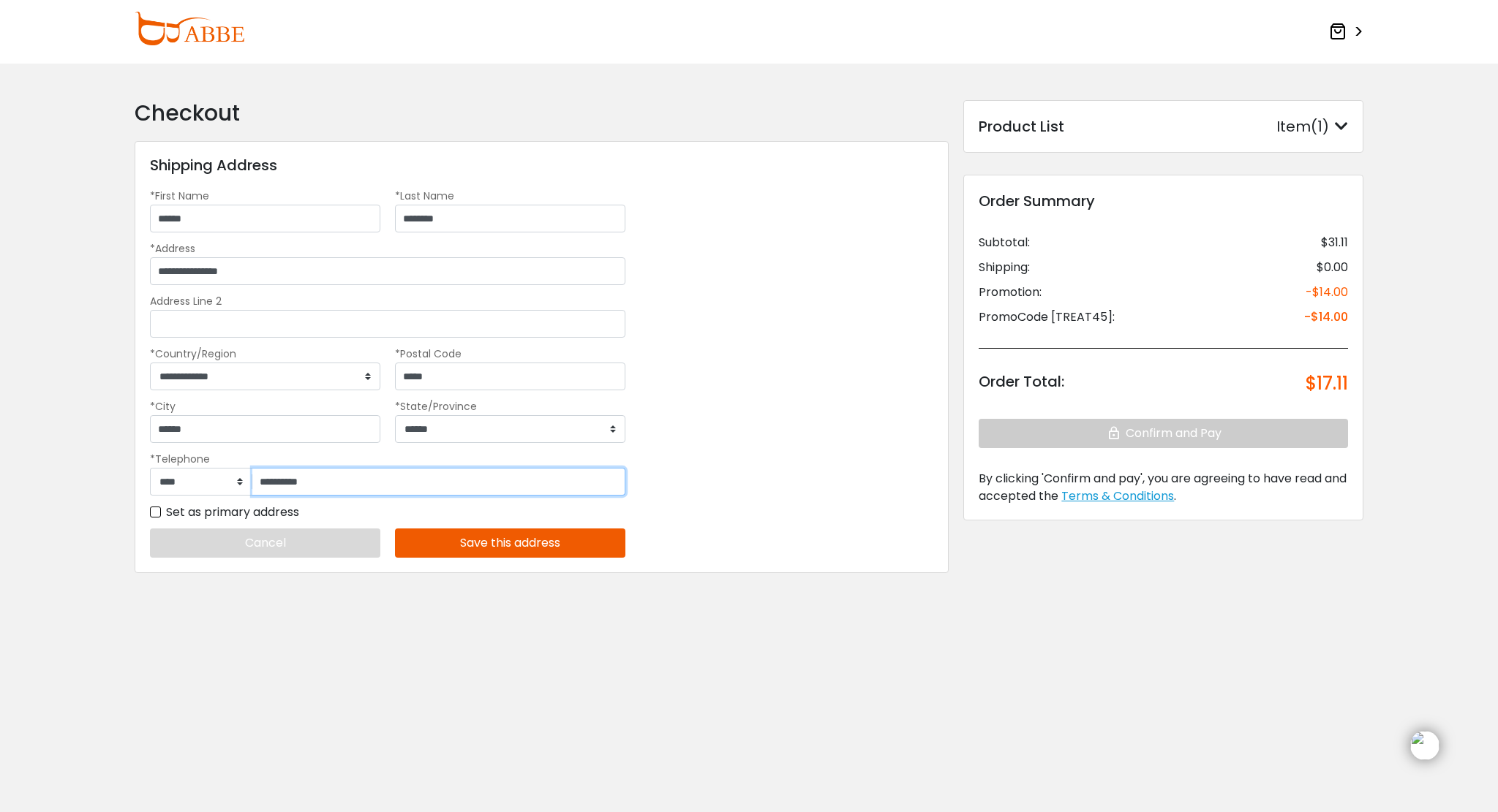
click at [344, 487] on input "**********" at bounding box center [439, 481] width 373 height 28
type input "**********"
click at [481, 549] on button "Save this address" at bounding box center [510, 543] width 231 height 30
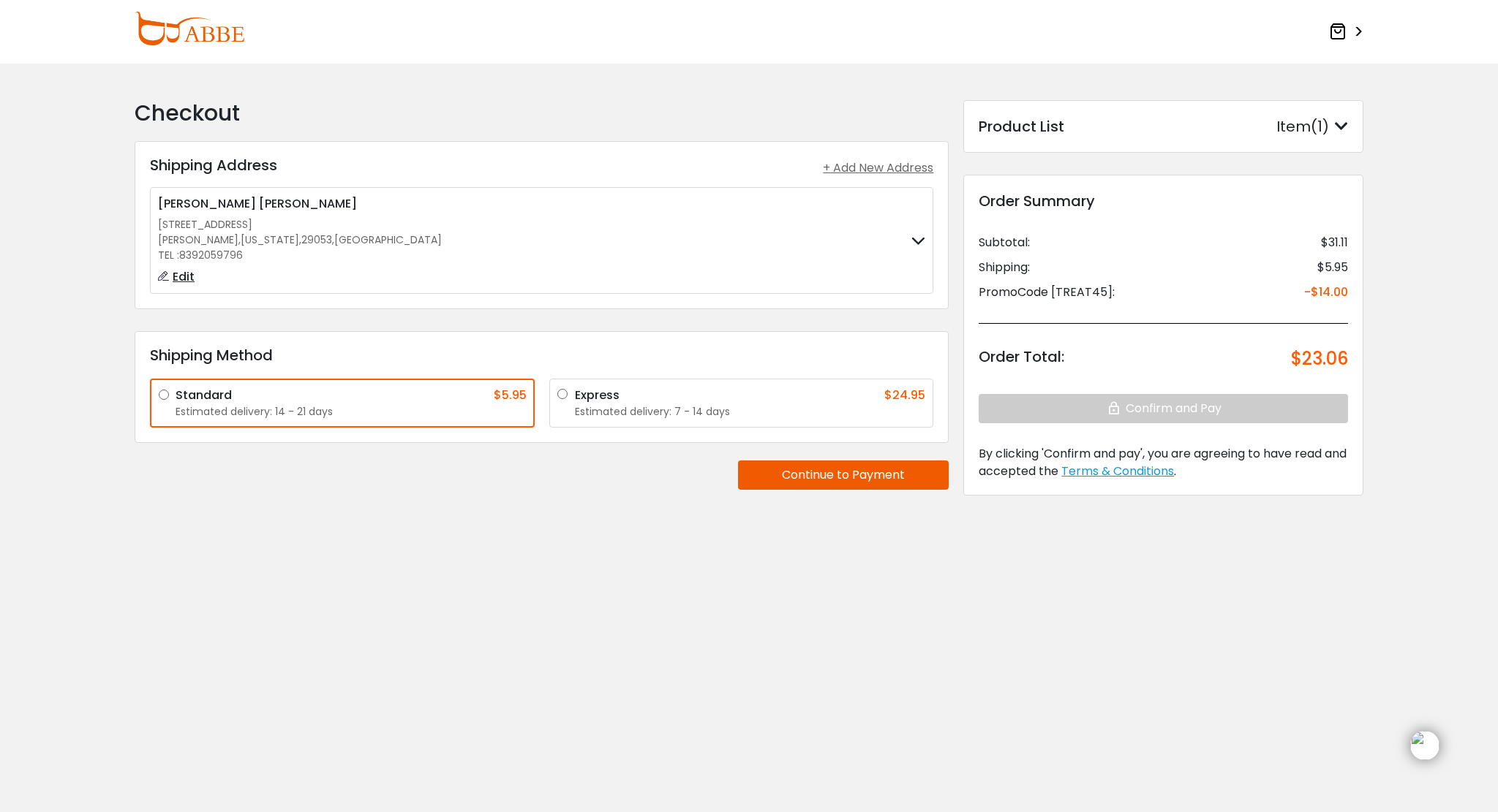
click at [773, 482] on button "Continue to Payment" at bounding box center [843, 475] width 210 height 30
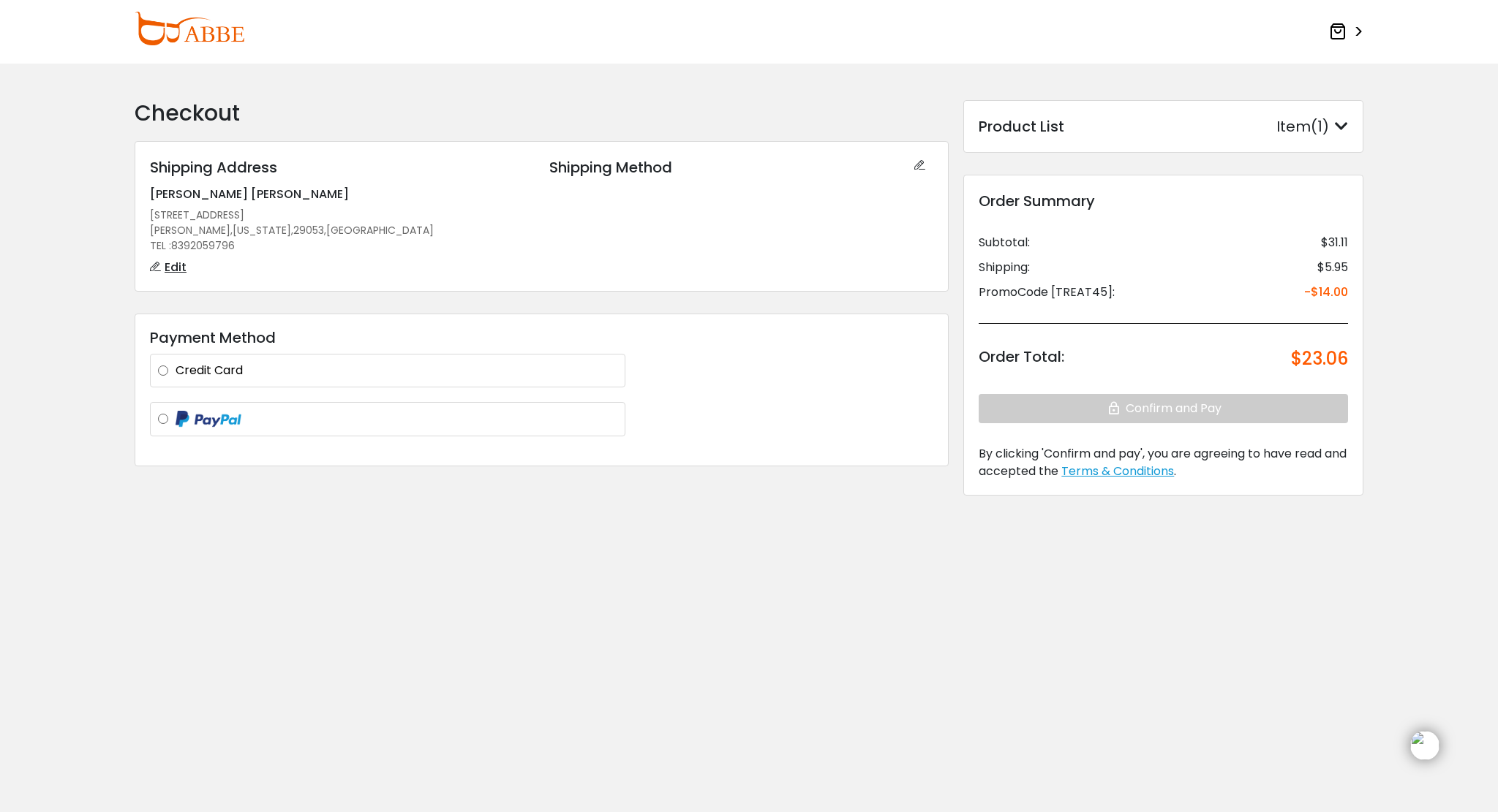
click at [602, 376] on label "Credit Card" at bounding box center [396, 371] width 442 height 18
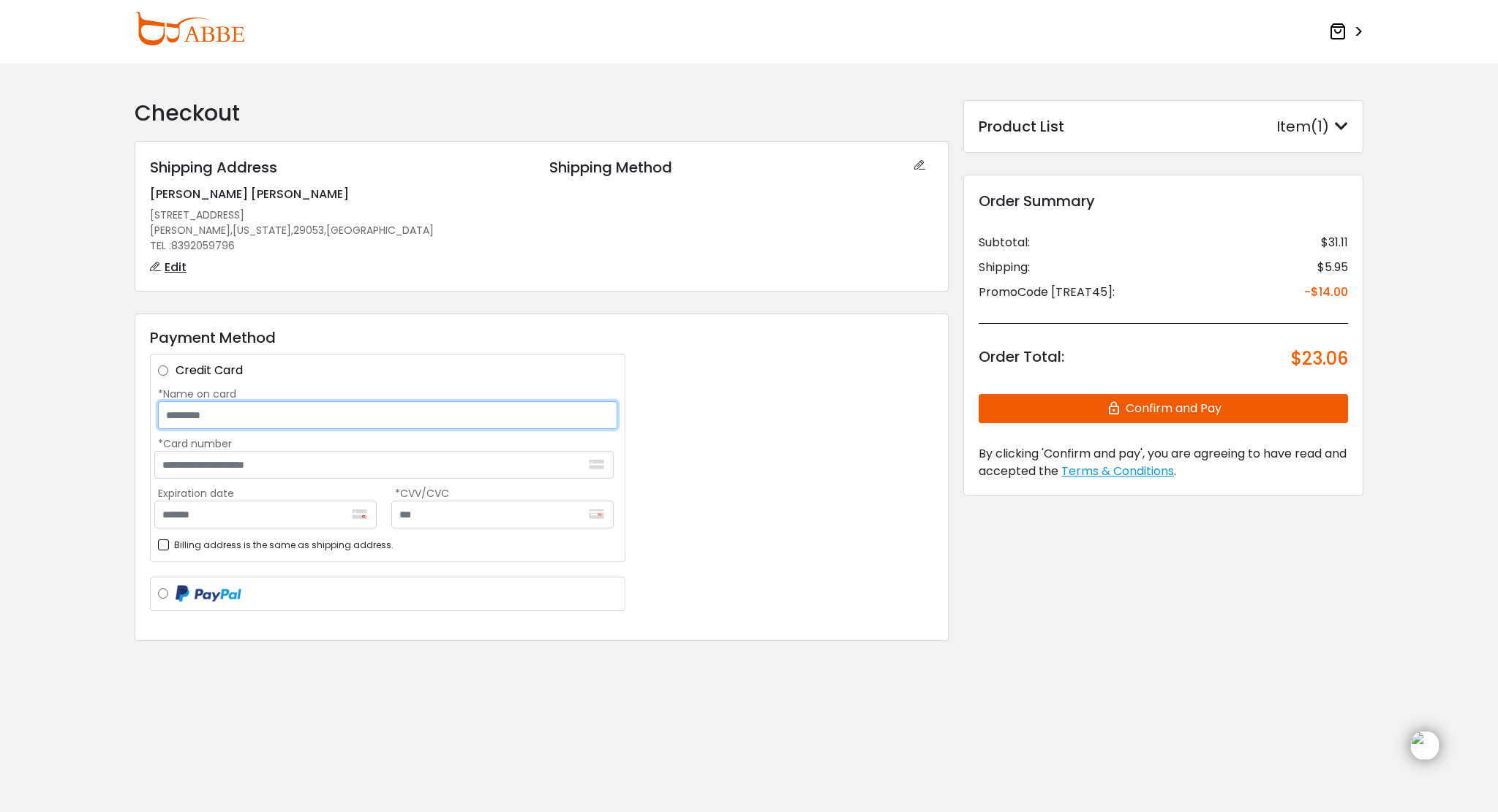
click at [571, 414] on input "*Name on card" at bounding box center [388, 415] width 459 height 28
type input "**********"
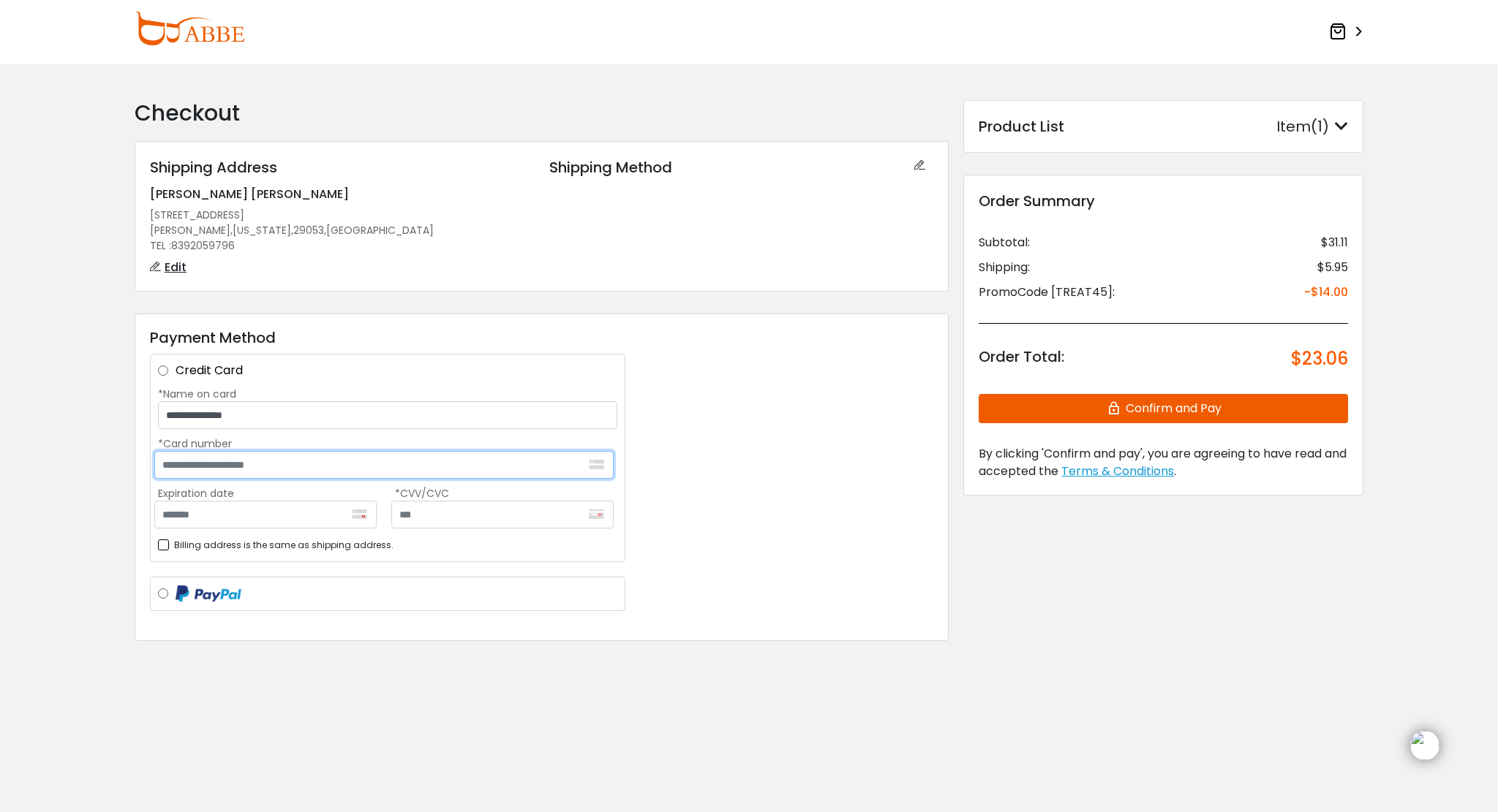
type input "**********"
type input "*******"
type input "***"
click at [1062, 399] on button "Confirm and Pay" at bounding box center [1163, 409] width 369 height 30
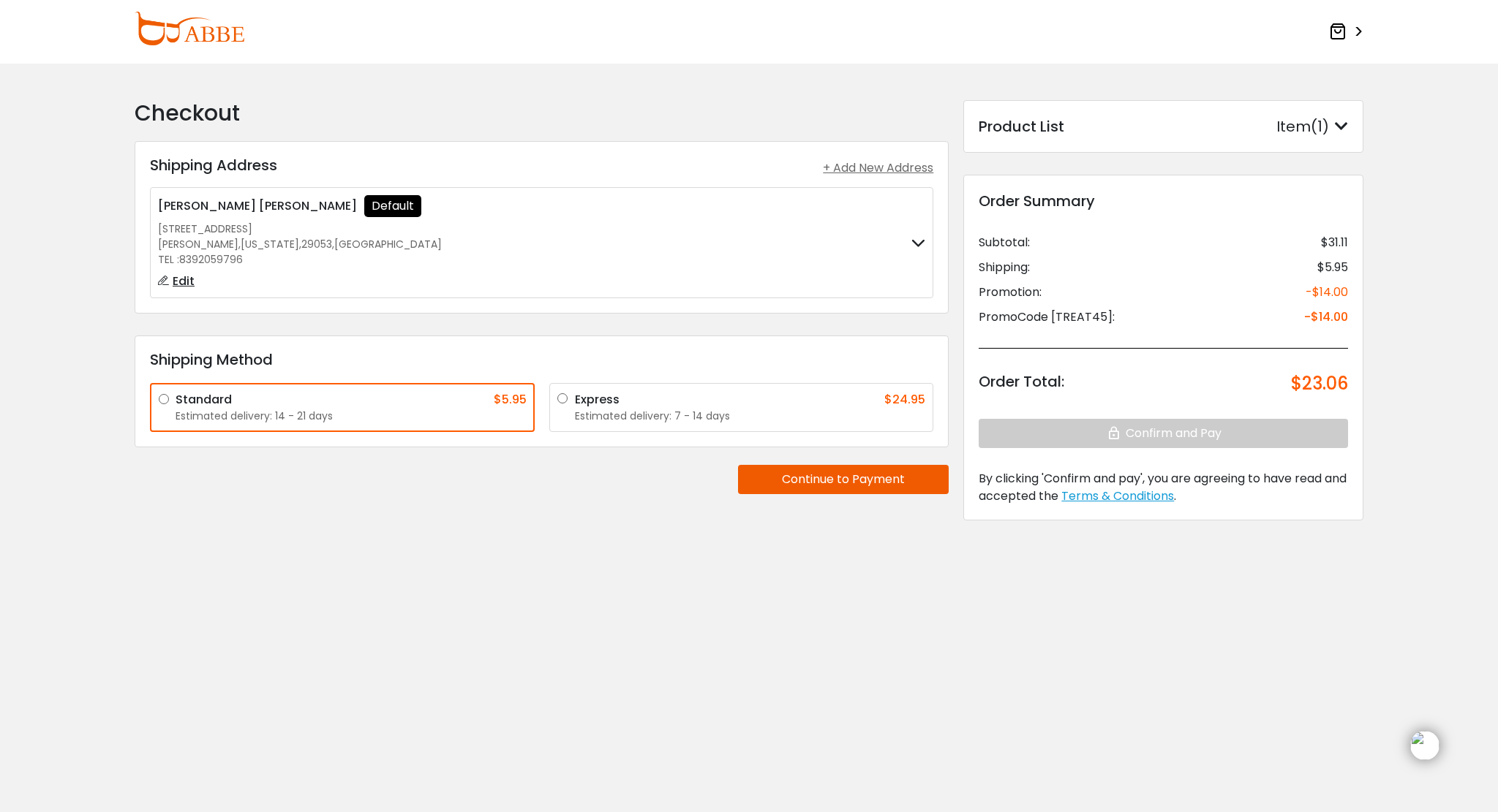
click at [837, 492] on button "Continue to Payment" at bounding box center [843, 479] width 210 height 30
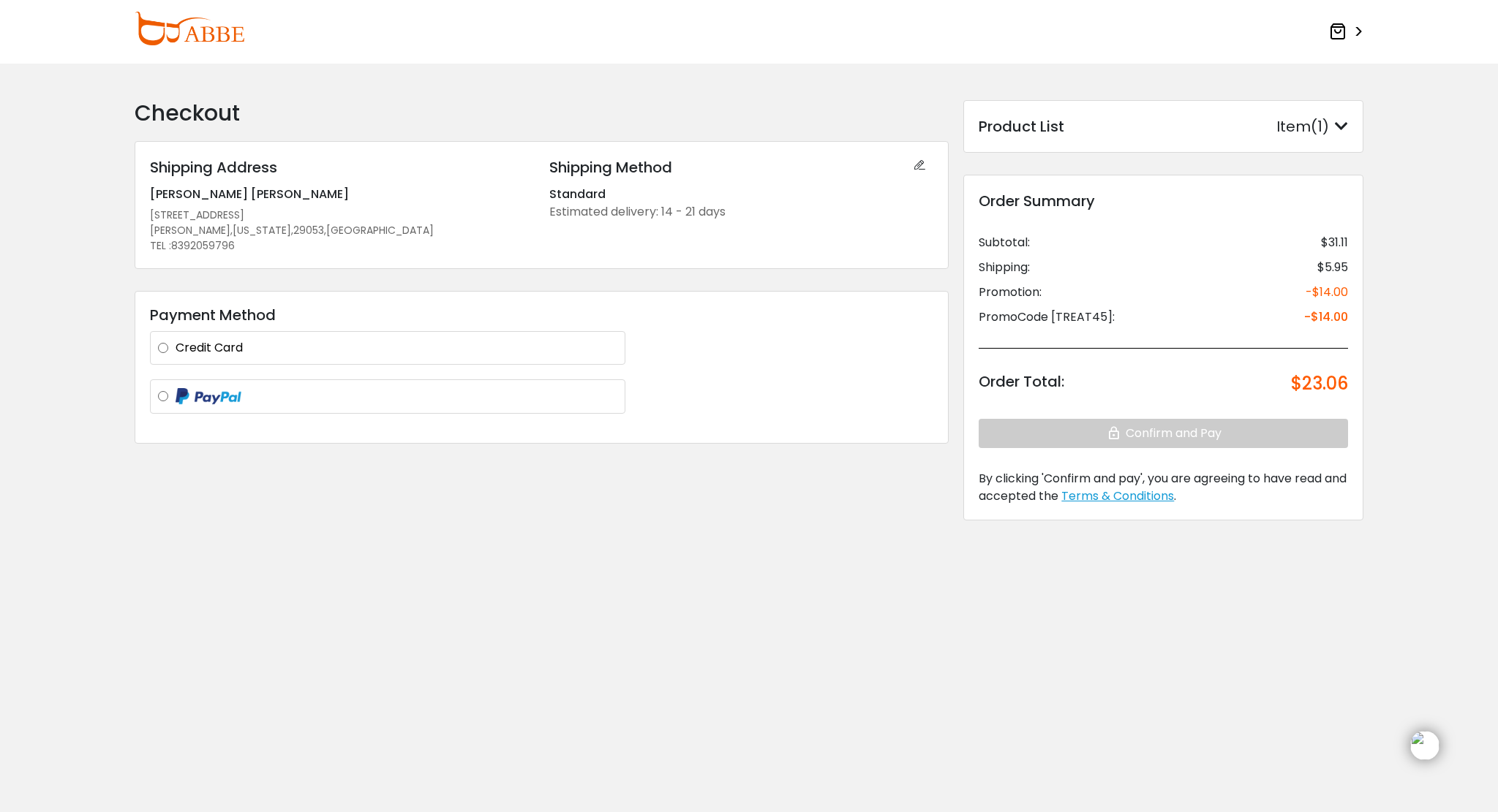
click at [535, 330] on div "Payment Method Credit Card Mastercard **** 1621 Mastercard **** 1621 + Add a ne…" at bounding box center [541, 367] width 814 height 153
click at [539, 344] on label "Credit Card" at bounding box center [396, 348] width 442 height 18
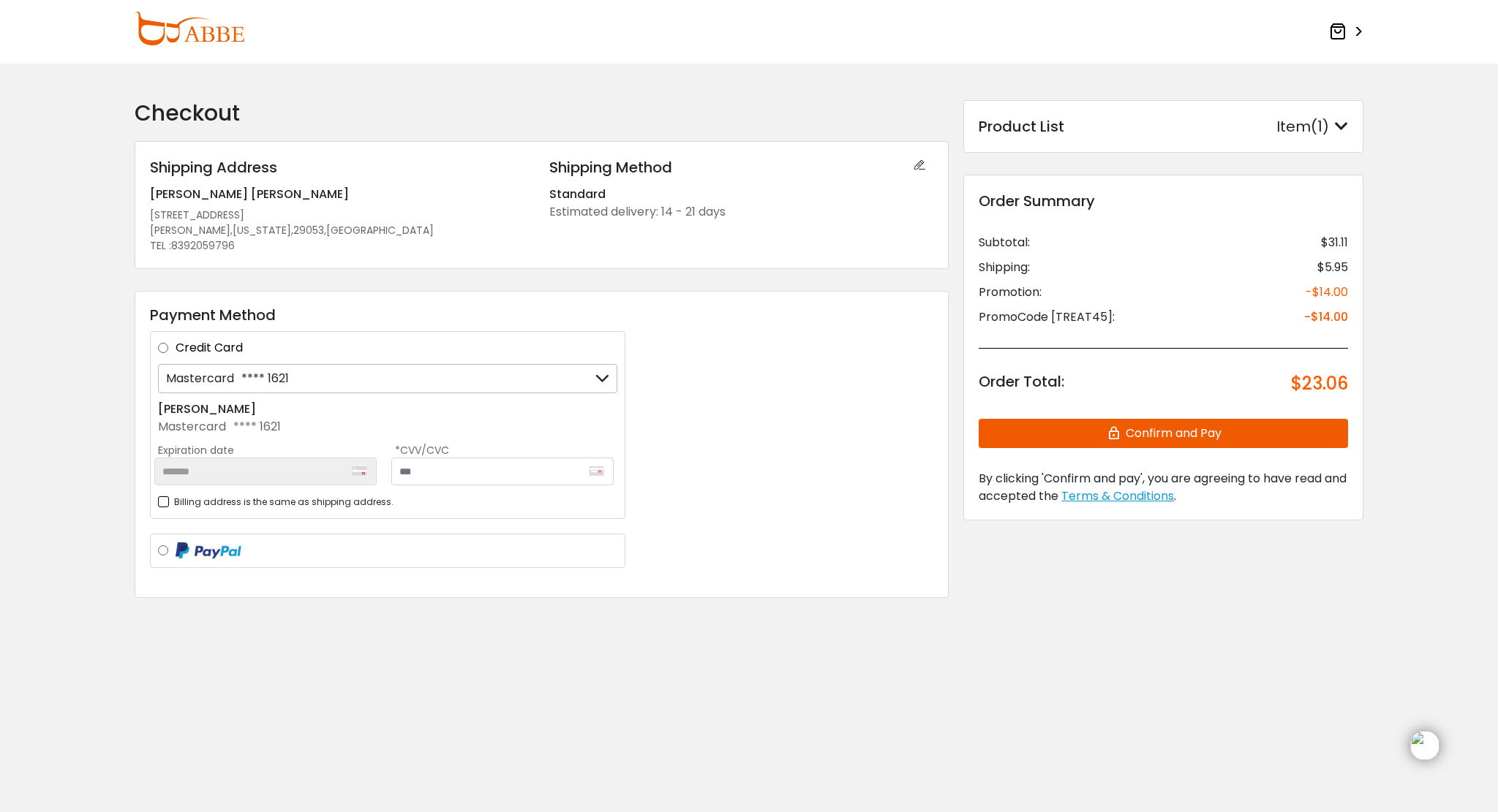
click at [1132, 440] on button "Confirm and Pay" at bounding box center [1163, 433] width 369 height 30
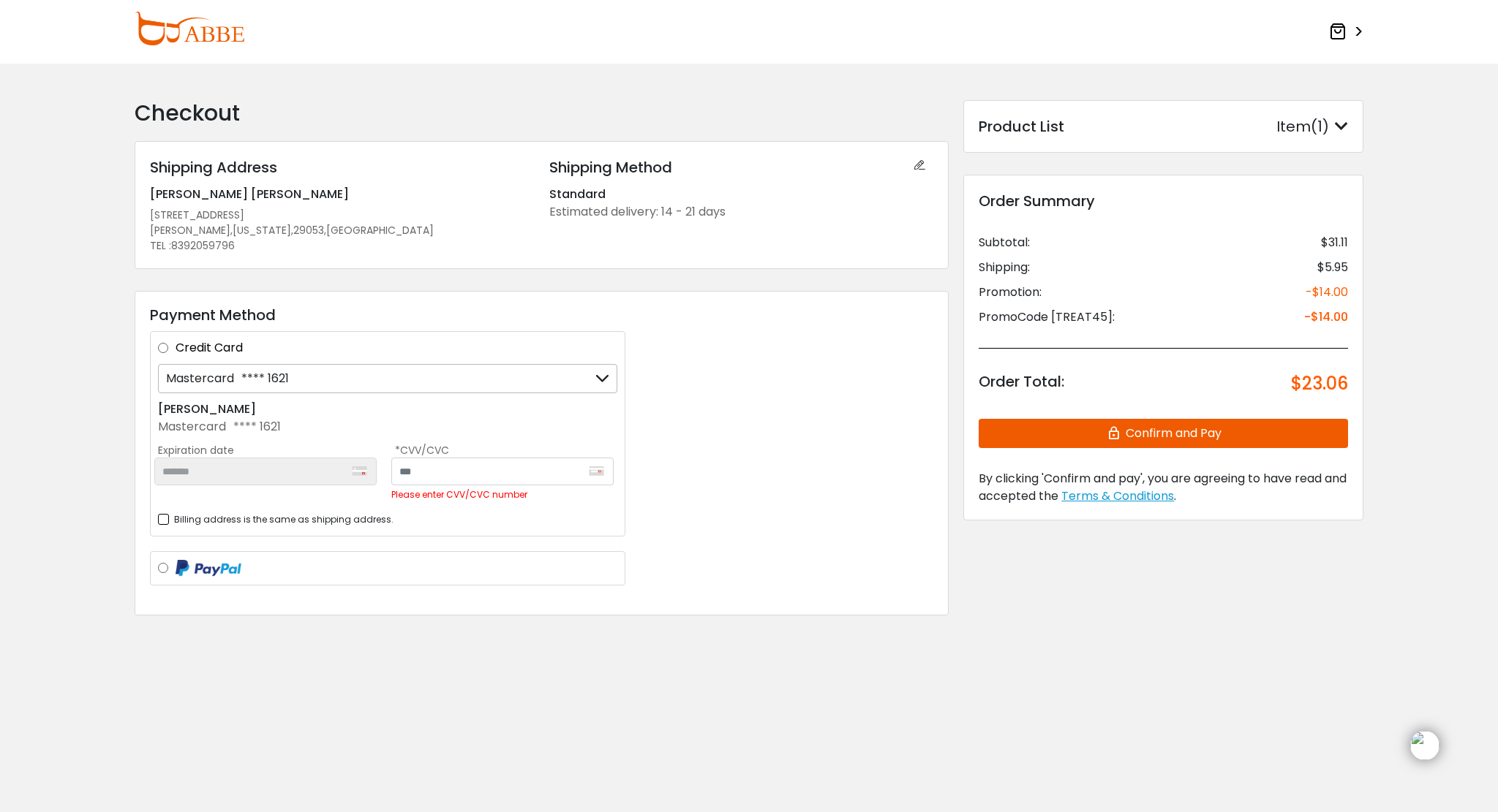
click at [363, 377] on div "Mastercard **** 1621" at bounding box center [388, 378] width 459 height 30
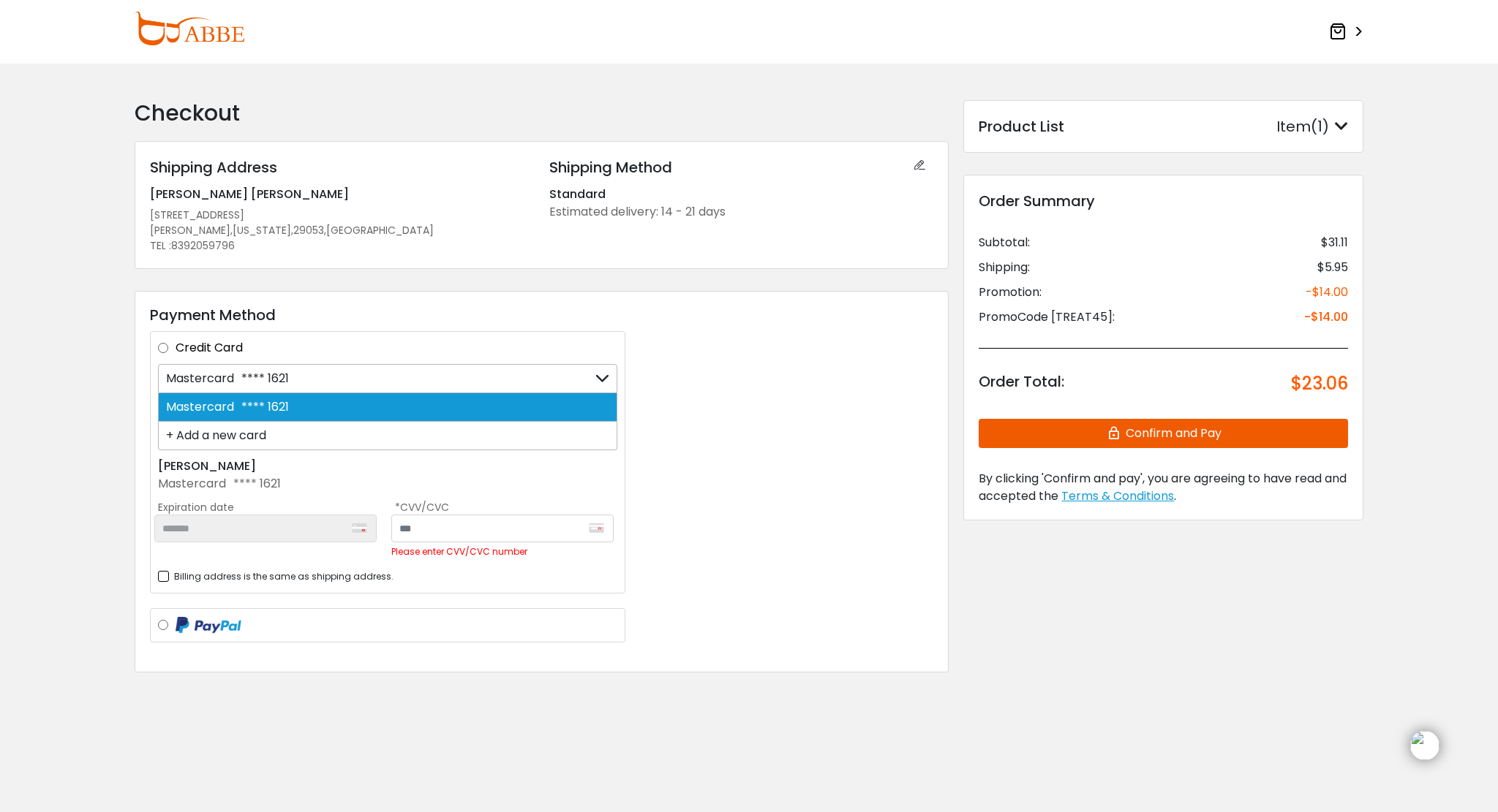
click at [278, 430] on div "+ Add a new card" at bounding box center [388, 436] width 459 height 29
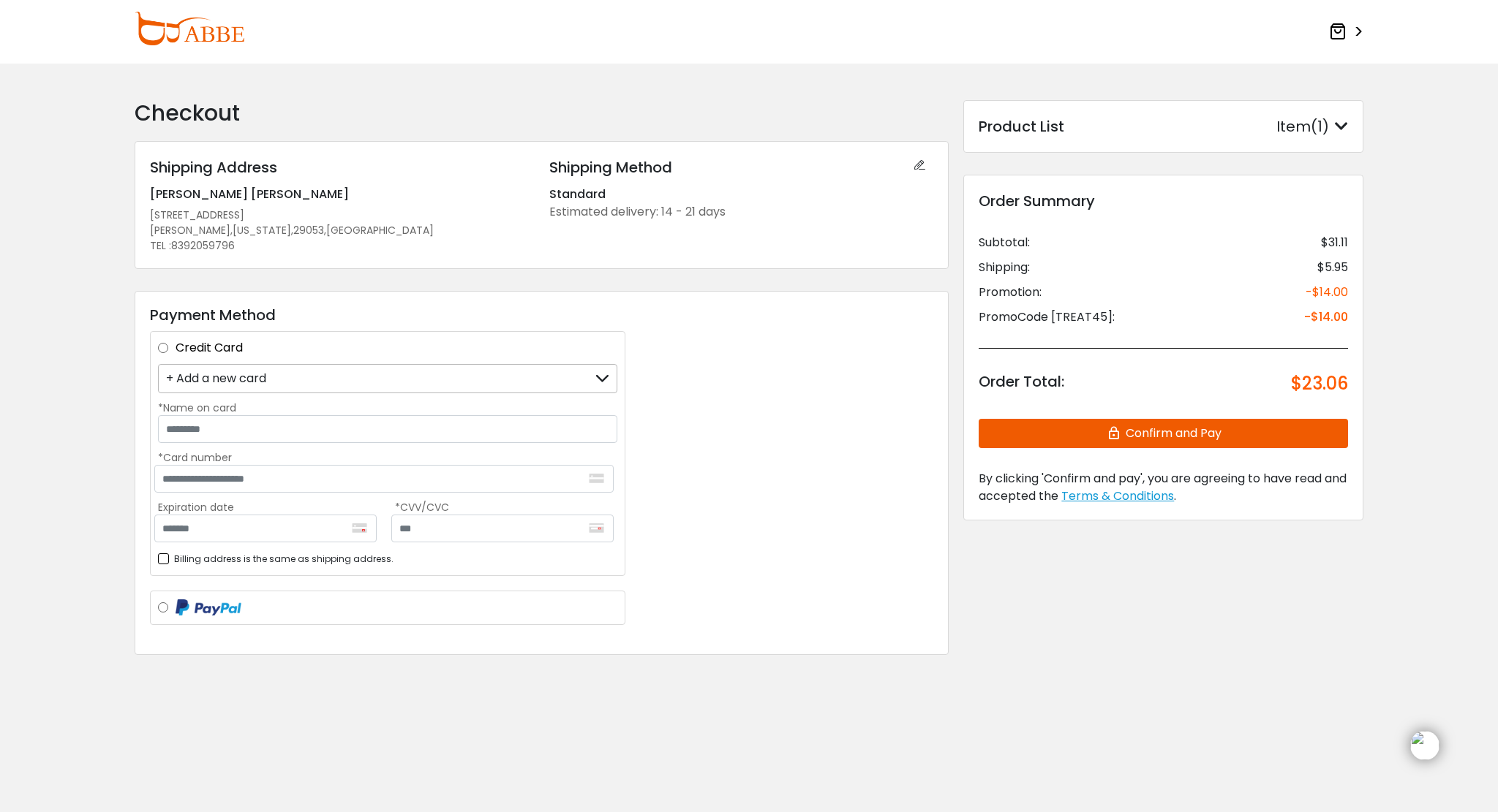
click at [284, 414] on label "*Name on card" at bounding box center [388, 408] width 459 height 14
click at [284, 415] on input "*Name on card" at bounding box center [388, 429] width 459 height 28
click at [281, 425] on input "*Name on card" at bounding box center [388, 429] width 459 height 28
type input "**********"
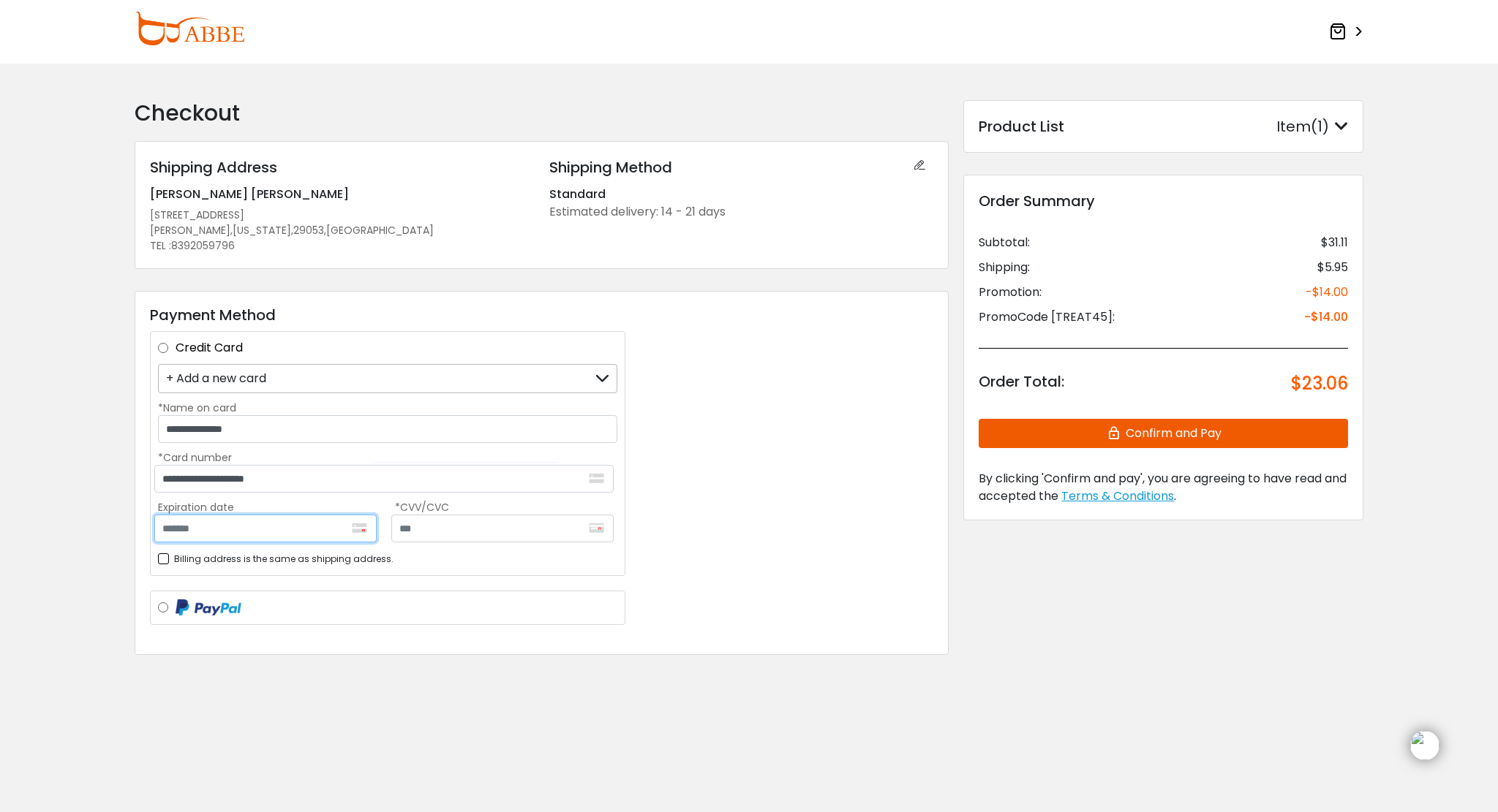
type input "*******"
type input "***"
click at [1065, 426] on button "Confirm and Pay" at bounding box center [1163, 433] width 369 height 30
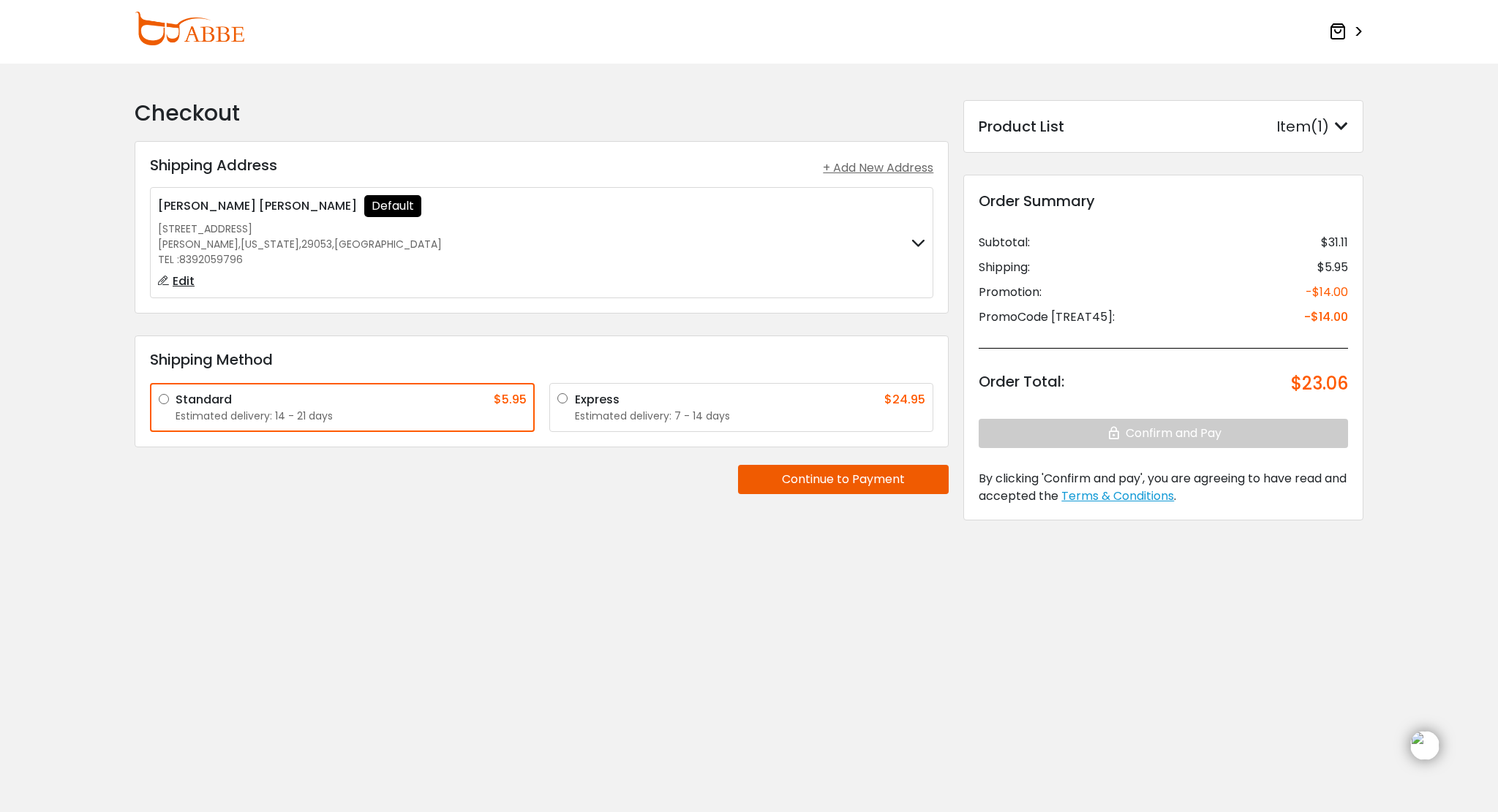
click at [790, 487] on button "Continue to Payment" at bounding box center [843, 479] width 210 height 30
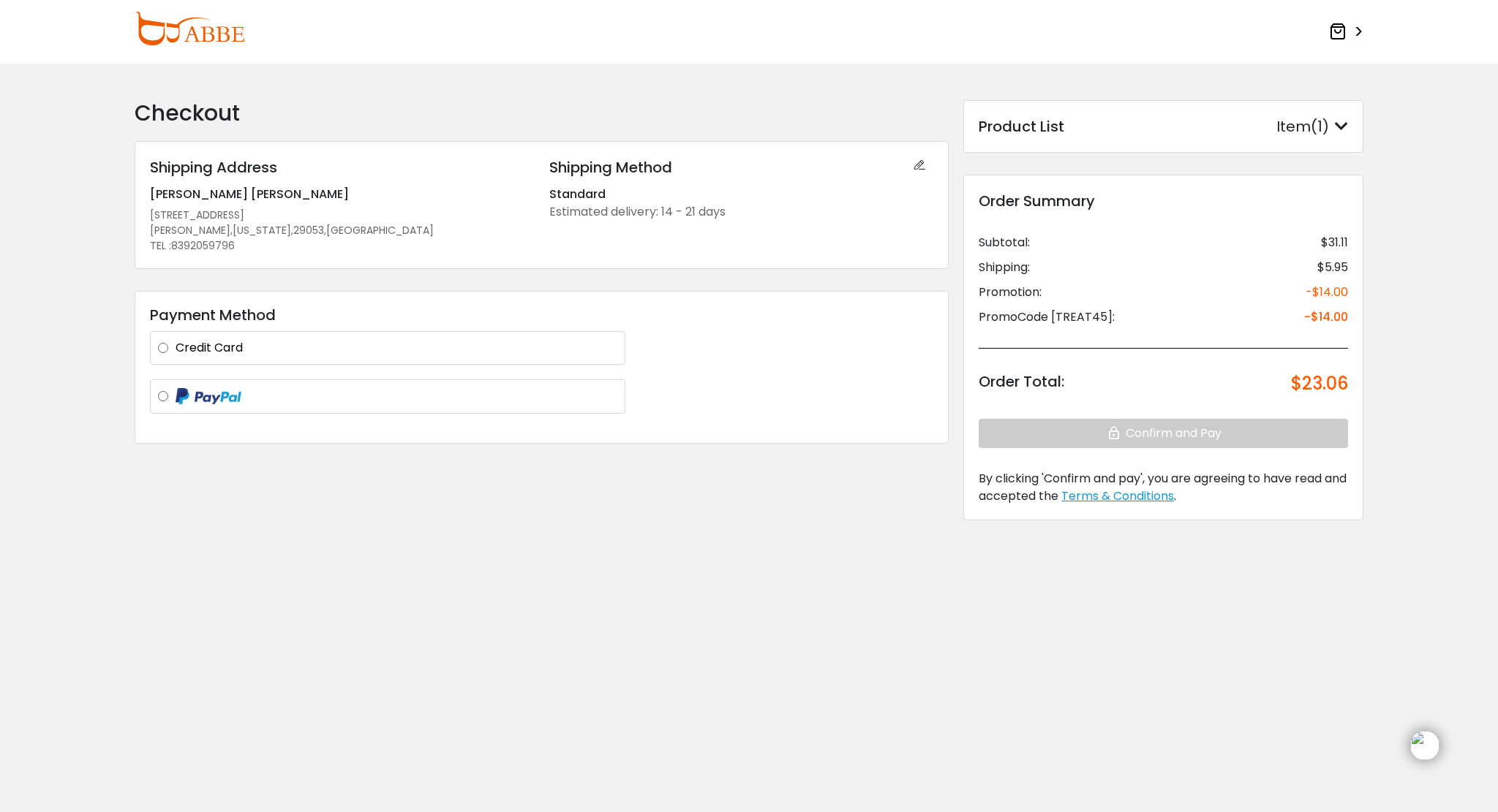
click at [540, 334] on div "Credit Card Mastercard **** 1621 Mastercard **** 1621 Mastercard **** 1621 + Ad…" at bounding box center [388, 348] width 475 height 34
click at [540, 340] on label "Credit Card" at bounding box center [396, 348] width 442 height 18
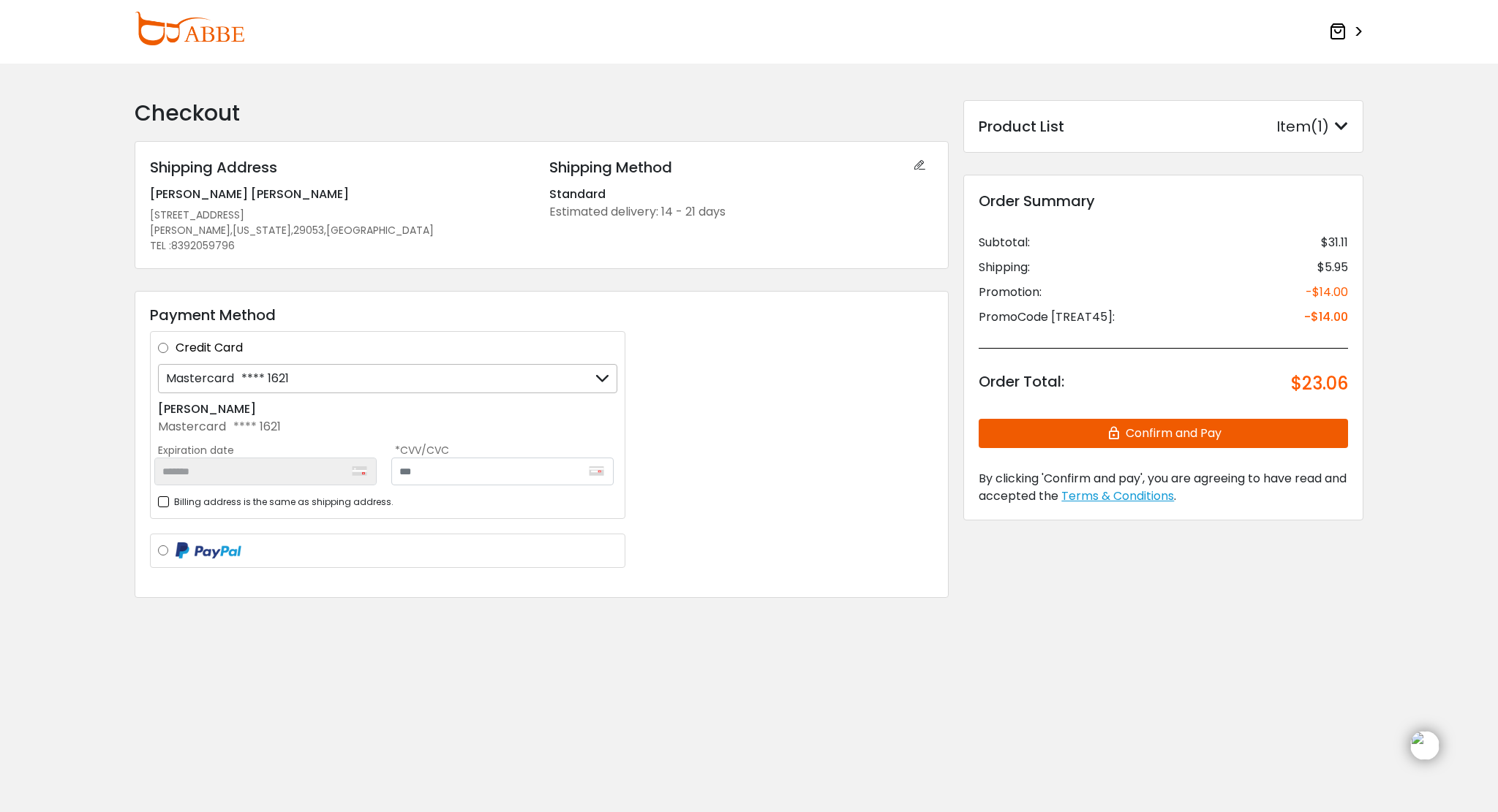
click at [492, 493] on div "Billing address is the same as shipping address." at bounding box center [388, 502] width 459 height 19
click at [491, 470] on input "text" at bounding box center [502, 471] width 222 height 28
type input "***"
click at [454, 536] on div at bounding box center [388, 550] width 475 height 35
click at [506, 397] on div "Mastercard **** 1621 Mastercard **** 1621 Mastercard **** 1621 + Add a new card…" at bounding box center [388, 425] width 459 height 122
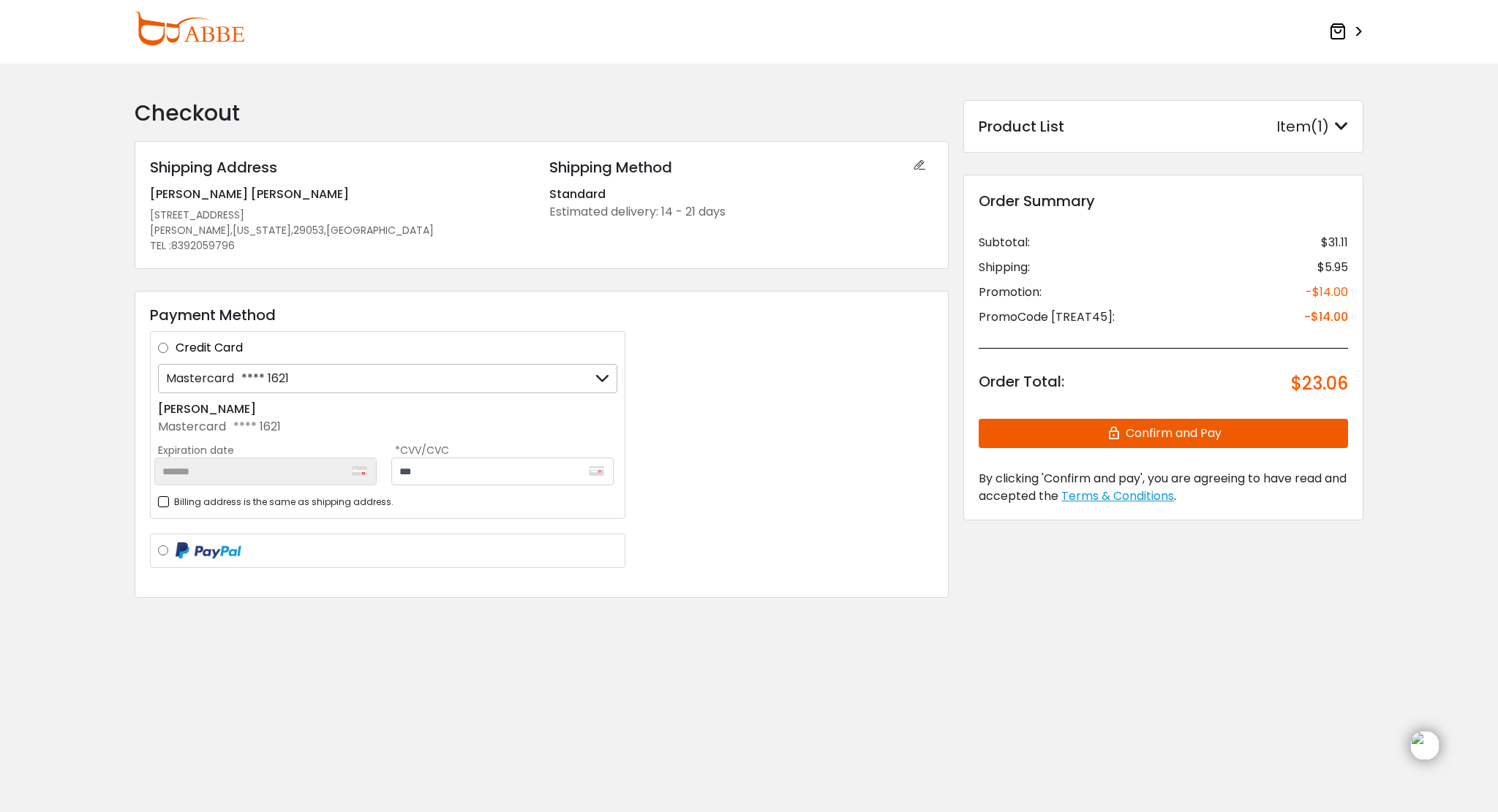
click at [509, 383] on div "Mastercard **** 1621" at bounding box center [388, 378] width 459 height 30
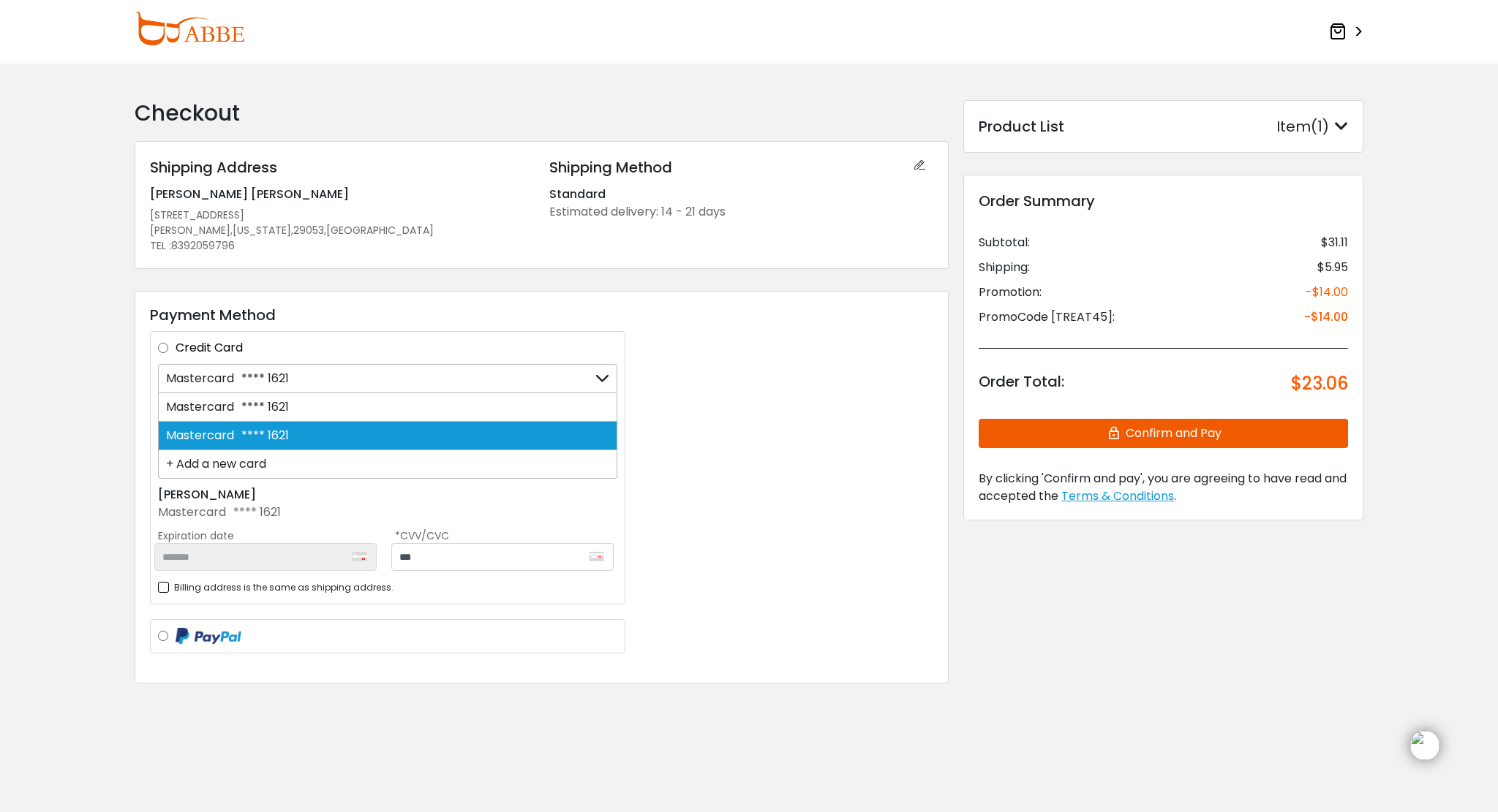
click at [1012, 449] on div "Order Summary Subtotal: $31.11 Shipping: $5.95 Promotion: -$14.00 PromoCode [TR…" at bounding box center [1164, 348] width 400 height 346
click at [1034, 431] on button "Confirm and Pay" at bounding box center [1163, 433] width 369 height 30
